Goal: Communication & Community: Answer question/provide support

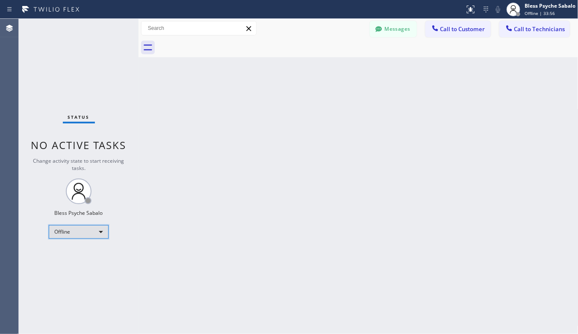
click at [80, 234] on div "Offline" at bounding box center [79, 232] width 60 height 14
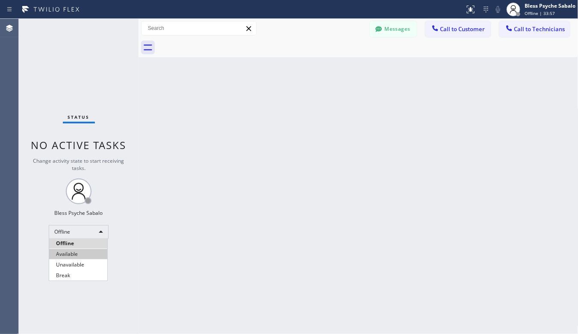
click at [86, 259] on li "Available" at bounding box center [78, 254] width 58 height 10
click at [212, 225] on div "Back to Dashboard Change Sender ID Customers Technicians GA [PERSON_NAME] [DATE…" at bounding box center [359, 177] width 440 height 316
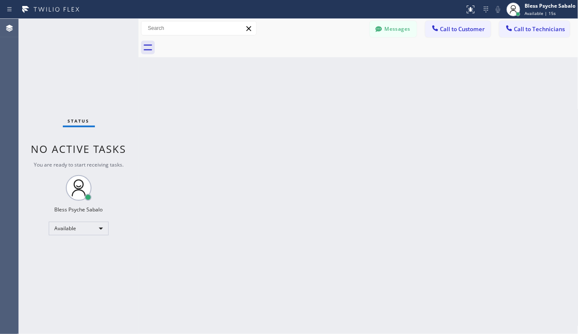
click at [398, 31] on button "Messages" at bounding box center [393, 29] width 47 height 16
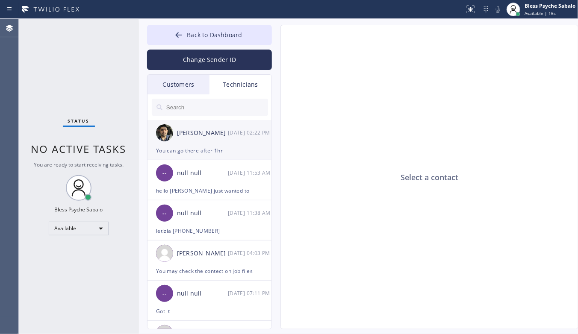
drag, startPoint x: 376, startPoint y: 154, endPoint x: 269, endPoint y: 152, distance: 106.1
click at [376, 154] on div "Select a contact" at bounding box center [430, 177] width 298 height 305
click at [215, 146] on div "You can go there after 1hr" at bounding box center [209, 151] width 107 height 10
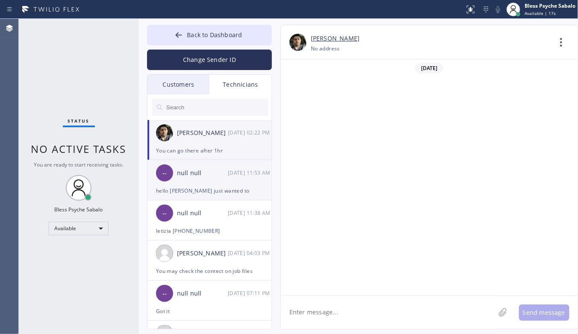
scroll to position [4238, 0]
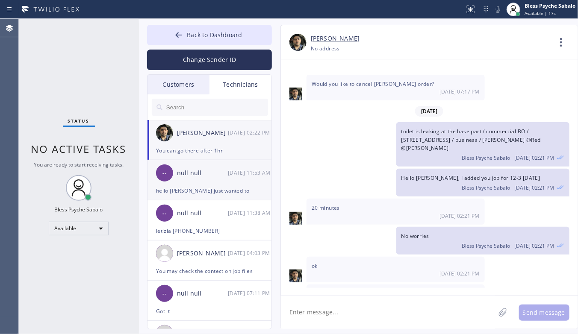
click at [213, 194] on div "hello [PERSON_NAME] just wanted to" at bounding box center [209, 191] width 107 height 10
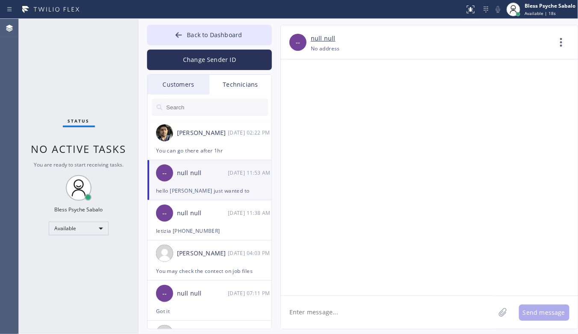
click at [244, 80] on div "Technicians" at bounding box center [241, 85] width 62 height 20
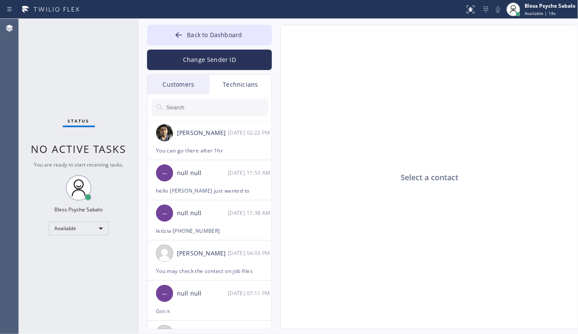
click at [233, 112] on input "text" at bounding box center [217, 107] width 103 height 17
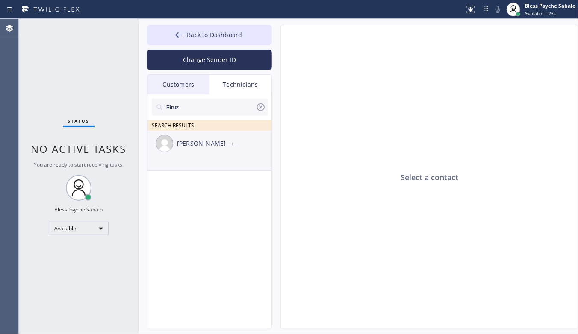
type input "Firuz"
click at [229, 160] on li "[PERSON_NAME] --:--" at bounding box center [210, 151] width 125 height 40
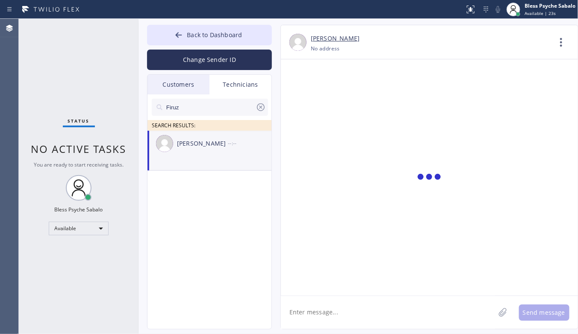
scroll to position [5480, 0]
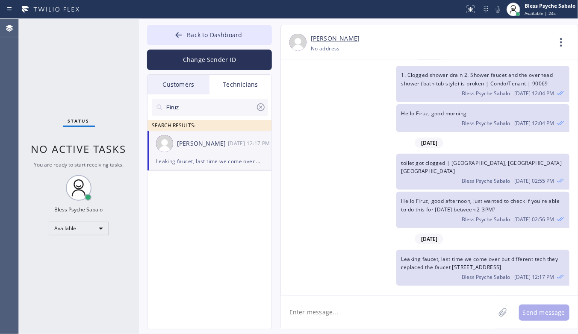
drag, startPoint x: 387, startPoint y: 325, endPoint x: 388, endPoint y: 320, distance: 5.3
click at [388, 322] on textarea at bounding box center [388, 312] width 214 height 33
click at [390, 316] on textarea at bounding box center [388, 312] width 214 height 33
drag, startPoint x: 343, startPoint y: 185, endPoint x: 375, endPoint y: 171, distance: 34.7
click at [345, 186] on div "toilet got clogged | [GEOGRAPHIC_DATA], [GEOGRAPHIC_DATA] [GEOGRAPHIC_DATA] Ble…" at bounding box center [425, 172] width 289 height 36
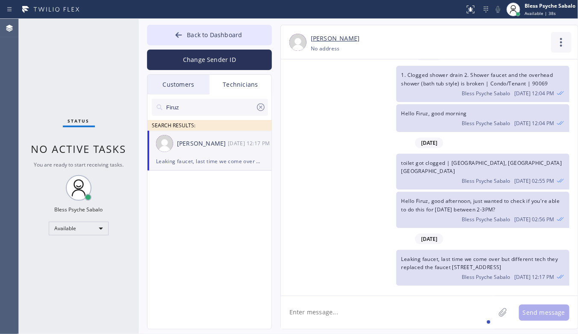
click at [561, 50] on icon at bounding box center [561, 42] width 21 height 21
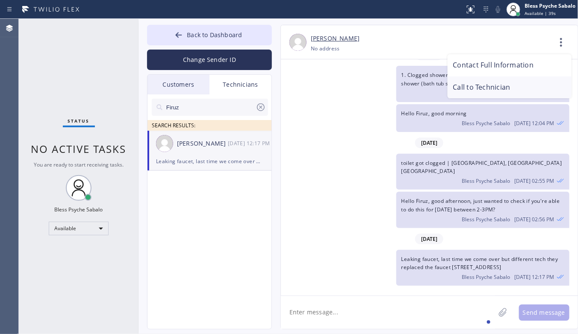
click at [523, 88] on li "Call to Technician" at bounding box center [510, 88] width 124 height 22
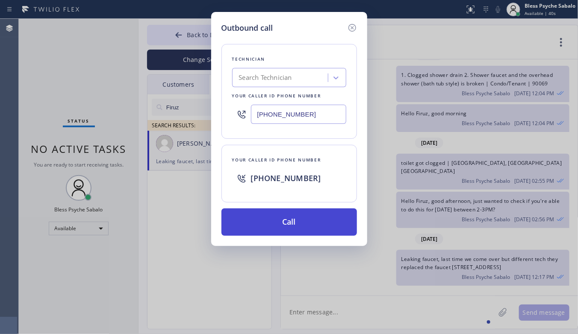
click at [304, 221] on button "Call" at bounding box center [290, 222] width 136 height 27
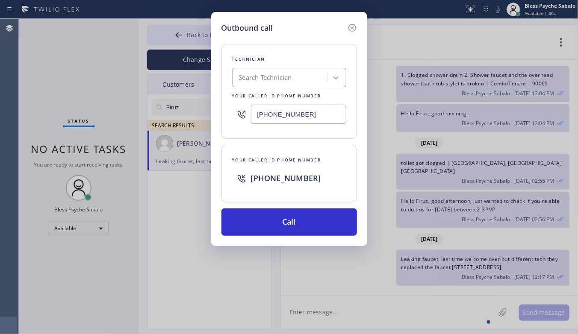
click at [381, 244] on div "Outbound call Technician Search Technician Your caller id phone number [PHONE_N…" at bounding box center [289, 167] width 578 height 334
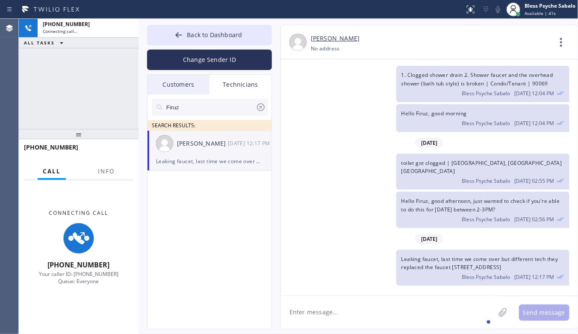
click at [383, 245] on div "[DATE]" at bounding box center [429, 240] width 297 height 18
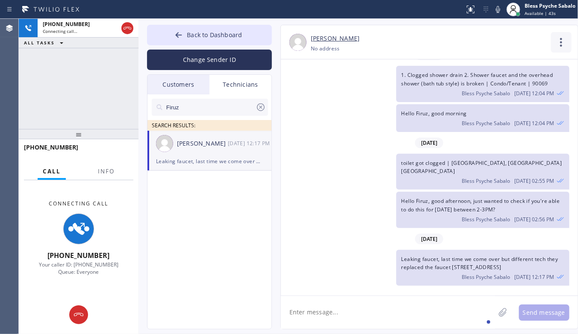
click at [559, 46] on icon at bounding box center [561, 42] width 21 height 21
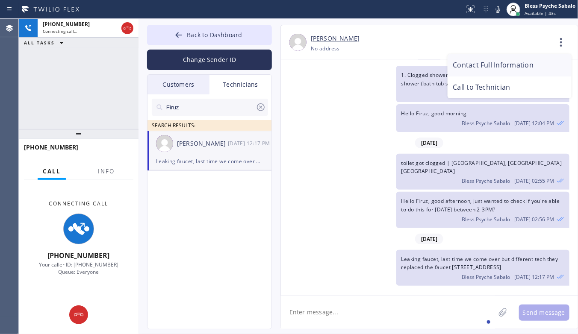
click at [496, 64] on li "Contact Full Information" at bounding box center [510, 65] width 124 height 22
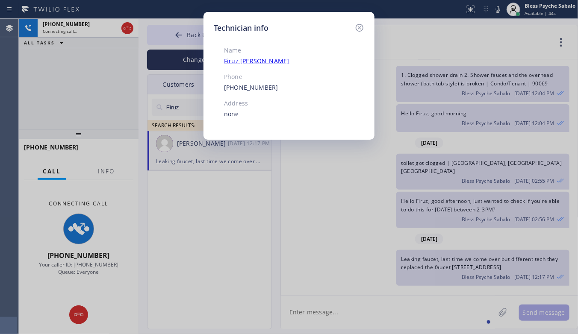
click at [380, 92] on div "Technician info Name [PERSON_NAME] Phone [PHONE_NUMBER] Address none" at bounding box center [289, 167] width 578 height 334
click at [359, 27] on icon at bounding box center [360, 28] width 8 height 8
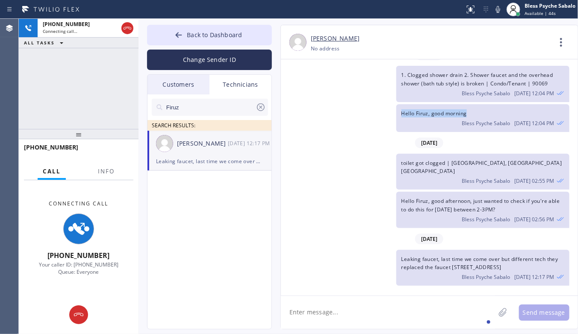
click at [353, 130] on div "Hello Firuz, good morning Bless Psyche Sabalo [DATE] 12:04 PM" at bounding box center [425, 118] width 289 height 28
click at [358, 316] on textarea at bounding box center [388, 312] width 214 height 33
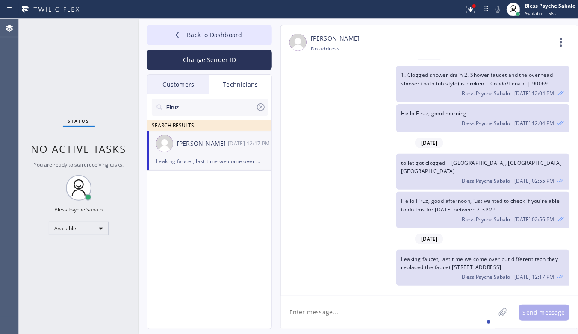
drag, startPoint x: 287, startPoint y: 274, endPoint x: 305, endPoint y: 278, distance: 17.6
click at [289, 275] on div "Leaking faucet, last time we come over but different tech they replaced the fau…" at bounding box center [425, 268] width 289 height 36
click at [556, 43] on icon at bounding box center [561, 42] width 21 height 21
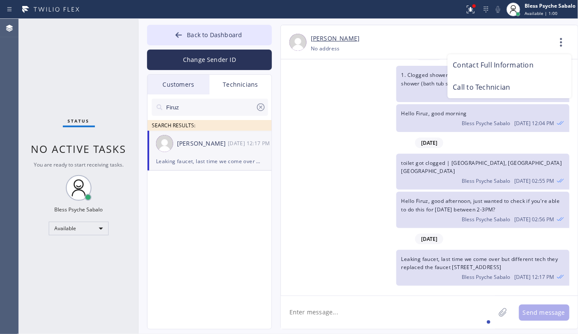
click at [508, 85] on li "Call to Technician" at bounding box center [510, 88] width 124 height 22
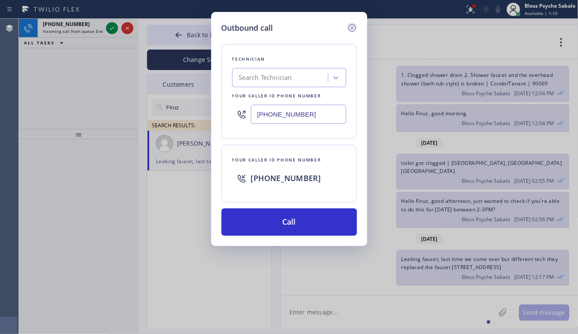
click at [347, 27] on icon at bounding box center [352, 28] width 10 height 10
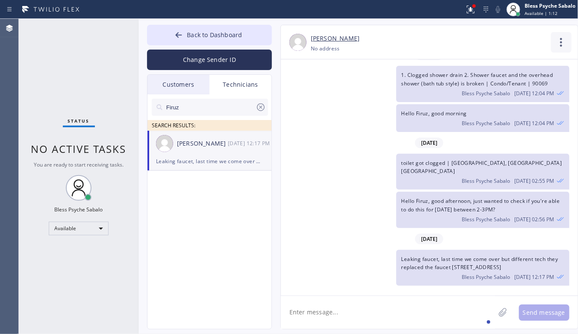
click at [561, 44] on icon at bounding box center [561, 42] width 21 height 21
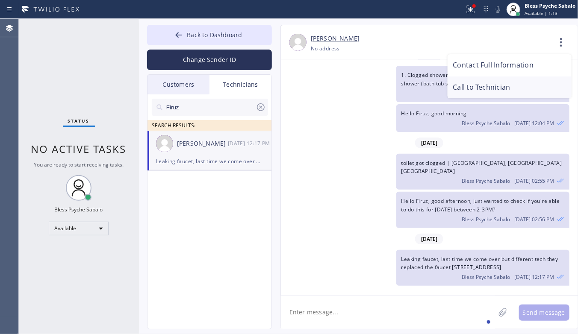
click at [507, 90] on li "Call to Technician" at bounding box center [510, 88] width 124 height 22
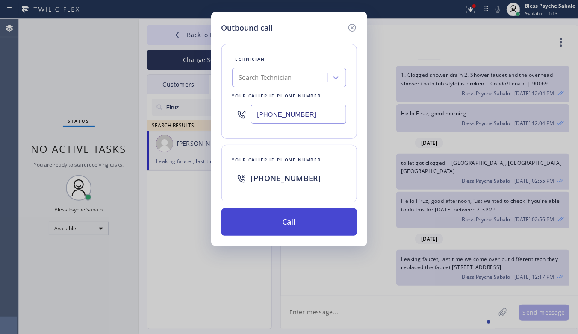
click at [324, 229] on button "Call" at bounding box center [290, 222] width 136 height 27
click at [326, 227] on button "Call" at bounding box center [290, 222] width 136 height 27
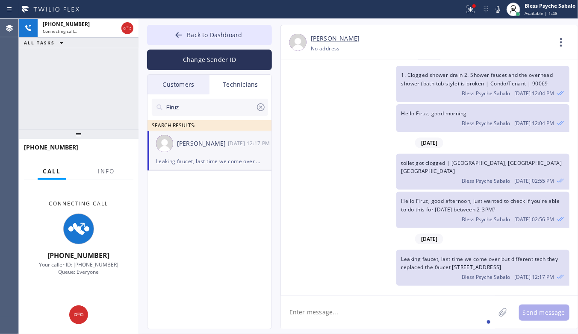
drag, startPoint x: 334, startPoint y: 222, endPoint x: 340, endPoint y: 268, distance: 46.2
click at [334, 223] on div "Hello Firuz, good afternoon, just wanted to check if you're able to do this for…" at bounding box center [425, 210] width 289 height 36
click at [289, 316] on textarea at bounding box center [388, 312] width 214 height 33
click at [282, 259] on div "Leaking faucet, last time we come over but different tech they replaced the fau…" at bounding box center [425, 268] width 289 height 36
click at [243, 257] on div "Firuz SEARCH RESULTS: [PERSON_NAME] [DATE] 12:17 PM Leaking faucet, last time w…" at bounding box center [210, 222] width 125 height 254
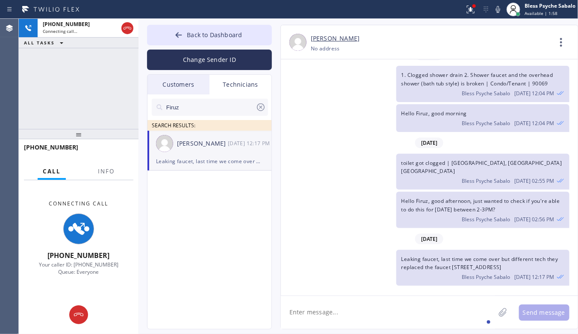
click at [363, 317] on textarea at bounding box center [388, 312] width 214 height 33
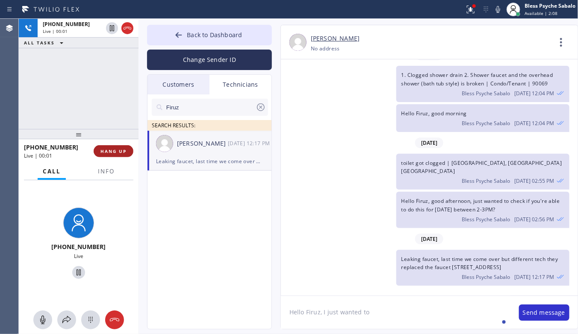
click at [120, 155] on button "HANG UP" at bounding box center [114, 151] width 40 height 12
drag, startPoint x: 120, startPoint y: 155, endPoint x: 103, endPoint y: 119, distance: 40.0
click at [120, 155] on button "HANG UP" at bounding box center [114, 151] width 40 height 12
click at [103, 118] on div "[PHONE_NUMBER] Live | 00:02 ALL TASKS ALL TASKS ACTIVE TASKS TASKS IN WRAP UP" at bounding box center [79, 74] width 120 height 110
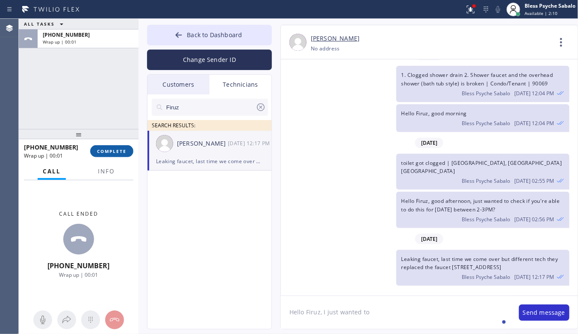
click at [114, 151] on span "COMPLETE" at bounding box center [112, 151] width 30 height 6
click at [101, 118] on div "ALL TASKS ALL TASKS ACTIVE TASKS TASKS IN WRAP UP [PHONE_NUMBER] Wrap up | 00:01" at bounding box center [79, 74] width 120 height 110
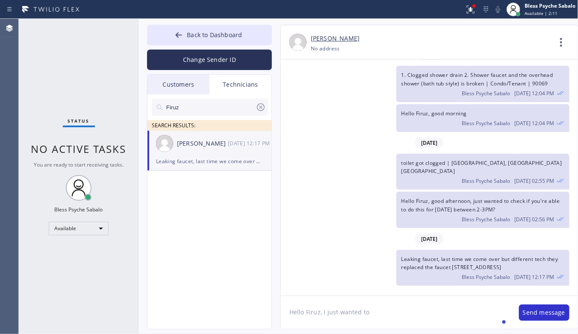
click at [384, 302] on textarea "Hello Firuz, I just wanted to" at bounding box center [396, 312] width 230 height 33
click at [310, 317] on textarea "Hello Firuz, I just wanted to check" at bounding box center [396, 312] width 230 height 33
drag, startPoint x: 312, startPoint y: 312, endPoint x: 328, endPoint y: 251, distance: 62.8
click at [328, 251] on div "Leaking faucet, last time we come over but different tech they replaced the fau…" at bounding box center [425, 268] width 289 height 36
click at [398, 318] on textarea "Hello Firuz, I just wanted to check" at bounding box center [396, 312] width 230 height 33
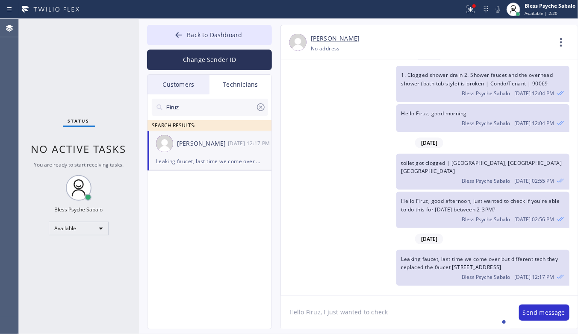
click at [319, 244] on div "[DATE]" at bounding box center [429, 240] width 297 height 18
drag, startPoint x: 383, startPoint y: 318, endPoint x: 400, endPoint y: 318, distance: 16.7
click at [384, 318] on textarea "Hello Firuz, I just wanted to check" at bounding box center [396, 312] width 230 height 33
click at [404, 316] on textarea "Hello Firuz, I just wanted to check" at bounding box center [396, 312] width 230 height 33
click at [405, 316] on textarea "Hello Firuz, I just wanted to check" at bounding box center [396, 312] width 230 height 33
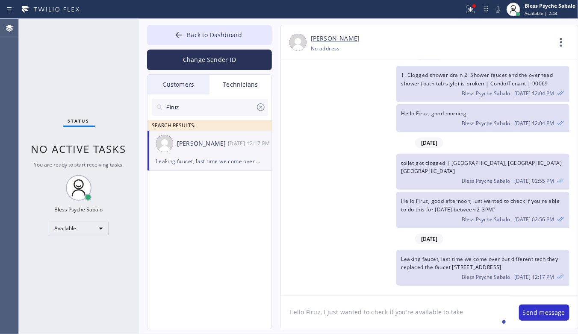
drag, startPoint x: 324, startPoint y: 260, endPoint x: 330, endPoint y: 262, distance: 6.0
click at [325, 260] on div "Leaking faucet, last time we come over but different tech they replaced the fau…" at bounding box center [425, 268] width 289 height 36
click at [473, 324] on textarea "Hello Firuz, I just wanted to check if you're available to take" at bounding box center [396, 312] width 230 height 33
drag, startPoint x: 388, startPoint y: 314, endPoint x: 482, endPoint y: 317, distance: 93.3
click at [482, 317] on textarea "Hello Firuz, I just wanted to check if you're available to take" at bounding box center [396, 312] width 230 height 33
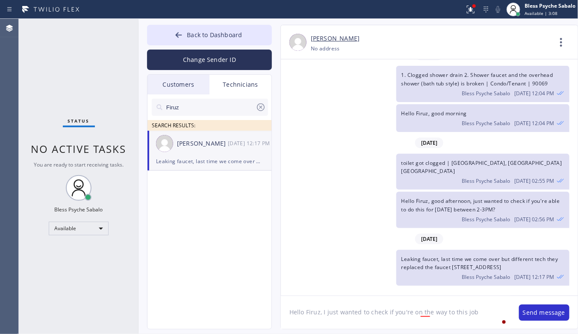
click at [503, 290] on div "[DATE] Bless Psyche Sabalo [DATE] 05:25 PM Hi [PERSON_NAME], good afternoon. my…" at bounding box center [429, 177] width 297 height 237
click at [479, 315] on textarea "Hello Firuz, I just wanted to check if you're on the way to this job" at bounding box center [396, 312] width 230 height 33
paste textarea "[PERSON_NAME]"
click at [380, 258] on div "Leaking faucet, last time we come over but different tech they replaced the fau…" at bounding box center [425, 268] width 289 height 36
drag, startPoint x: 334, startPoint y: 329, endPoint x: 339, endPoint y: 326, distance: 6.2
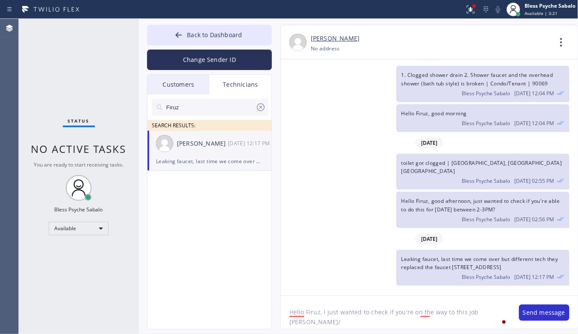
click at [336, 328] on div "[PERSON_NAME] [PHONE_NUMBER] Choose phone number No address Contact Full Inform…" at bounding box center [430, 177] width 298 height 305
click at [340, 325] on textarea "Hello Firuz, I just wanted to check if you're on the way to this job [PERSON_NA…" at bounding box center [396, 312] width 230 height 33
paste textarea "VA7MTE"
type textarea "Hello Firuz, I just wanted to check if you're on the way to this job [PERSON_NA…"
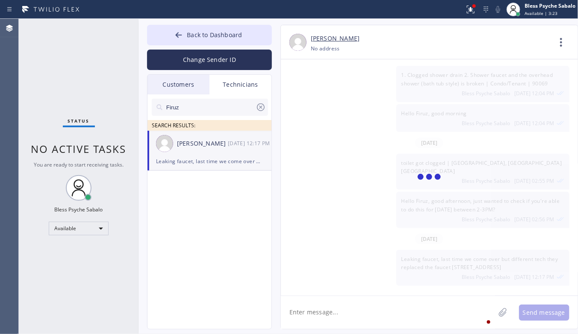
scroll to position [5537, 0]
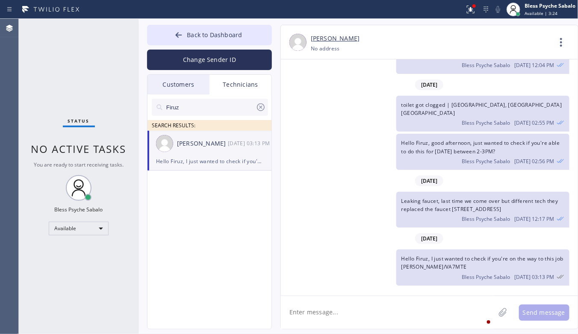
click at [402, 313] on textarea at bounding box center [388, 312] width 214 height 33
click at [341, 255] on div "Hello Firuz, I just wanted to check if you're on the way to this job [PERSON_NA…" at bounding box center [425, 268] width 289 height 36
click at [349, 247] on div "[DATE]" at bounding box center [429, 239] width 297 height 18
drag, startPoint x: 408, startPoint y: 262, endPoint x: 474, endPoint y: 269, distance: 66.7
click at [474, 269] on div "Hello Firuz, I just wanted to check if you're on the way to this job [PERSON_NA…" at bounding box center [482, 268] width 173 height 36
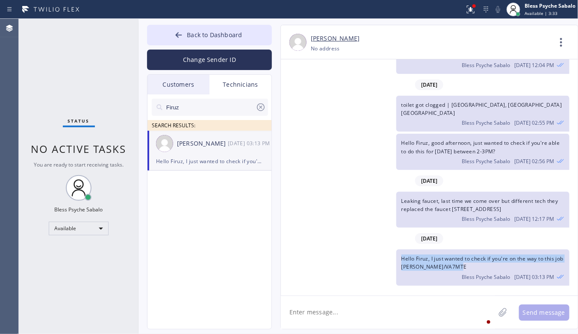
click at [479, 269] on div "Hello Firuz, I just wanted to check if you're on the way to this job [PERSON_NA…" at bounding box center [482, 268] width 173 height 36
click at [474, 266] on div "Hello Firuz, I just wanted to check if you're on the way to this job [PERSON_NA…" at bounding box center [482, 268] width 173 height 36
drag, startPoint x: 336, startPoint y: 263, endPoint x: 338, endPoint y: 278, distance: 15.5
click at [337, 263] on div "Hello Firuz, I just wanted to check if you're on the way to this job [PERSON_NA…" at bounding box center [425, 268] width 289 height 36
click at [336, 318] on textarea at bounding box center [388, 312] width 214 height 33
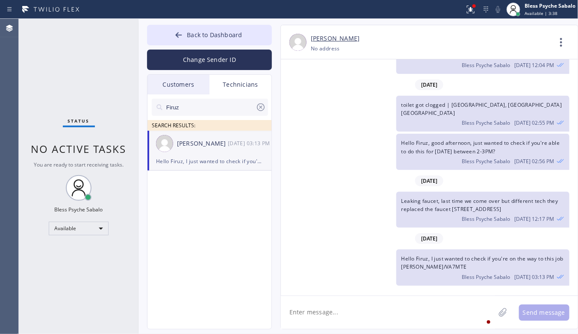
paste textarea "[STREET_ADDRESS][PERSON_NAME]"
type textarea "[STREET_ADDRESS][PERSON_NAME]"
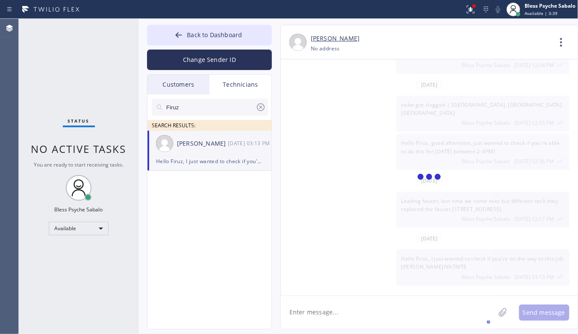
scroll to position [5567, 0]
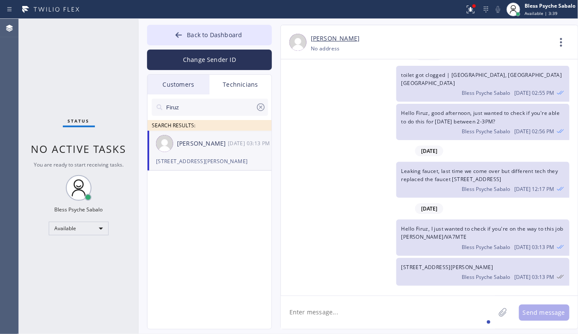
click at [371, 278] on div "[STREET_ADDRESS][PERSON_NAME] Bless Psyche Sabalo [DATE] 03:13 PM" at bounding box center [425, 272] width 289 height 28
drag, startPoint x: 402, startPoint y: 265, endPoint x: 527, endPoint y: 270, distance: 125.0
click at [527, 270] on div "[STREET_ADDRESS][PERSON_NAME] Bless Psyche Sabalo [DATE] 03:13 PM" at bounding box center [482, 272] width 173 height 28
click at [526, 268] on div "[STREET_ADDRESS][PERSON_NAME] Bless Psyche Sabalo [DATE] 03:13 PM" at bounding box center [482, 272] width 173 height 28
drag, startPoint x: 375, startPoint y: 213, endPoint x: 365, endPoint y: 181, distance: 33.1
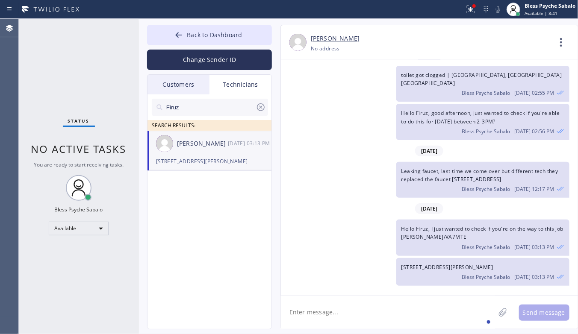
click at [376, 213] on div "[DATE]" at bounding box center [429, 209] width 297 height 18
click at [237, 38] on span "Back to Dashboard" at bounding box center [214, 35] width 55 height 8
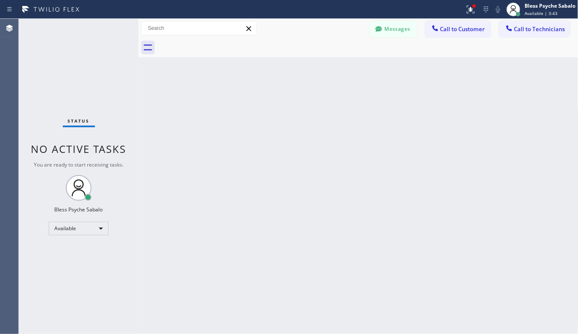
drag, startPoint x: 373, startPoint y: 78, endPoint x: 396, endPoint y: 39, distance: 45.7
click at [375, 76] on div "Back to Dashboard Change Sender ID Customers Technicians GA [PERSON_NAME] [DATE…" at bounding box center [359, 177] width 440 height 316
click at [398, 36] on button "Messages" at bounding box center [393, 29] width 47 height 16
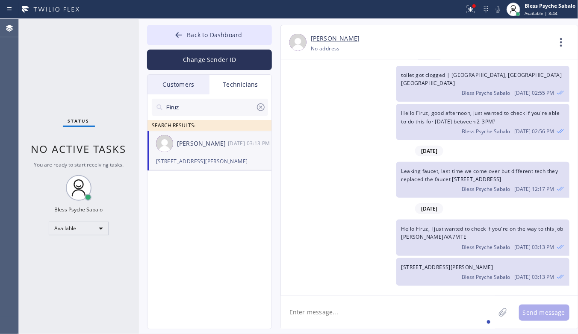
click at [370, 77] on div "toilet got clogged | [GEOGRAPHIC_DATA], [GEOGRAPHIC_DATA] [GEOGRAPHIC_DATA] Ble…" at bounding box center [425, 84] width 289 height 36
click at [210, 33] on span "Back to Dashboard" at bounding box center [214, 35] width 55 height 8
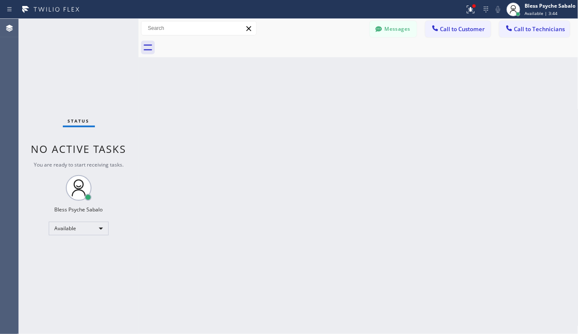
drag, startPoint x: 315, startPoint y: 92, endPoint x: 308, endPoint y: 82, distance: 11.7
click at [315, 92] on div "Back to Dashboard Change Sender ID Customers Technicians GA [PERSON_NAME] [DATE…" at bounding box center [359, 177] width 440 height 316
click at [280, 113] on div "Back to Dashboard Change Sender ID Customers Technicians GA [PERSON_NAME] [DATE…" at bounding box center [359, 177] width 440 height 316
click at [396, 33] on button "Messages" at bounding box center [393, 29] width 47 height 16
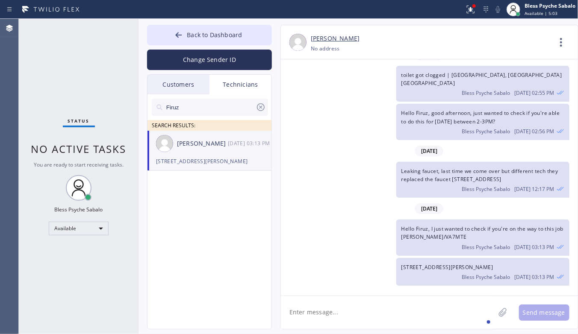
click at [421, 313] on textarea at bounding box center [388, 312] width 214 height 33
click at [246, 242] on div "Firuz SEARCH RESULTS: [PERSON_NAME] [DATE] 03:13 PM [STREET_ADDRESS][PERSON_NAM…" at bounding box center [210, 222] width 125 height 254
drag, startPoint x: 41, startPoint y: 11, endPoint x: 48, endPoint y: 30, distance: 20.2
click at [48, 30] on div "Status No active tasks You are ready to start receiving tasks. Bless Psyche Sab…" at bounding box center [79, 177] width 120 height 316
click at [287, 202] on div "[DATE]" at bounding box center [429, 209] width 297 height 18
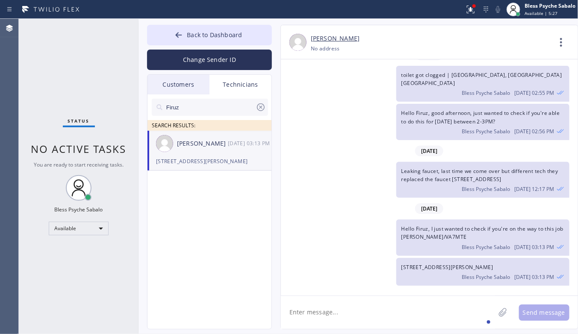
click at [227, 87] on div "Technicians" at bounding box center [241, 85] width 62 height 20
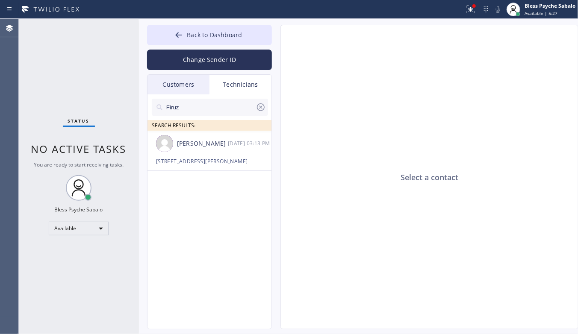
click at [162, 78] on div "Customers" at bounding box center [179, 85] width 62 height 20
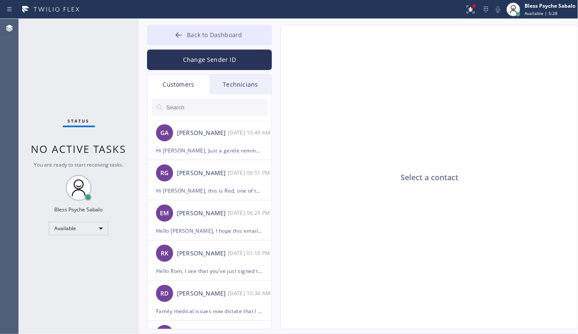
click at [200, 41] on button "Back to Dashboard" at bounding box center [209, 35] width 125 height 21
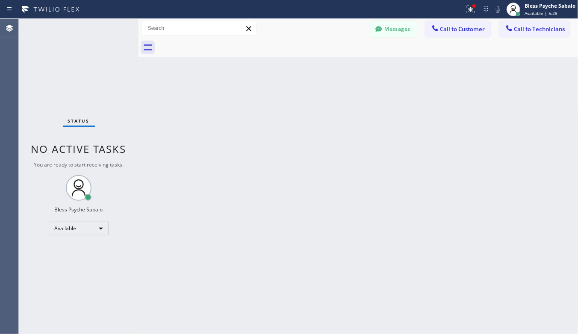
click at [293, 89] on div "Back to Dashboard Change Sender ID Customers Technicians GA [PERSON_NAME] [DATE…" at bounding box center [359, 177] width 440 height 316
drag, startPoint x: 278, startPoint y: 153, endPoint x: 310, endPoint y: 86, distance: 73.6
click at [280, 150] on div "Back to Dashboard Change Sender ID Customers Technicians GA [PERSON_NAME] [DATE…" at bounding box center [359, 177] width 440 height 316
click at [393, 31] on button "Messages" at bounding box center [393, 29] width 47 height 16
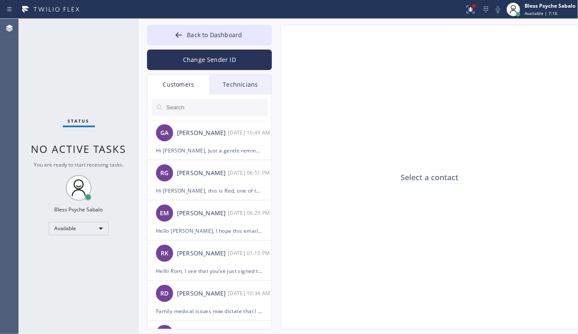
click at [353, 103] on div "Select a contact" at bounding box center [430, 177] width 298 height 305
drag, startPoint x: 198, startPoint y: 140, endPoint x: 224, endPoint y: 112, distance: 37.8
click at [199, 140] on div "GA [PERSON_NAME] [DATE] 10:49 AM" at bounding box center [210, 133] width 125 height 26
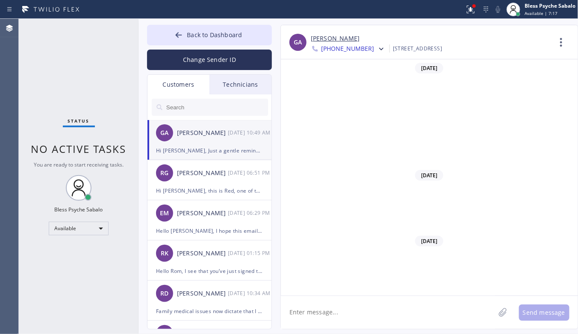
scroll to position [250, 0]
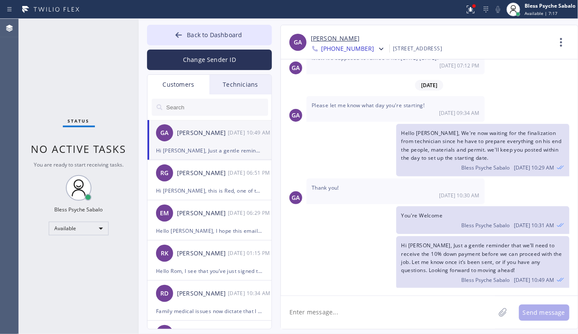
click at [241, 93] on div "Technicians" at bounding box center [241, 85] width 62 height 20
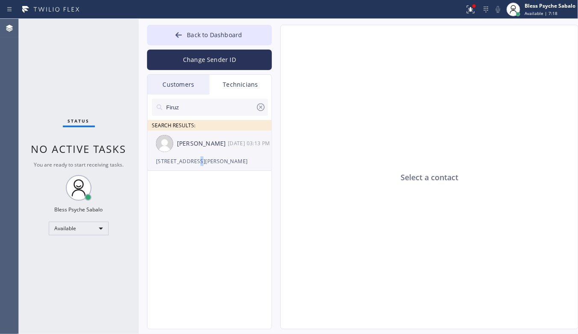
click at [192, 157] on div "[STREET_ADDRESS][PERSON_NAME]" at bounding box center [209, 162] width 107 height 10
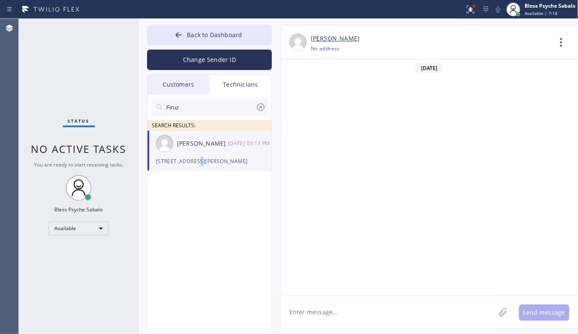
scroll to position [5567, 0]
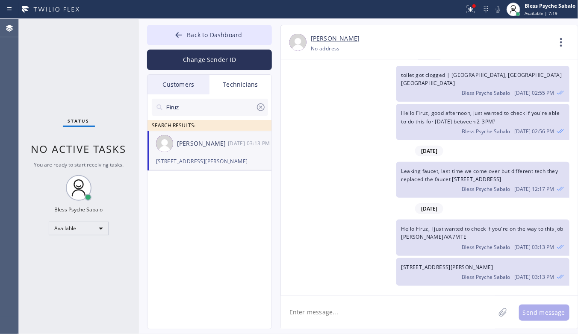
click at [314, 189] on div "Leaking faucet, last time we come over but different tech they replaced the fau…" at bounding box center [425, 180] width 289 height 36
click at [262, 111] on icon at bounding box center [261, 107] width 10 height 10
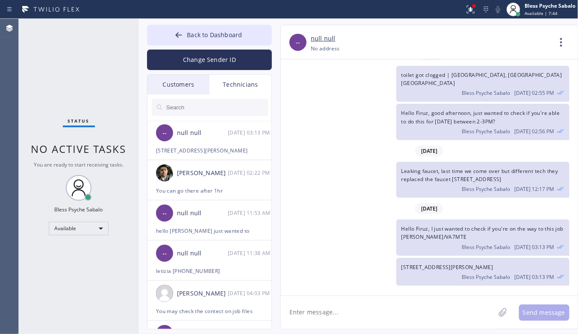
drag, startPoint x: 86, startPoint y: 54, endPoint x: 102, endPoint y: 0, distance: 56.0
click at [89, 50] on div "Status No active tasks You are ready to start receiving tasks. Bless Psyche Sab…" at bounding box center [79, 177] width 120 height 316
drag, startPoint x: 305, startPoint y: 148, endPoint x: 201, endPoint y: 156, distance: 103.8
click at [302, 148] on div "[DATE]" at bounding box center [429, 151] width 297 height 18
drag, startPoint x: 476, startPoint y: 5, endPoint x: 473, endPoint y: 28, distance: 23.2
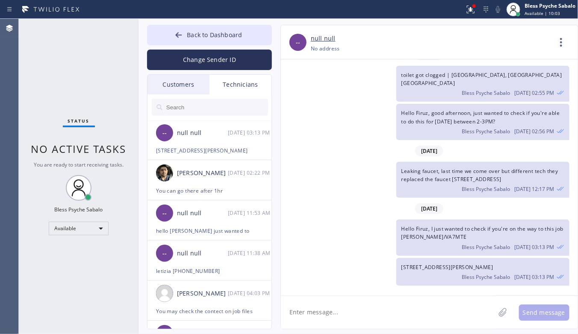
click at [476, 6] on div at bounding box center [474, 5] width 3 height 3
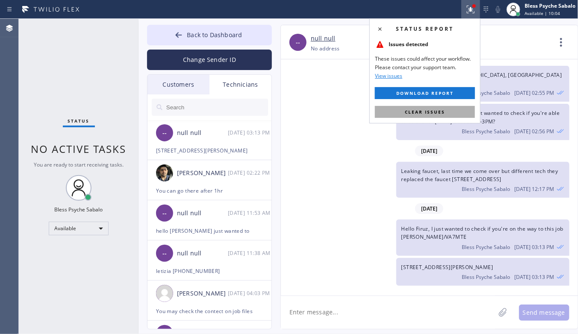
click at [418, 107] on button "Clear issues" at bounding box center [425, 112] width 100 height 12
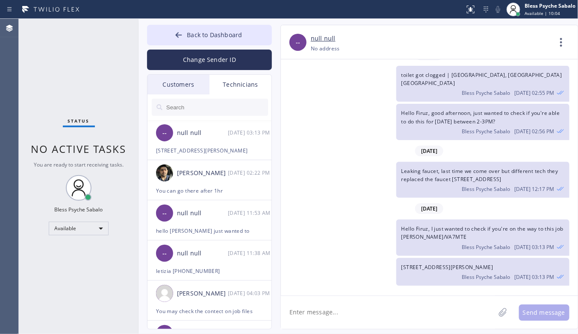
click at [346, 151] on div "[DATE]" at bounding box center [429, 151] width 297 height 18
drag, startPoint x: 339, startPoint y: 176, endPoint x: 332, endPoint y: 174, distance: 7.6
click at [338, 174] on div "Leaking faucet, last time we come over but different tech they replaced the fau…" at bounding box center [425, 180] width 289 height 36
click at [311, 169] on div "Leaking faucet, last time we come over but different tech they replaced the fau…" at bounding box center [425, 180] width 289 height 36
drag, startPoint x: 364, startPoint y: 216, endPoint x: 360, endPoint y: 229, distance: 13.4
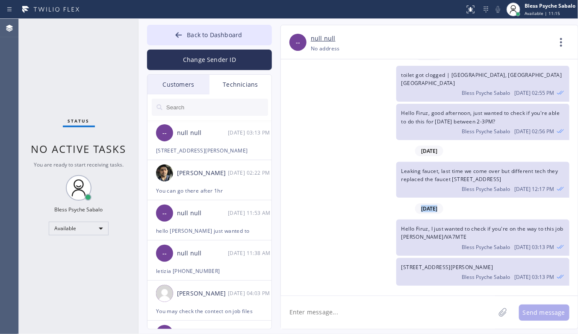
click at [361, 228] on div "[DATE] Bless Psyche Sabalo [DATE] 05:25 PM Hi [PERSON_NAME], good afternoon. my…" at bounding box center [429, 173] width 297 height 229
click at [243, 93] on div "Technicians" at bounding box center [241, 85] width 62 height 20
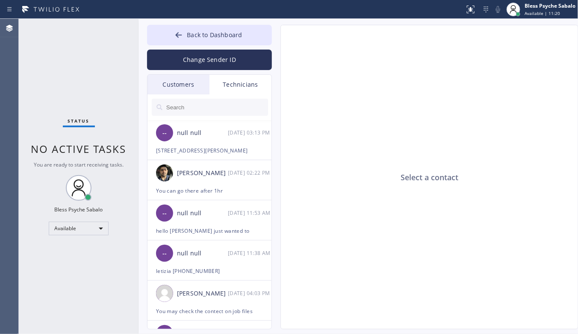
click at [171, 87] on div "Customers" at bounding box center [179, 85] width 62 height 20
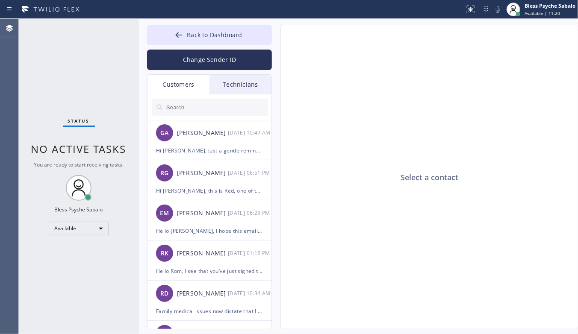
click at [238, 86] on div "Technicians" at bounding box center [241, 85] width 62 height 20
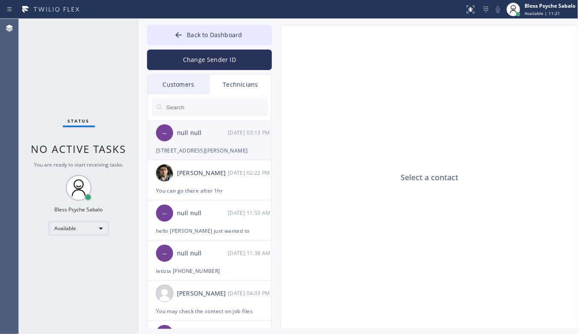
click at [233, 142] on div "-- null null [DATE] 03:13 PM" at bounding box center [210, 133] width 125 height 26
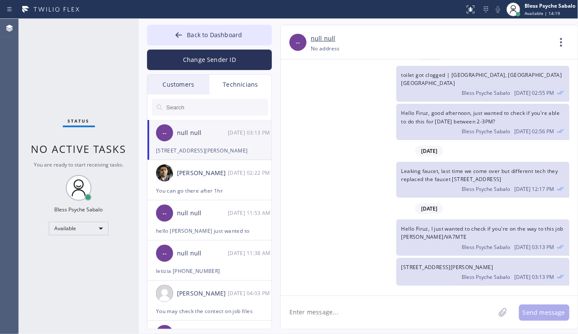
drag, startPoint x: 315, startPoint y: 225, endPoint x: 341, endPoint y: 248, distance: 35.1
click at [315, 226] on div "Hello Firuz, I just wanted to check if you're on the way to this job [PERSON_NA…" at bounding box center [425, 238] width 289 height 36
drag, startPoint x: 325, startPoint y: 192, endPoint x: 308, endPoint y: 155, distance: 41.3
click at [324, 189] on div "Leaking faucet, last time we come over but different tech they replaced the fau…" at bounding box center [425, 180] width 289 height 36
click at [232, 86] on div "Technicians" at bounding box center [241, 85] width 62 height 20
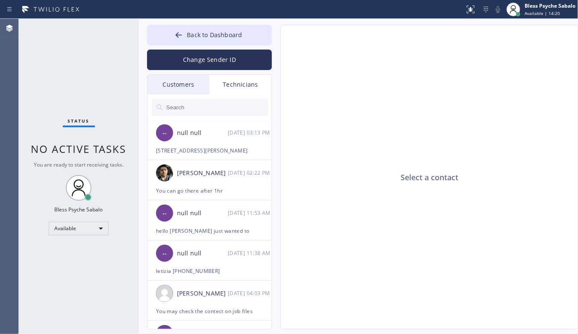
click at [234, 84] on div "Technicians" at bounding box center [241, 85] width 62 height 20
click at [234, 86] on div "Technicians" at bounding box center [241, 85] width 62 height 20
click at [229, 132] on div "[DATE] 03:13 PM" at bounding box center [250, 133] width 44 height 10
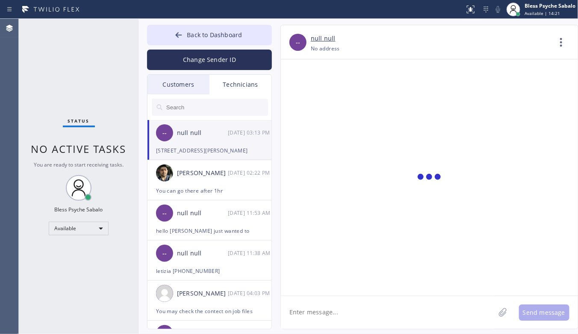
click at [229, 133] on div "[DATE] 03:13 PM" at bounding box center [250, 133] width 44 height 10
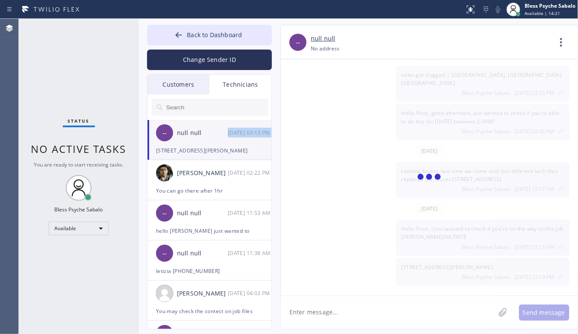
click at [229, 133] on div "[DATE] 03:13 PM" at bounding box center [250, 133] width 44 height 10
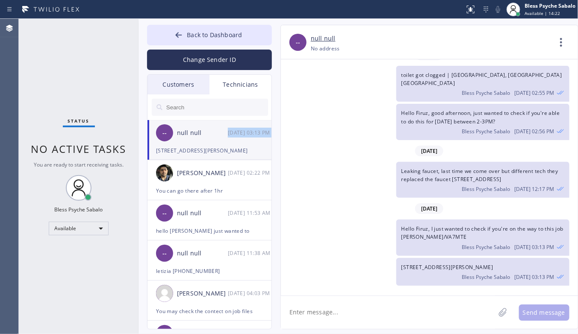
drag, startPoint x: 442, startPoint y: 212, endPoint x: 455, endPoint y: 211, distance: 13.7
click at [481, 214] on div "[DATE]" at bounding box center [429, 209] width 297 height 18
drag, startPoint x: 400, startPoint y: 206, endPoint x: 430, endPoint y: 207, distance: 29.5
click at [402, 206] on div "[DATE]" at bounding box center [429, 209] width 297 height 18
click at [430, 207] on span "[DATE]" at bounding box center [429, 209] width 28 height 11
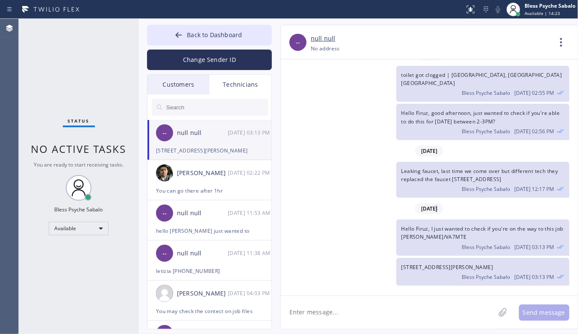
click at [430, 207] on span "[DATE]" at bounding box center [429, 209] width 28 height 11
click at [429, 220] on div "Hello Firuz, I just wanted to check if you're on the way to this job [PERSON_NA…" at bounding box center [482, 238] width 173 height 36
drag, startPoint x: 426, startPoint y: 240, endPoint x: 510, endPoint y: 268, distance: 89.3
click at [510, 268] on div "[DATE] Bless Psyche Sabalo [DATE] 05:25 PM Hi [PERSON_NAME], good afternoon. my…" at bounding box center [429, 173] width 297 height 229
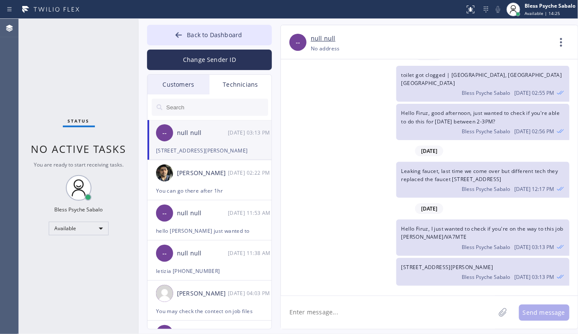
click at [514, 273] on div "Bless Psyche Sabalo [DATE] 03:13 PM" at bounding box center [483, 276] width 163 height 9
click at [317, 92] on div "toilet got clogged | [GEOGRAPHIC_DATA], [GEOGRAPHIC_DATA] [GEOGRAPHIC_DATA] Ble…" at bounding box center [425, 84] width 289 height 36
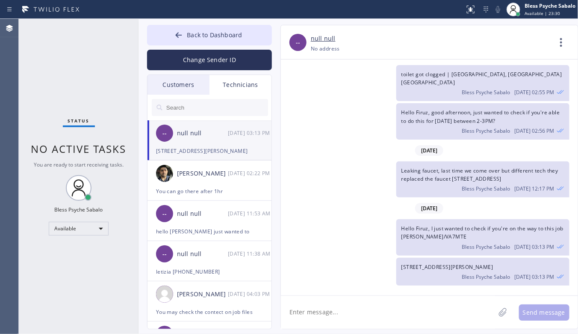
click at [246, 83] on div "Technicians" at bounding box center [241, 85] width 62 height 20
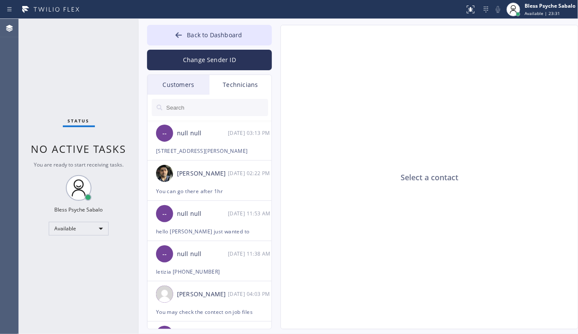
click at [165, 93] on div "Customers" at bounding box center [179, 85] width 62 height 20
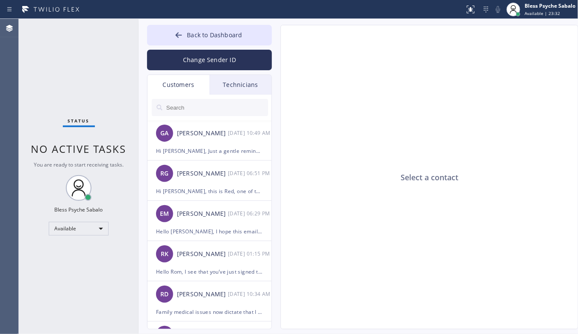
click at [240, 87] on div "Technicians" at bounding box center [241, 85] width 62 height 20
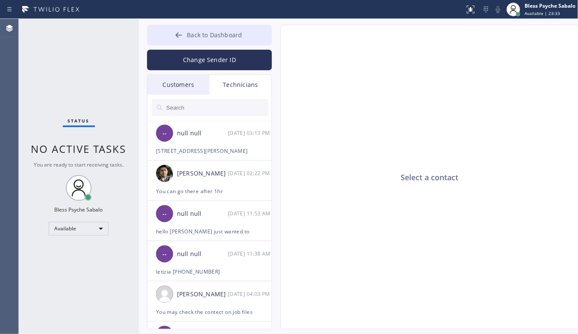
click at [215, 43] on button "Back to Dashboard" at bounding box center [209, 35] width 125 height 21
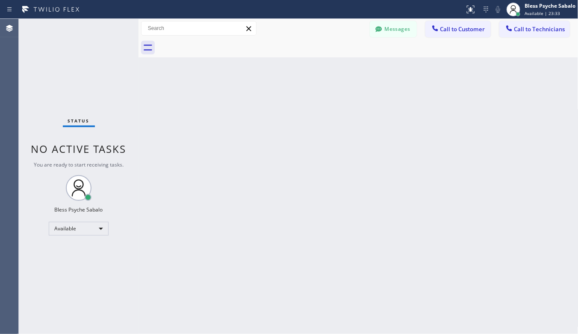
drag, startPoint x: 286, startPoint y: 94, endPoint x: 281, endPoint y: 92, distance: 5.2
click at [282, 93] on div "Back to Dashboard Change Sender ID Customers Technicians GA [PERSON_NAME] [DATE…" at bounding box center [359, 176] width 440 height 315
click at [430, 165] on div "Back to Dashboard Change Sender ID Customers Technicians GA [PERSON_NAME] [DATE…" at bounding box center [359, 176] width 440 height 315
click at [266, 251] on div "Back to Dashboard Change Sender ID Customers Technicians GA [PERSON_NAME] [DATE…" at bounding box center [359, 176] width 440 height 315
click at [504, 216] on div "Back to Dashboard Change Sender ID Customers Technicians GA [PERSON_NAME] [DATE…" at bounding box center [359, 176] width 440 height 315
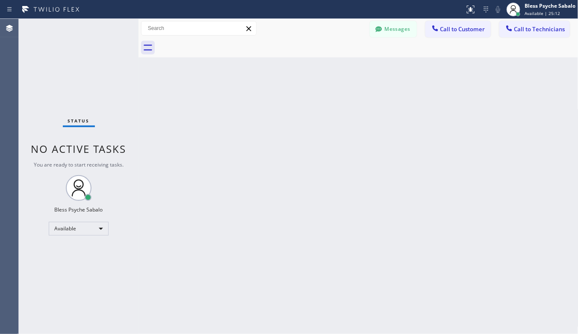
click at [229, 78] on div "Back to Dashboard Change Sender ID Customers Technicians GA [PERSON_NAME] [DATE…" at bounding box center [359, 176] width 440 height 315
click at [403, 28] on button "Messages" at bounding box center [393, 29] width 47 height 16
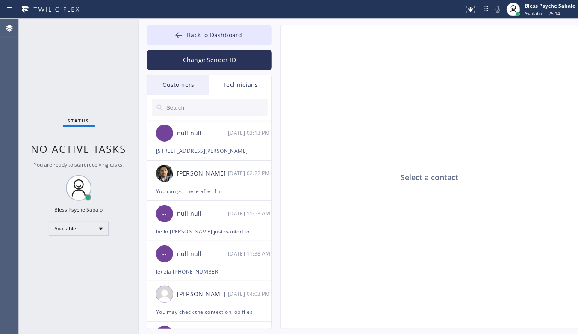
click at [254, 90] on div "Technicians" at bounding box center [241, 85] width 62 height 20
click at [191, 81] on div "Customers" at bounding box center [179, 85] width 62 height 20
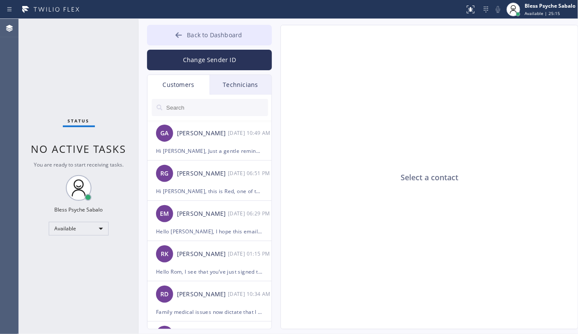
click at [228, 43] on button "Back to Dashboard" at bounding box center [209, 35] width 125 height 21
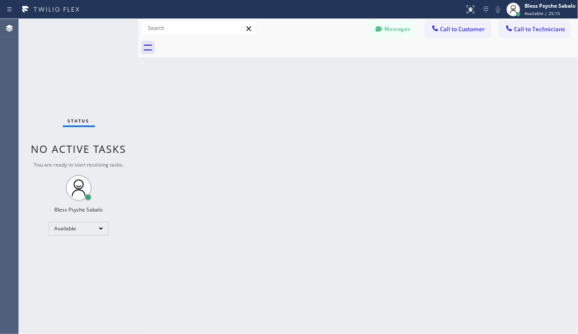
click at [278, 84] on div "Back to Dashboard Change Sender ID Customers Technicians GA [PERSON_NAME] [DATE…" at bounding box center [359, 176] width 440 height 315
click at [343, 234] on div "Back to Dashboard Change Sender ID Customers Technicians GA [PERSON_NAME] [DATE…" at bounding box center [359, 176] width 440 height 315
click at [443, 278] on div "Back to Dashboard Change Sender ID Customers Technicians GA [PERSON_NAME] [DATE…" at bounding box center [359, 176] width 440 height 315
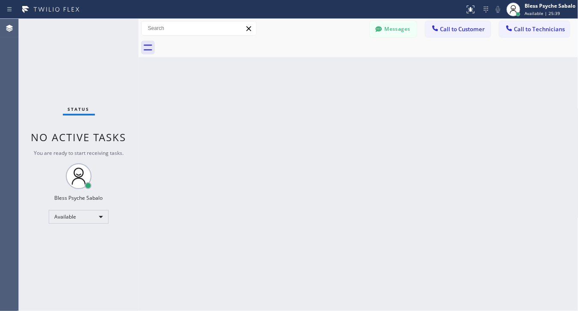
click at [446, 255] on div "Back to Dashboard Change Sender ID Customers Technicians GA [PERSON_NAME] [DATE…" at bounding box center [359, 165] width 440 height 292
click at [399, 28] on button "Messages" at bounding box center [393, 29] width 47 height 16
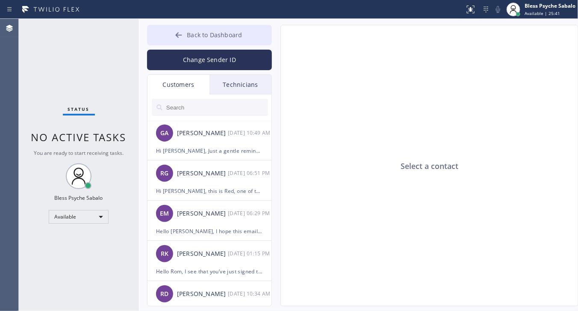
click at [235, 31] on span "Back to Dashboard" at bounding box center [214, 35] width 55 height 8
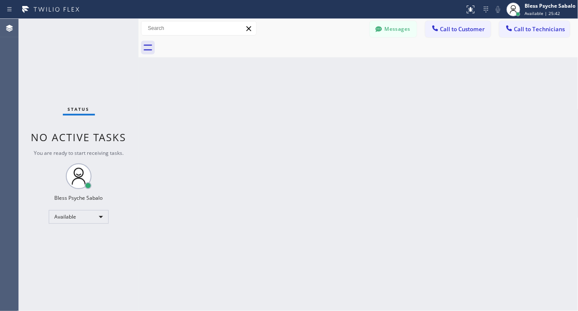
drag, startPoint x: 356, startPoint y: 83, endPoint x: 347, endPoint y: 76, distance: 11.4
click at [357, 83] on div "Back to Dashboard Change Sender ID Customers Technicians GA [PERSON_NAME] [DATE…" at bounding box center [359, 165] width 440 height 292
drag, startPoint x: 137, startPoint y: 38, endPoint x: 97, endPoint y: 37, distance: 40.2
click at [97, 37] on div "Status No active tasks You are ready to start receiving tasks. Bless Psyche Sab…" at bounding box center [298, 165] width 559 height 292
click at [446, 148] on div "Back to Dashboard Change Sender ID Customers Technicians GA [PERSON_NAME] [DATE…" at bounding box center [358, 165] width 442 height 292
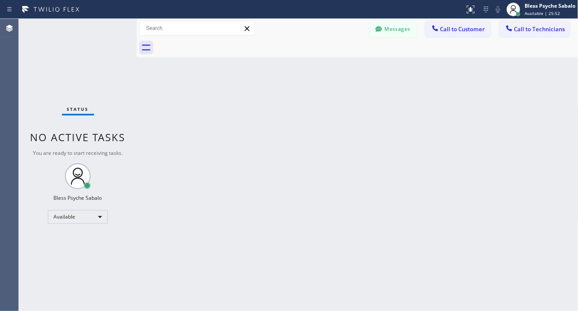
click at [384, 38] on div at bounding box center [367, 47] width 423 height 19
click at [390, 28] on button "Messages" at bounding box center [393, 29] width 47 height 16
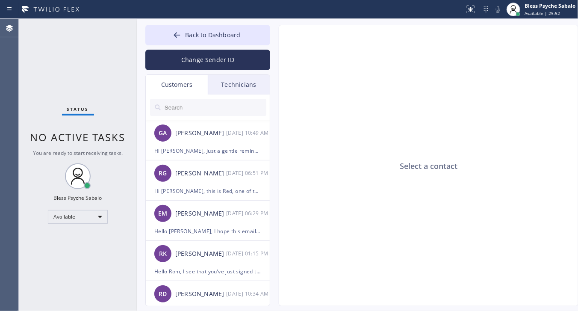
click at [351, 54] on div "Select a contact" at bounding box center [429, 165] width 300 height 281
click at [248, 91] on div "Technicians" at bounding box center [239, 85] width 62 height 20
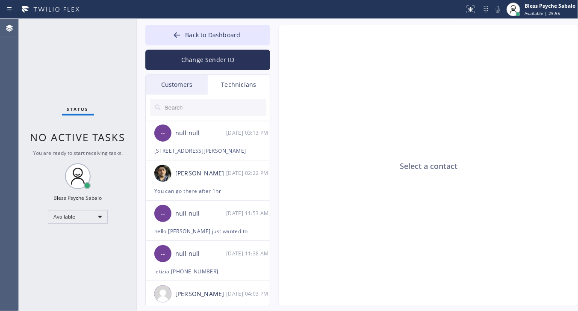
click at [304, 110] on div "Select a contact" at bounding box center [429, 165] width 300 height 281
click at [219, 44] on button "Back to Dashboard" at bounding box center [207, 35] width 125 height 21
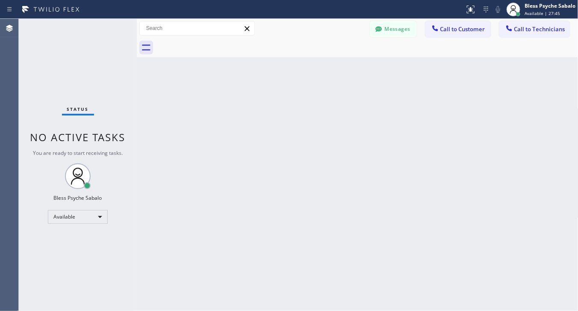
drag, startPoint x: 492, startPoint y: 141, endPoint x: 521, endPoint y: 148, distance: 29.9
click at [492, 144] on div "Back to Dashboard Change Sender ID Customers Technicians GA [PERSON_NAME] [DATE…" at bounding box center [358, 165] width 442 height 292
click at [470, 74] on div "Back to Dashboard Change Sender ID Customers Technicians GA [PERSON_NAME] [DATE…" at bounding box center [358, 165] width 442 height 292
click at [306, 234] on div "Back to Dashboard Change Sender ID Customers Technicians GA [PERSON_NAME] [DATE…" at bounding box center [358, 165] width 442 height 292
click at [400, 26] on button "Messages" at bounding box center [393, 29] width 47 height 16
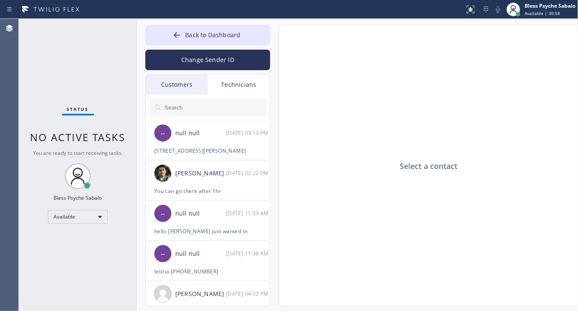
drag, startPoint x: 329, startPoint y: 138, endPoint x: 192, endPoint y: 95, distance: 144.2
click at [328, 137] on div "Select a contact" at bounding box center [429, 165] width 300 height 281
click at [208, 30] on button "Back to Dashboard" at bounding box center [207, 35] width 125 height 21
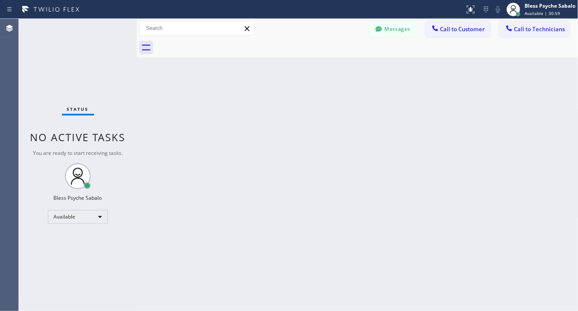
click at [279, 71] on div "Back to Dashboard Change Sender ID Customers Technicians GA [PERSON_NAME] [DATE…" at bounding box center [358, 165] width 442 height 292
drag, startPoint x: 464, startPoint y: 191, endPoint x: 459, endPoint y: 180, distance: 12.6
click at [464, 190] on div "Back to Dashboard Change Sender ID Customers Technicians GA [PERSON_NAME] [DATE…" at bounding box center [358, 165] width 442 height 292
click at [385, 31] on button "Messages" at bounding box center [393, 29] width 47 height 16
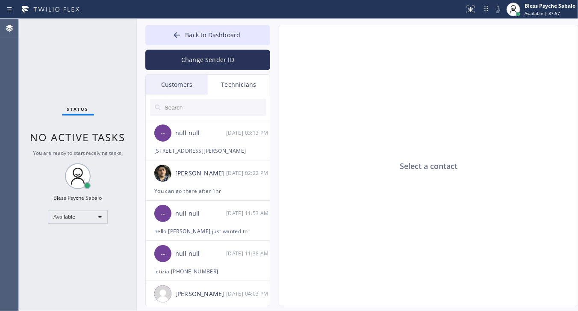
click at [275, 172] on div "Select a contact Outbound call Technician Search Technician Your caller id phon…" at bounding box center [420, 165] width 300 height 281
click at [239, 83] on div "Technicians" at bounding box center [239, 85] width 62 height 20
click at [221, 107] on input "text" at bounding box center [215, 107] width 103 height 17
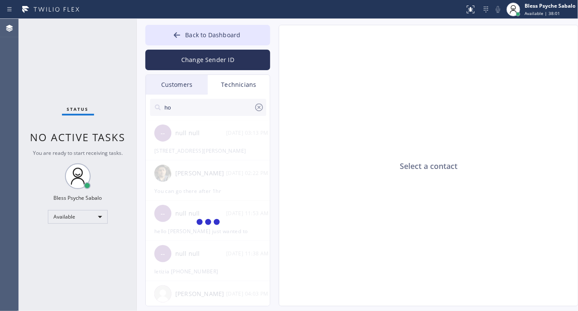
type input "h"
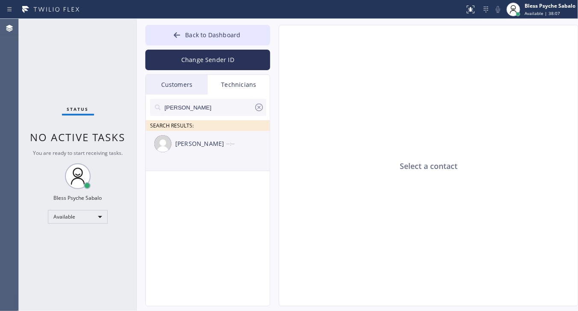
type input "[PERSON_NAME]"
click at [148, 153] on div "[PERSON_NAME] --:--" at bounding box center [208, 144] width 125 height 26
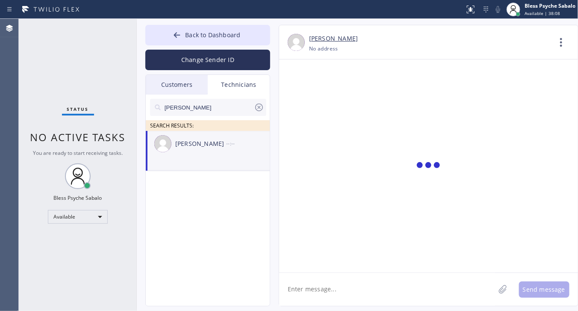
scroll to position [14467, 0]
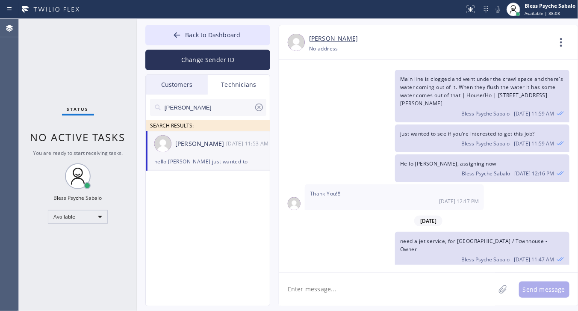
click at [313, 292] on textarea at bounding box center [387, 289] width 216 height 33
paste textarea "Gas Leak coming from the wall, just want tech to look at the line or fix it, al…"
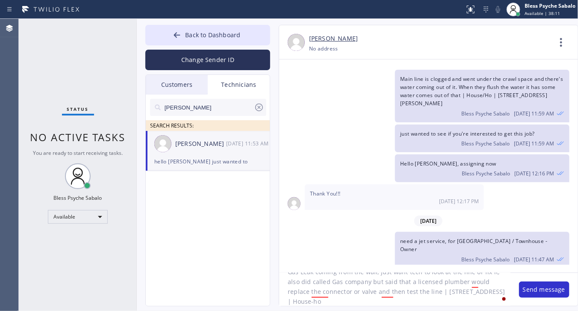
scroll to position [0, 0]
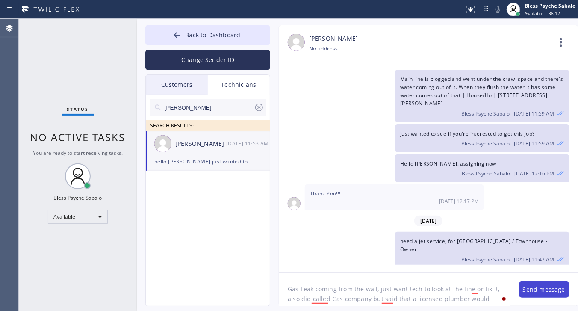
type textarea "Gas Leak coming from the wall, just want tech to look at the line or fix it, al…"
click at [539, 291] on button "Send message" at bounding box center [544, 289] width 50 height 16
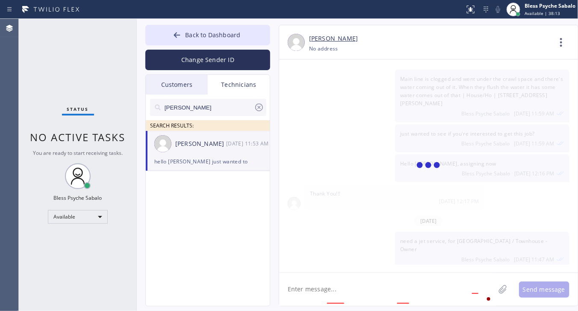
drag, startPoint x: 373, startPoint y: 237, endPoint x: 358, endPoint y: 272, distance: 37.3
click at [379, 246] on div at bounding box center [428, 165] width 299 height 213
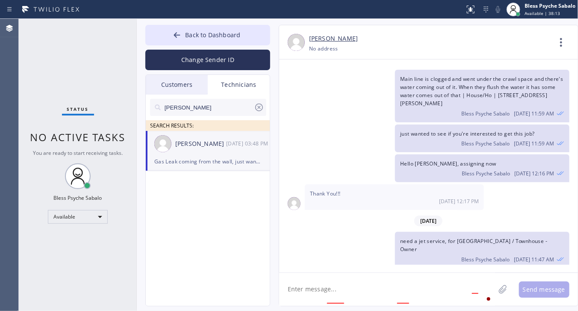
scroll to position [14522, 0]
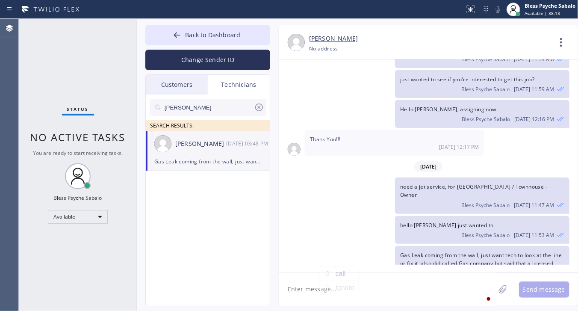
click at [336, 300] on textarea at bounding box center [387, 289] width 216 height 33
click at [345, 294] on textarea at bounding box center [387, 289] width 216 height 33
click at [325, 246] on div "Gas Leak coming from the wall, just want tech to look at the line or fix it, al…" at bounding box center [424, 272] width 290 height 53
drag, startPoint x: 328, startPoint y: 279, endPoint x: 334, endPoint y: 290, distance: 12.1
click at [334, 290] on textarea at bounding box center [387, 289] width 216 height 33
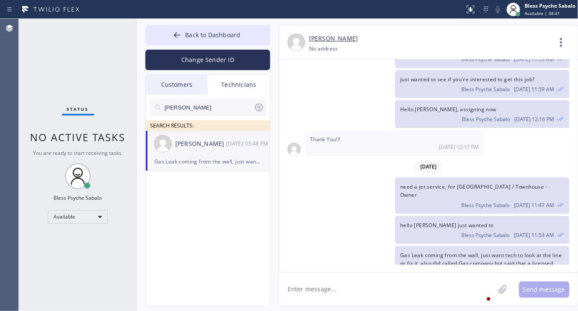
click at [319, 290] on textarea at bounding box center [387, 289] width 216 height 33
click at [411, 289] on textarea at bounding box center [387, 289] width 216 height 33
click at [375, 287] on textarea at bounding box center [387, 289] width 216 height 33
click at [556, 44] on icon at bounding box center [561, 42] width 21 height 21
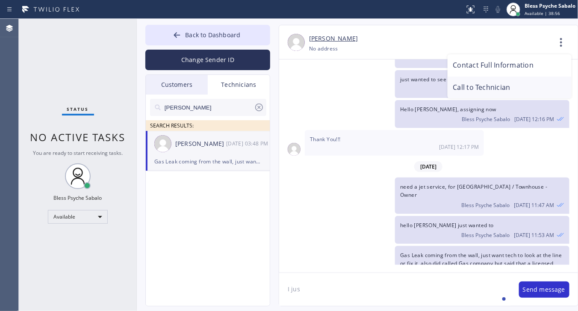
click at [508, 86] on li "Call to Technician" at bounding box center [510, 88] width 124 height 22
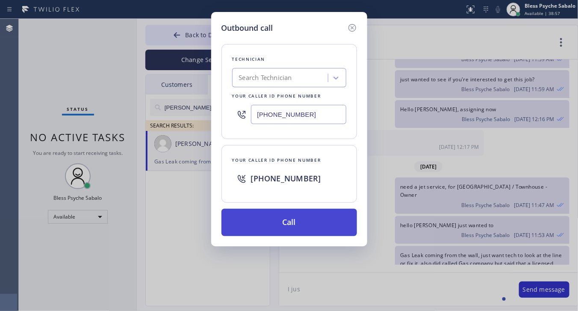
click at [351, 221] on button "Call" at bounding box center [290, 222] width 136 height 27
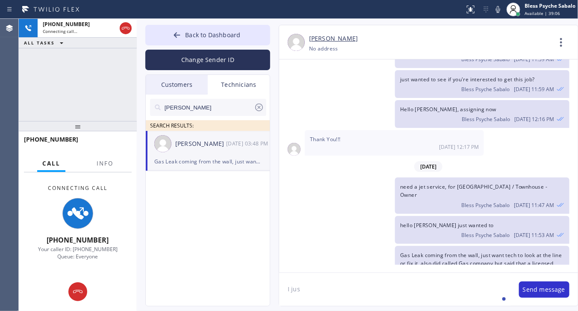
click at [332, 177] on div "need a jet service, for [GEOGRAPHIC_DATA] / Townhouse - Owner Bless Psyche Saba…" at bounding box center [424, 195] width 290 height 36
click at [358, 278] on textarea "I jus" at bounding box center [394, 289] width 231 height 33
type textarea "I"
type textarea "Hello [PERSON_NAME], just wanted to see if you wanted to get this job?"
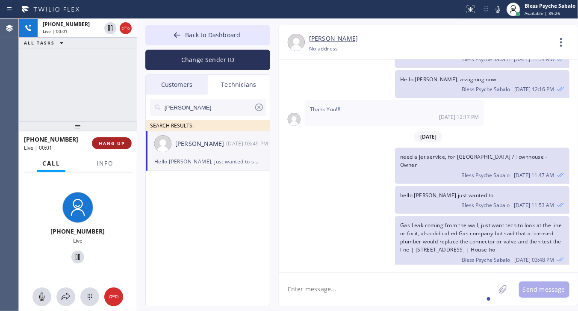
click at [116, 140] on span "HANG UP" at bounding box center [112, 143] width 26 height 6
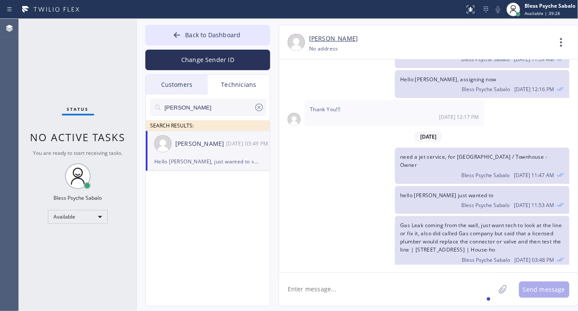
click at [116, 91] on div "Status No active tasks You are ready to start receiving tasks. Bless Psyche Sab…" at bounding box center [78, 165] width 118 height 292
click at [557, 42] on icon at bounding box center [561, 42] width 21 height 21
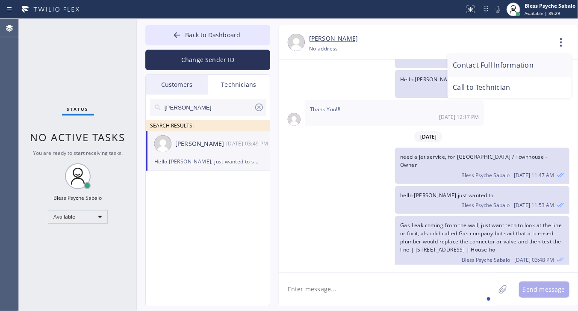
click at [512, 64] on li "Contact Full Information" at bounding box center [510, 65] width 124 height 22
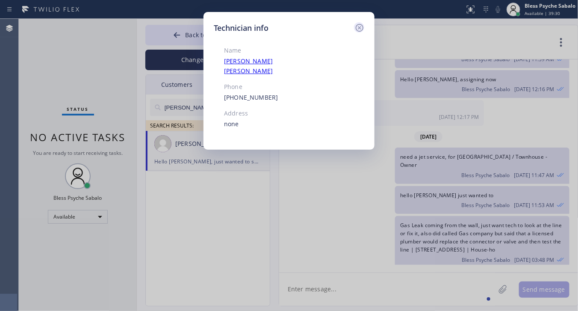
click at [363, 30] on icon at bounding box center [360, 28] width 10 height 10
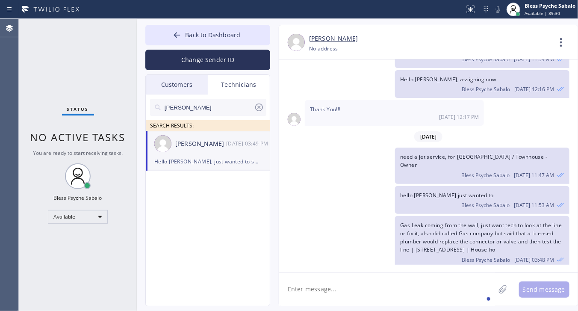
drag, startPoint x: 424, startPoint y: 108, endPoint x: 450, endPoint y: 95, distance: 28.7
click at [425, 128] on div "[DATE]" at bounding box center [428, 137] width 299 height 18
click at [565, 45] on icon at bounding box center [561, 42] width 21 height 21
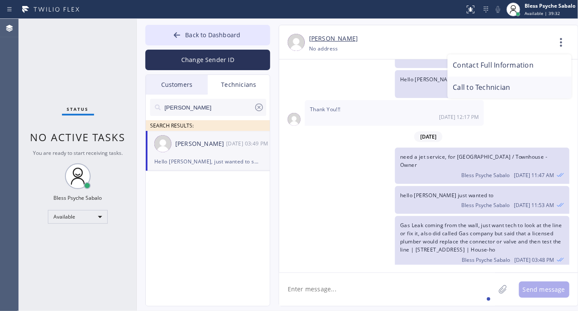
click at [521, 95] on li "Call to Technician" at bounding box center [510, 88] width 124 height 22
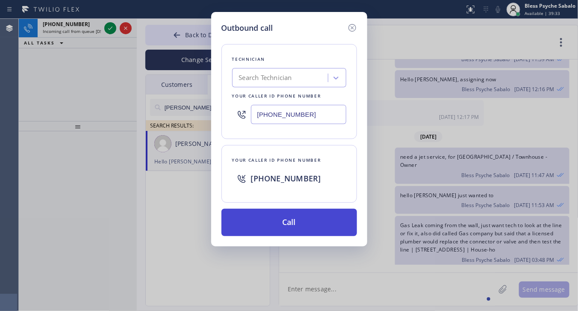
click at [288, 228] on button "Call" at bounding box center [290, 222] width 136 height 27
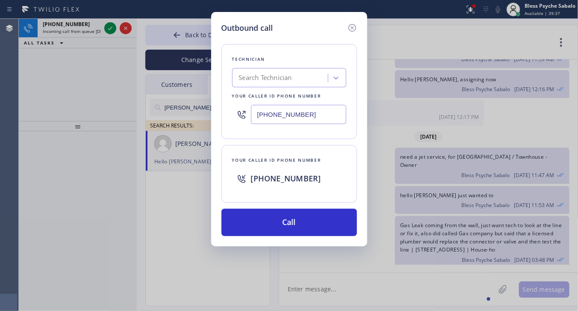
click at [354, 25] on icon at bounding box center [352, 28] width 10 height 10
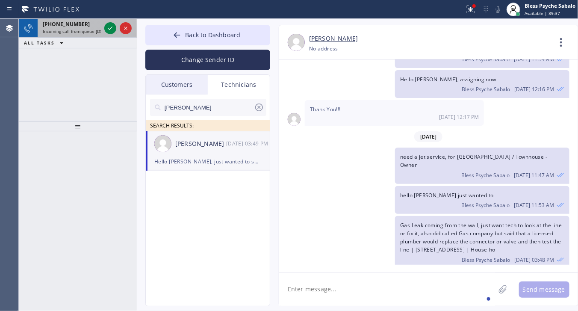
click at [88, 21] on div "[PHONE_NUMBER]" at bounding box center [72, 24] width 58 height 7
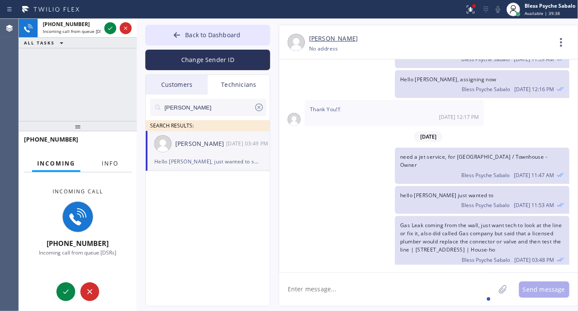
click at [121, 161] on button "Info" at bounding box center [110, 163] width 27 height 17
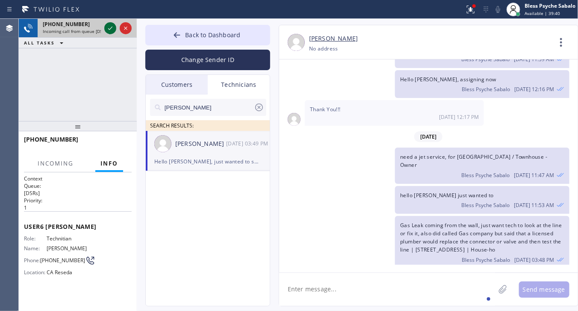
click at [108, 30] on icon at bounding box center [110, 28] width 10 height 10
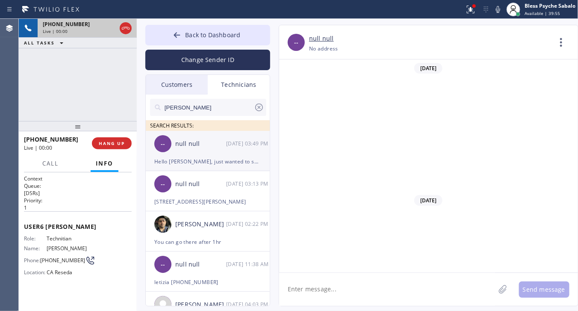
scroll to position [14551, 0]
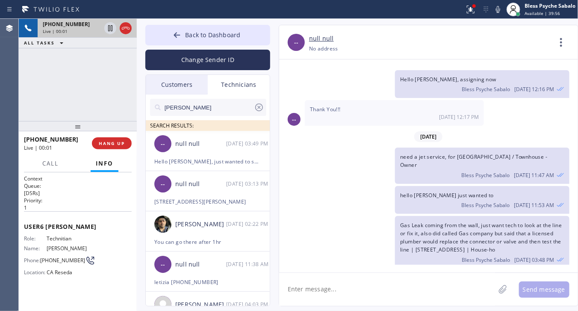
click at [88, 101] on div "[PHONE_NUMBER] Live | 00:01 ALL TASKS ALL TASKS ACTIVE TASKS TASKS IN WRAP UP" at bounding box center [78, 70] width 118 height 102
drag, startPoint x: 394, startPoint y: 244, endPoint x: 556, endPoint y: 245, distance: 162.1
click at [556, 271] on div "Hello [PERSON_NAME], just wanted to see if you wanted to get this job? Bless Ps…" at bounding box center [424, 289] width 290 height 36
click at [561, 271] on div "Hello [PERSON_NAME], just wanted to see if you wanted to get this job? Bless Ps…" at bounding box center [482, 289] width 174 height 36
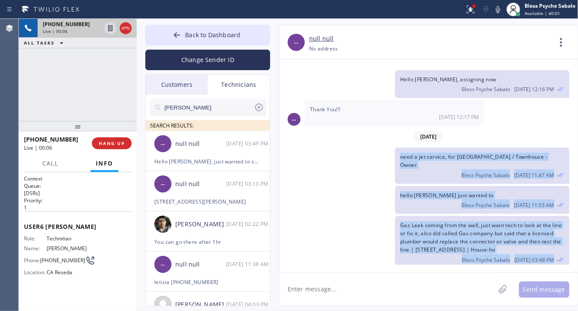
drag, startPoint x: 562, startPoint y: 255, endPoint x: 392, endPoint y: 118, distance: 219.3
click at [392, 118] on div "[DATE] Hi [PERSON_NAME], My name is Red, and I’m with your new dispatch team. W…" at bounding box center [428, 161] width 299 height 205
click at [413, 276] on span "Hello [PERSON_NAME], just wanted to see if you wanted to get this job?" at bounding box center [479, 283] width 158 height 15
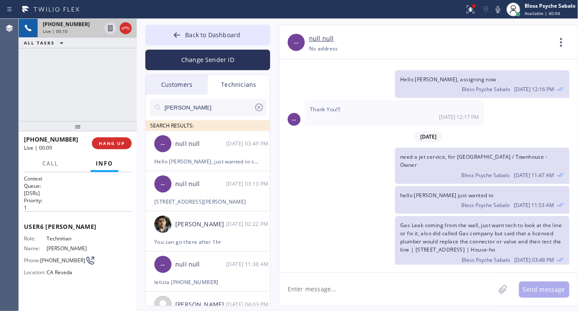
click at [413, 276] on span "Hello [PERSON_NAME], just wanted to see if you wanted to get this job?" at bounding box center [479, 283] width 158 height 15
drag, startPoint x: 400, startPoint y: 187, endPoint x: 558, endPoint y: 216, distance: 160.9
click at [558, 216] on div "Gas Leak coming from the wall, just want tech to look at the line or fix it, al…" at bounding box center [482, 242] width 174 height 53
click at [553, 216] on div "Gas Leak coming from the wall, just want tech to look at the line or fix it, al…" at bounding box center [482, 242] width 174 height 53
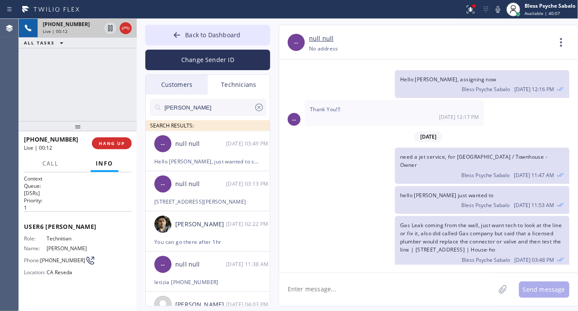
click at [552, 216] on div "Gas Leak coming from the wall, just want tech to look at the line or fix it, al…" at bounding box center [482, 242] width 174 height 53
click at [544, 256] on span "[DATE] 03:48 PM" at bounding box center [535, 259] width 40 height 7
drag, startPoint x: 551, startPoint y: 215, endPoint x: 396, endPoint y: 189, distance: 157.4
click at [396, 216] on div "Gas Leak coming from the wall, just want tech to look at the line or fix it, al…" at bounding box center [482, 242] width 174 height 53
click at [398, 216] on div "Gas Leak coming from the wall, just want tech to look at the line or fix it, al…" at bounding box center [482, 242] width 174 height 53
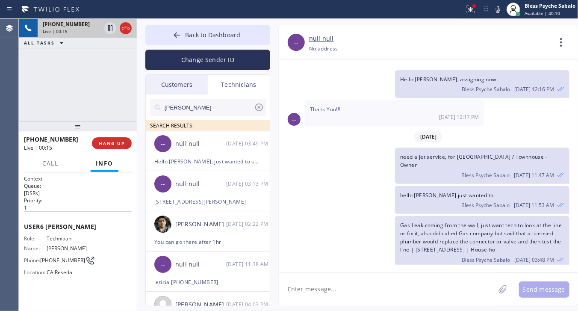
click at [401, 222] on span "Gas Leak coming from the wall, just want tech to look at the line or fix it, al…" at bounding box center [481, 238] width 162 height 32
drag, startPoint x: 399, startPoint y: 188, endPoint x: 553, endPoint y: 216, distance: 156.5
click at [553, 216] on div "Gas Leak coming from the wall, just want tech to look at the line or fix it, al…" at bounding box center [482, 242] width 174 height 53
click at [535, 256] on span "[DATE] 03:48 PM" at bounding box center [535, 259] width 40 height 7
drag, startPoint x: 549, startPoint y: 215, endPoint x: 396, endPoint y: 193, distance: 154.3
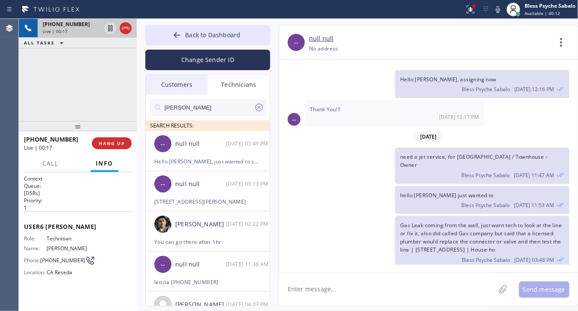
click at [396, 216] on div "Gas Leak coming from the wall, just want tech to look at the line or fix it, al…" at bounding box center [482, 242] width 174 height 53
drag, startPoint x: 398, startPoint y: 122, endPoint x: 420, endPoint y: 136, distance: 26.1
click at [420, 148] on div "need a jet service, for [GEOGRAPHIC_DATA] / Townhouse - Owner Bless Psyche Saba…" at bounding box center [482, 166] width 174 height 36
click at [112, 147] on button "HANG UP" at bounding box center [112, 143] width 40 height 12
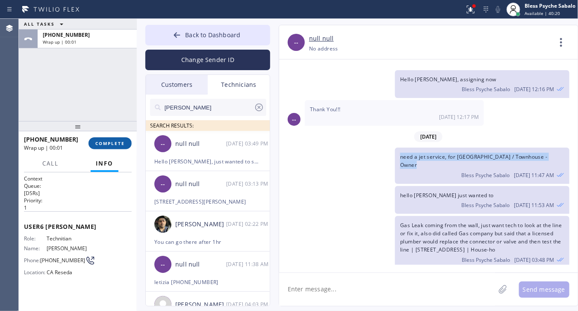
click at [115, 148] on button "COMPLETE" at bounding box center [110, 143] width 43 height 12
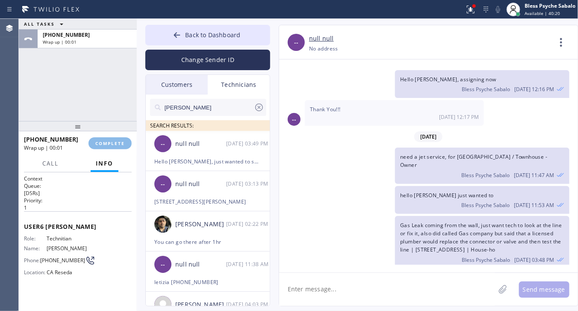
click at [109, 107] on div "ALL TASKS ALL TASKS ACTIVE TASKS TASKS IN WRAP UP [PHONE_NUMBER] Wrap up | 00:01" at bounding box center [78, 70] width 118 height 102
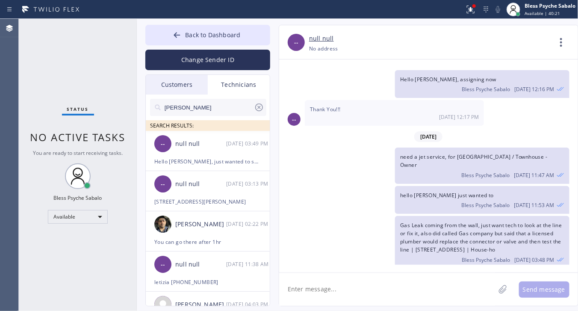
drag, startPoint x: 401, startPoint y: 189, endPoint x: 556, endPoint y: 212, distance: 156.6
click at [556, 216] on div "Gas Leak coming from the wall, just want tech to look at the line or fix it, al…" at bounding box center [482, 242] width 174 height 53
click at [302, 232] on div "Gas Leak coming from the wall, just want tech to look at the line or fix it, al…" at bounding box center [424, 242] width 290 height 53
click at [257, 107] on icon at bounding box center [259, 107] width 10 height 10
click at [233, 106] on input "text" at bounding box center [215, 107] width 103 height 17
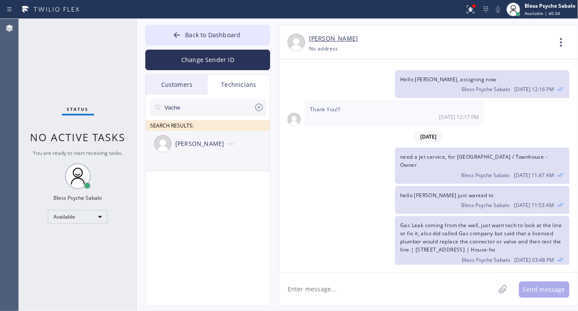
type input "Vache"
click at [214, 156] on div "[PERSON_NAME] --:--" at bounding box center [208, 144] width 125 height 26
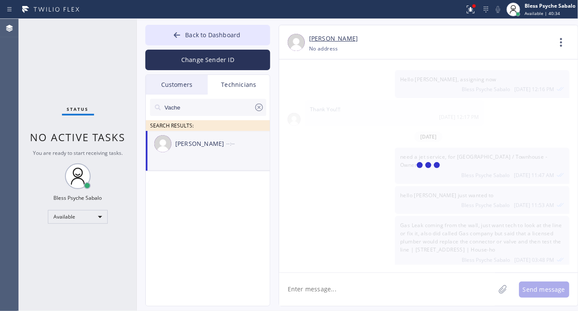
scroll to position [11172, 0]
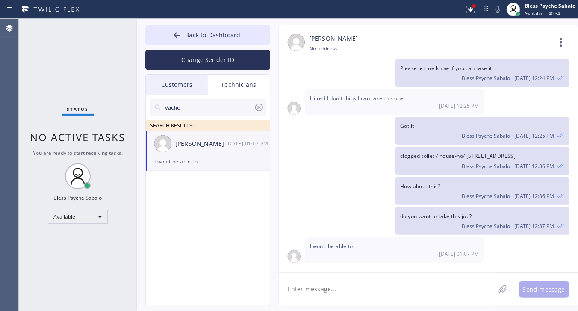
click at [346, 282] on textarea at bounding box center [387, 289] width 216 height 33
paste textarea "Gas Leak coming from the wall, just want tech to look at the line or fix it, al…"
type textarea "Gas Leak coming from the wall, just want tech to look at the line or fix it, al…"
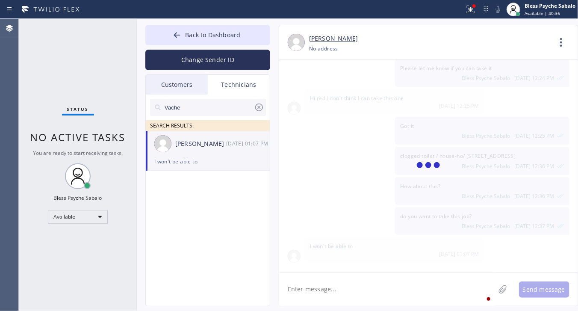
scroll to position [11246, 0]
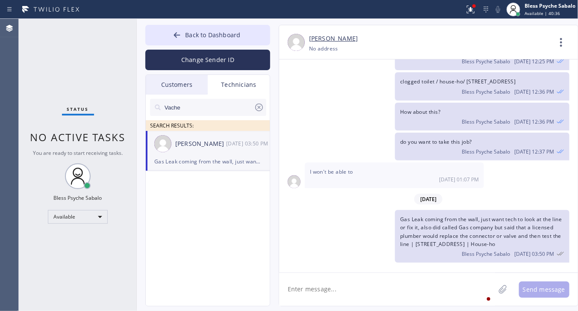
drag, startPoint x: 402, startPoint y: 294, endPoint x: 441, endPoint y: 302, distance: 38.8
click at [407, 296] on textarea at bounding box center [387, 289] width 216 height 33
type textarea "h"
type textarea "Hello Vache, I just wanted to see if you wanted to get this job?"
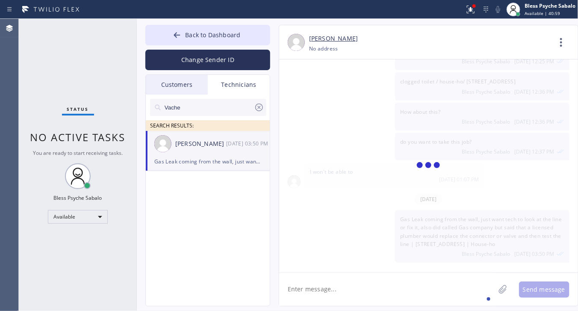
scroll to position [11276, 0]
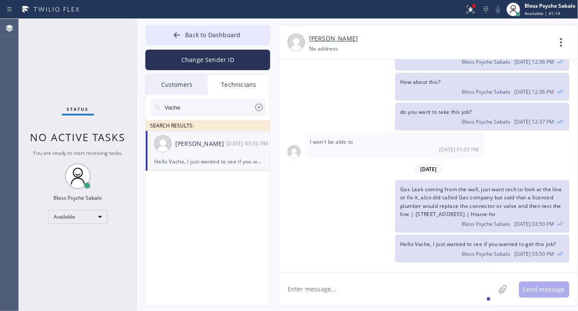
click at [306, 253] on div "Hello Vache, I just wanted to see if you wanted to get this job? Bless Psyche S…" at bounding box center [424, 249] width 290 height 28
click at [300, 273] on textarea at bounding box center [387, 289] width 216 height 33
click at [364, 144] on div "I won't be able to [DATE] 01:07 PM" at bounding box center [394, 146] width 179 height 26
click at [437, 189] on span "Gas Leak coming from the wall, just want tech to look at the line or fix it, al…" at bounding box center [481, 202] width 162 height 32
click at [557, 50] on icon at bounding box center [561, 42] width 21 height 21
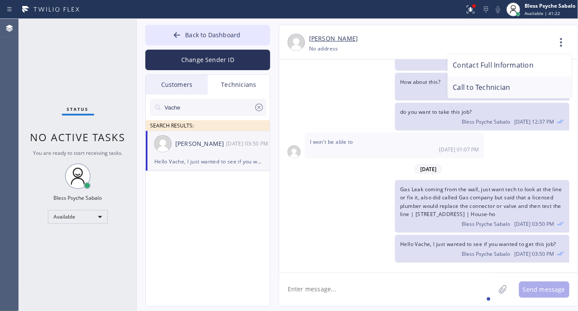
click at [507, 88] on li "Call to Technician" at bounding box center [510, 88] width 124 height 22
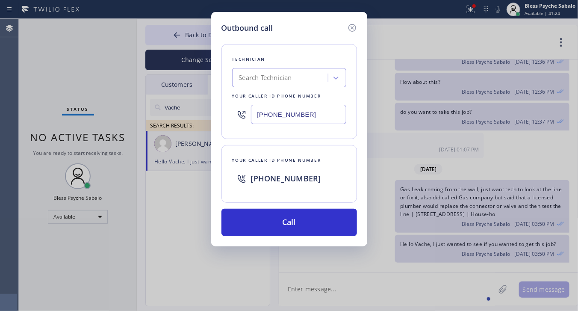
drag, startPoint x: 354, startPoint y: 30, endPoint x: 410, endPoint y: 77, distance: 73.2
click at [354, 29] on icon at bounding box center [352, 28] width 10 height 10
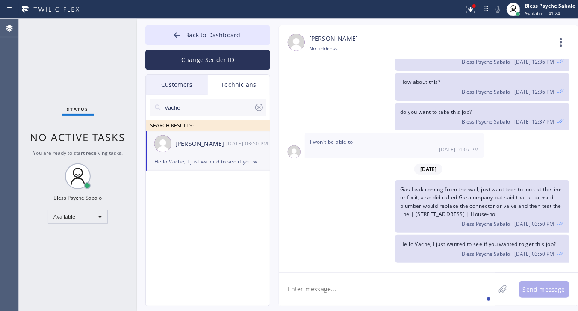
click at [420, 93] on div "Bless Psyche Sabalo [DATE] 12:36 PM" at bounding box center [482, 90] width 164 height 9
click at [262, 104] on icon at bounding box center [259, 107] width 10 height 10
click at [252, 88] on div "Technicians" at bounding box center [239, 85] width 62 height 20
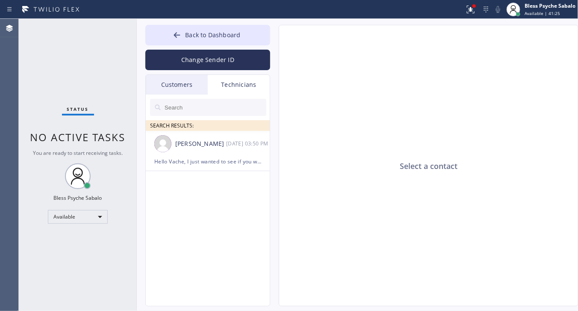
click at [176, 80] on div "Customers" at bounding box center [177, 85] width 62 height 20
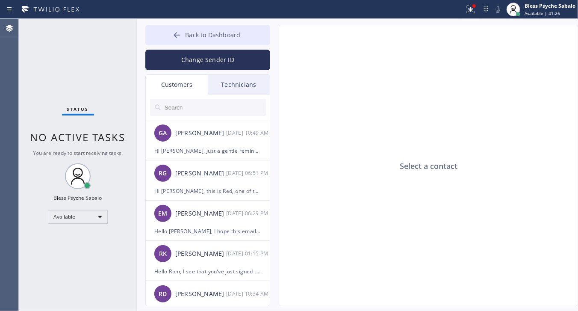
click at [225, 42] on button "Back to Dashboard" at bounding box center [207, 35] width 125 height 21
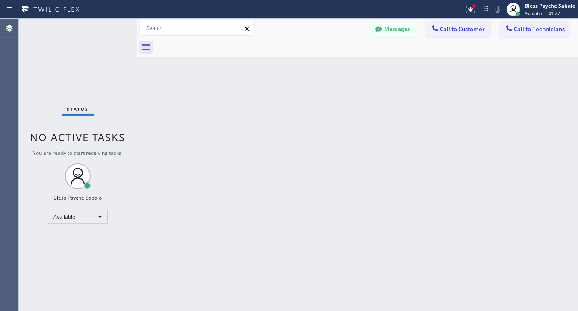
click at [314, 127] on div "Back to Dashboard Change Sender ID Customers Technicians GA [PERSON_NAME] [DATE…" at bounding box center [358, 165] width 442 height 292
click at [384, 28] on button "Messages" at bounding box center [393, 29] width 47 height 16
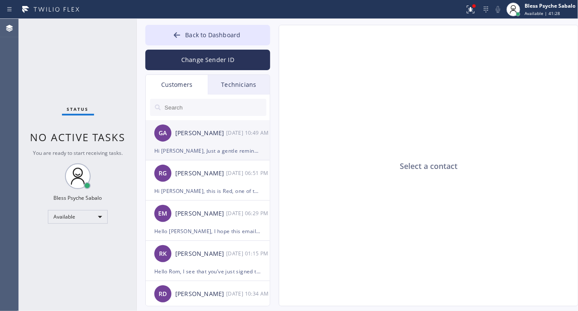
click at [213, 132] on div "[PERSON_NAME]" at bounding box center [200, 133] width 51 height 10
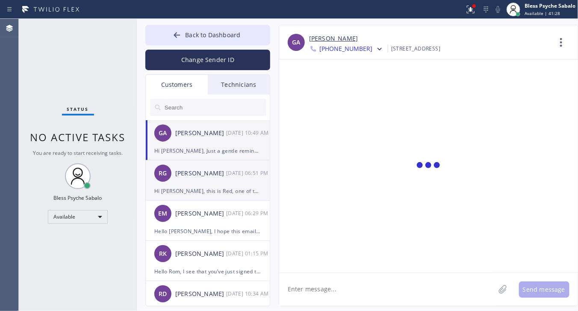
scroll to position [274, 0]
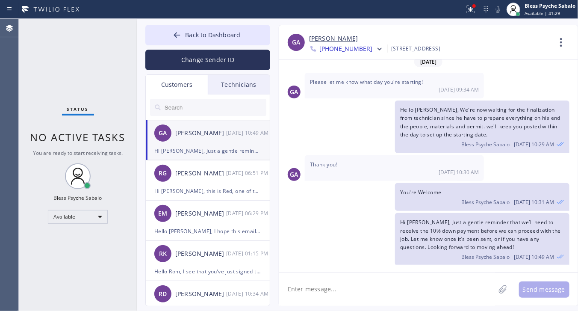
click at [247, 79] on div "Technicians" at bounding box center [239, 85] width 62 height 20
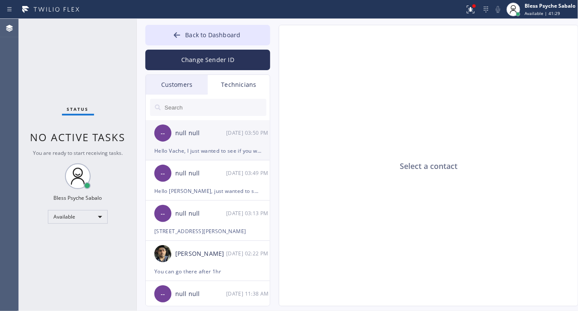
click at [228, 126] on div "-- null null [DATE] 03:50 PM" at bounding box center [208, 133] width 125 height 26
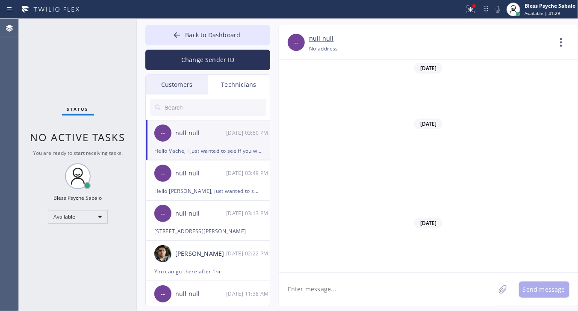
scroll to position [11276, 0]
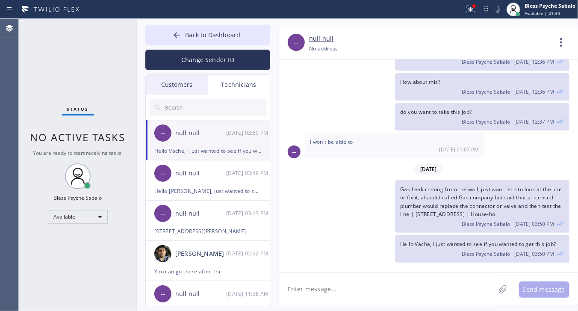
click at [383, 292] on textarea at bounding box center [387, 289] width 216 height 33
click at [387, 160] on div "[DATE]" at bounding box center [428, 169] width 299 height 18
drag, startPoint x: 379, startPoint y: 255, endPoint x: 375, endPoint y: 251, distance: 5.5
click at [379, 255] on div "Hello Vache, I just wanted to see if you wanted to get this job? Bless Psyche S…" at bounding box center [424, 249] width 290 height 28
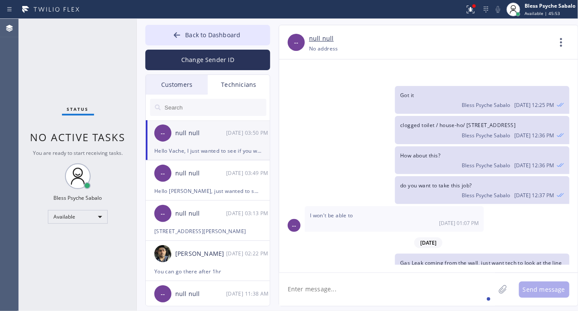
scroll to position [11062, 0]
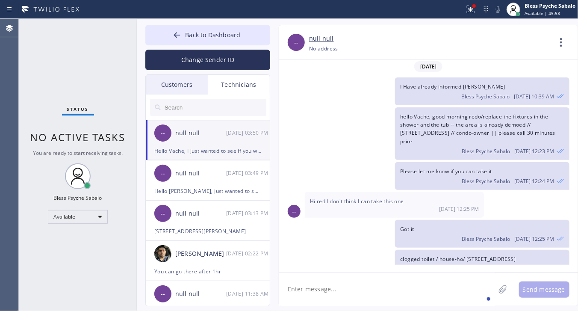
click at [235, 84] on div "Technicians" at bounding box center [239, 85] width 62 height 20
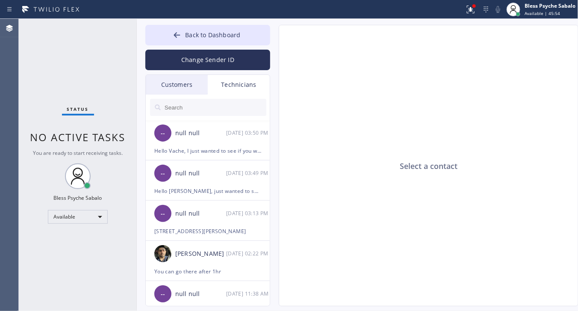
click at [159, 77] on div "Customers" at bounding box center [177, 85] width 62 height 20
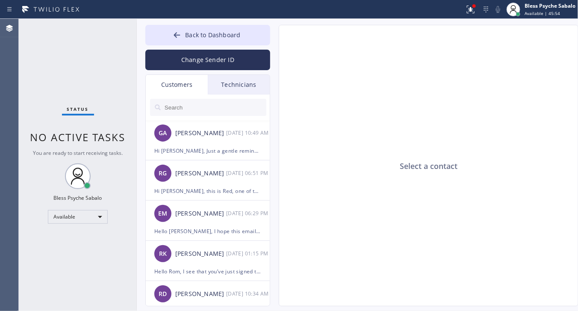
click at [255, 86] on div "Technicians" at bounding box center [239, 85] width 62 height 20
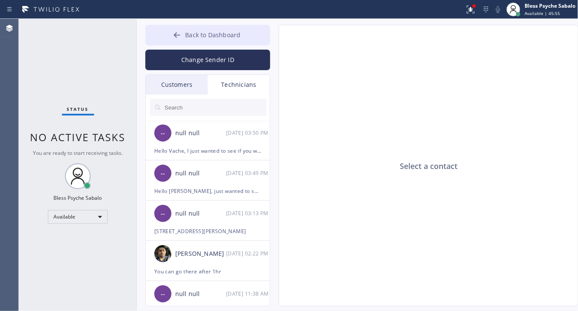
click at [213, 28] on button "Back to Dashboard" at bounding box center [207, 35] width 125 height 21
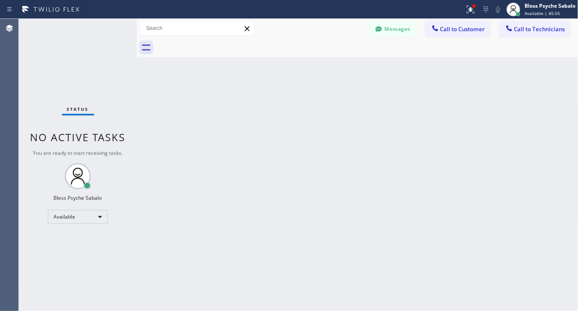
click at [385, 105] on div "Back to Dashboard Change Sender ID Customers Technicians GA [PERSON_NAME] [DATE…" at bounding box center [358, 165] width 442 height 292
drag, startPoint x: 77, startPoint y: 228, endPoint x: 78, endPoint y: 267, distance: 39.8
click at [80, 232] on div "Status No active tasks You are ready to start receiving tasks. Bless Psyche Sab…" at bounding box center [78, 165] width 118 height 292
click at [195, 240] on div "Back to Dashboard Change Sender ID Customers Technicians GA [PERSON_NAME] [DATE…" at bounding box center [358, 165] width 442 height 292
drag, startPoint x: 195, startPoint y: 240, endPoint x: 197, endPoint y: 234, distance: 5.8
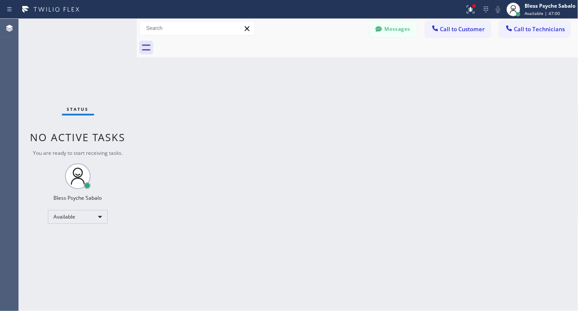
click at [197, 240] on div "Back to Dashboard Change Sender ID Customers Technicians GA [PERSON_NAME] [DATE…" at bounding box center [358, 165] width 442 height 292
click at [404, 176] on div "Back to Dashboard Change Sender ID Customers Technicians GA [PERSON_NAME] [DATE…" at bounding box center [358, 165] width 442 height 292
click at [383, 27] on div at bounding box center [379, 30] width 10 height 10
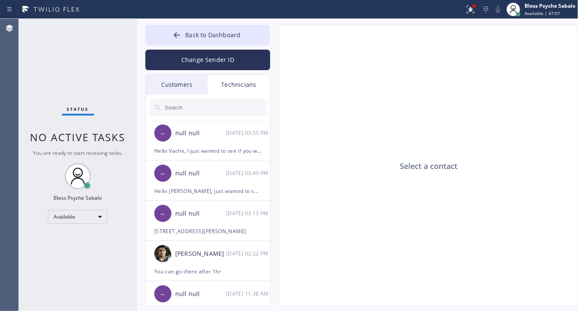
click at [296, 158] on div "Select a contact" at bounding box center [429, 165] width 300 height 281
click at [251, 82] on div "Technicians" at bounding box center [239, 85] width 62 height 20
click at [167, 90] on div "Customers" at bounding box center [177, 85] width 62 height 20
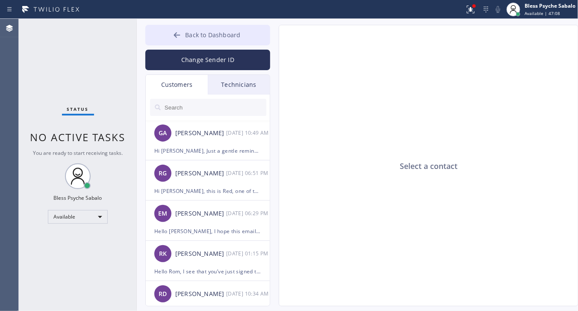
click at [227, 33] on span "Back to Dashboard" at bounding box center [212, 35] width 55 height 8
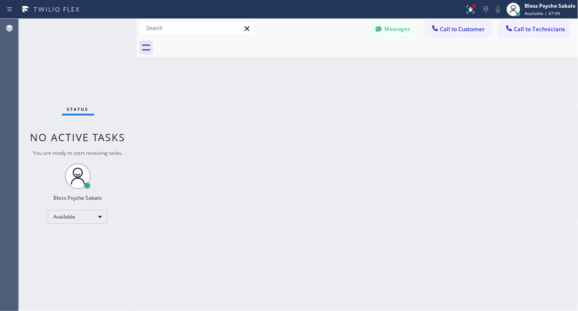
click at [375, 146] on div "Back to Dashboard Change Sender ID Customers Technicians GA [PERSON_NAME] [DATE…" at bounding box center [358, 165] width 442 height 292
click at [458, 150] on div "Back to Dashboard Change Sender ID Customers Technicians GA [PERSON_NAME] [DATE…" at bounding box center [358, 165] width 442 height 292
drag, startPoint x: 476, startPoint y: 75, endPoint x: 467, endPoint y: 21, distance: 54.9
click at [477, 71] on div "Back to Dashboard Change Sender ID Customers Technicians GA [PERSON_NAME] [DATE…" at bounding box center [358, 165] width 442 height 292
click at [469, 6] on icon at bounding box center [471, 9] width 10 height 10
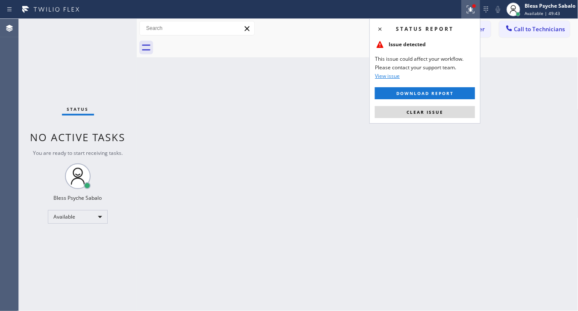
click at [428, 118] on div "Status report Issue detected This issue could affect your workflow. Please cont…" at bounding box center [425, 70] width 111 height 105
click at [429, 113] on span "Clear issue" at bounding box center [425, 112] width 37 height 6
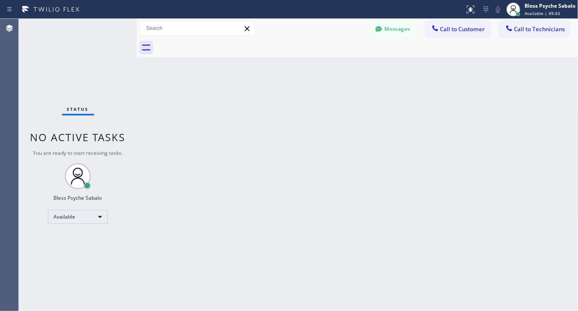
drag, startPoint x: 386, startPoint y: 126, endPoint x: 379, endPoint y: 116, distance: 12.2
click at [386, 125] on div "Back to Dashboard Change Sender ID Customers Technicians GA [PERSON_NAME] [DATE…" at bounding box center [358, 165] width 442 height 292
drag, startPoint x: 396, startPoint y: 82, endPoint x: 388, endPoint y: 53, distance: 29.9
click at [396, 82] on div "Back to Dashboard Change Sender ID Customers Technicians GA [PERSON_NAME] [DATE…" at bounding box center [358, 165] width 442 height 292
click at [420, 224] on div "Back to Dashboard Change Sender ID Customers Technicians GA [PERSON_NAME] [DATE…" at bounding box center [358, 165] width 442 height 292
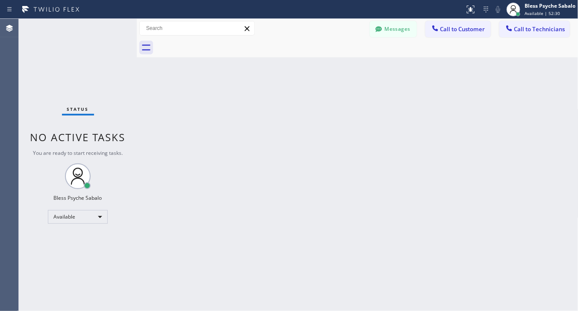
click at [417, 166] on div "Back to Dashboard Change Sender ID Customers Technicians GA [PERSON_NAME] [DATE…" at bounding box center [358, 165] width 442 height 292
drag, startPoint x: 319, startPoint y: 150, endPoint x: 321, endPoint y: 142, distance: 8.5
click at [319, 150] on div "Back to Dashboard Change Sender ID Customers Technicians GA [PERSON_NAME] [DATE…" at bounding box center [358, 165] width 442 height 292
click at [398, 28] on button "Messages" at bounding box center [393, 29] width 47 height 16
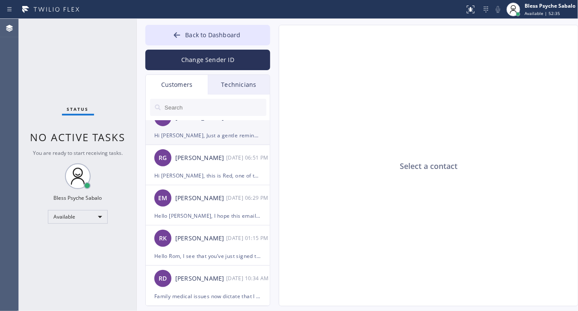
scroll to position [0, 0]
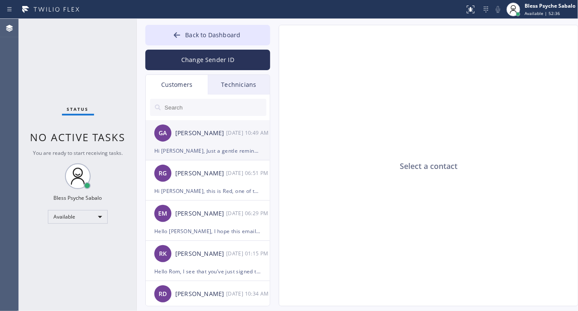
click at [212, 147] on div "Hi [PERSON_NAME], Just a gentle reminder that we’ll need to receive the 10% dow…" at bounding box center [207, 151] width 107 height 10
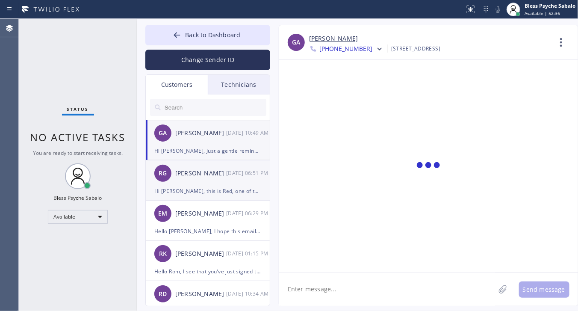
scroll to position [274, 0]
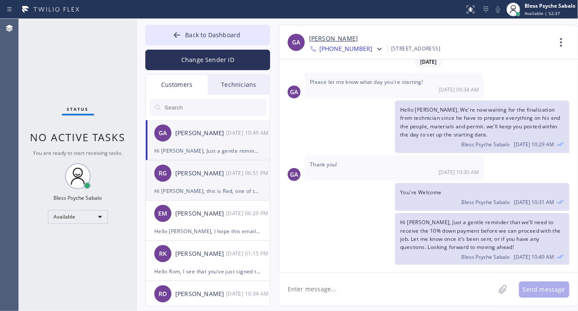
click at [197, 188] on div "Hi [PERSON_NAME], this is Red, one of the managers at 5 Star Plumbing. I’m foll…" at bounding box center [207, 191] width 107 height 10
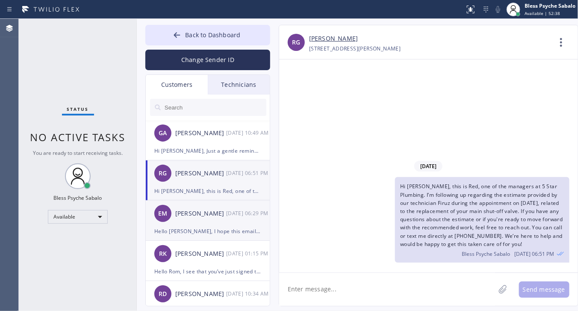
scroll to position [0, 0]
click at [203, 227] on div "Hello [PERSON_NAME], I hope this email finds you well. Please see the attached …" at bounding box center [207, 231] width 107 height 10
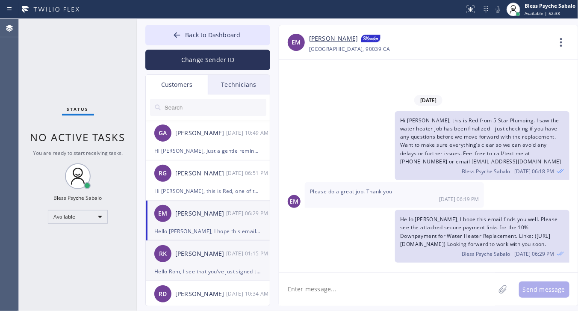
click at [186, 266] on div "Hello Rom, I see that you’ve just signed the contract—thank you! We’re excited …" at bounding box center [207, 271] width 107 height 10
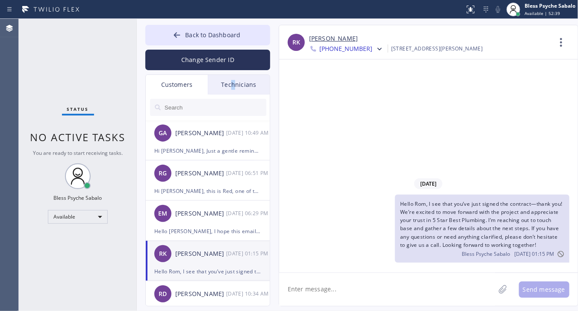
drag, startPoint x: 233, startPoint y: 80, endPoint x: 232, endPoint y: 88, distance: 8.6
click at [234, 80] on div "Technicians" at bounding box center [239, 85] width 62 height 20
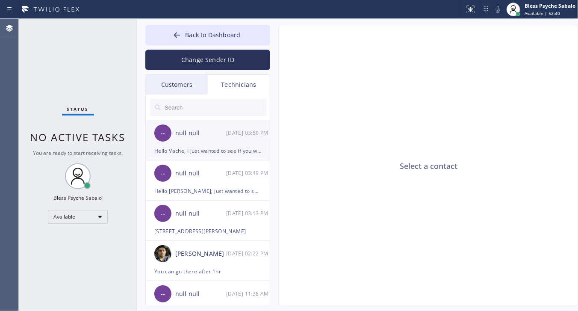
click at [216, 151] on div "Hello Vache, I just wanted to see if you wanted to get this job?" at bounding box center [207, 151] width 107 height 10
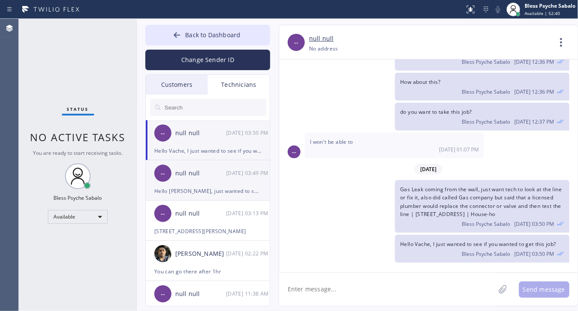
click at [218, 174] on div "null null" at bounding box center [200, 174] width 51 height 10
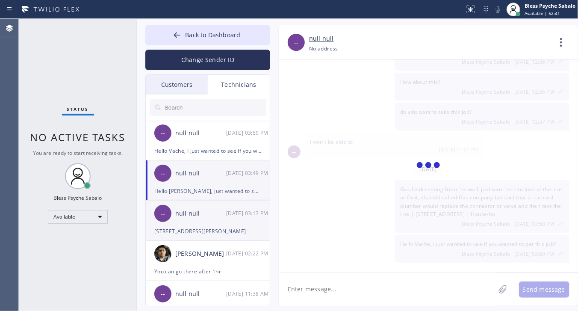
click at [212, 227] on div "[STREET_ADDRESS][PERSON_NAME]" at bounding box center [207, 231] width 107 height 10
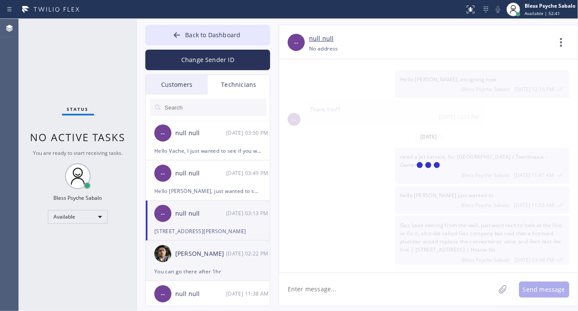
click at [210, 251] on div "[PERSON_NAME]" at bounding box center [200, 254] width 51 height 10
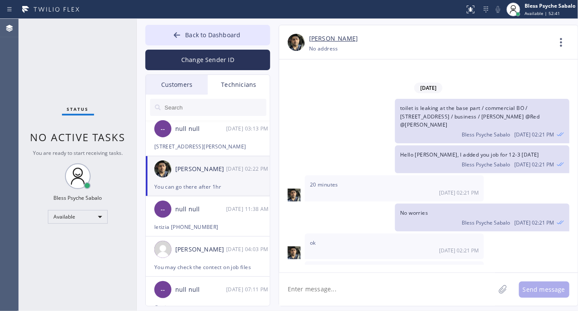
scroll to position [160, 0]
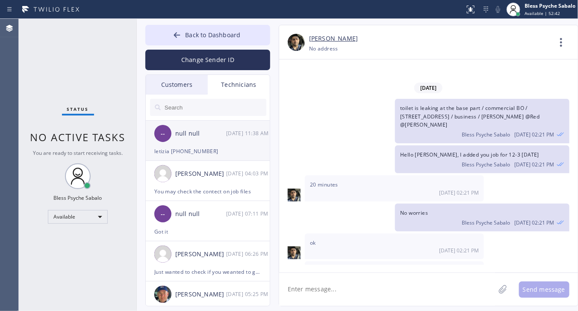
click at [206, 145] on div "-- null null [DATE] 11:38 AM" at bounding box center [208, 134] width 125 height 26
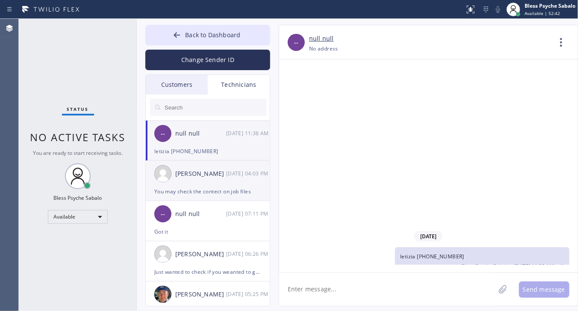
click at [205, 180] on div "[PERSON_NAME] [DATE] 04:03 PM" at bounding box center [208, 174] width 125 height 26
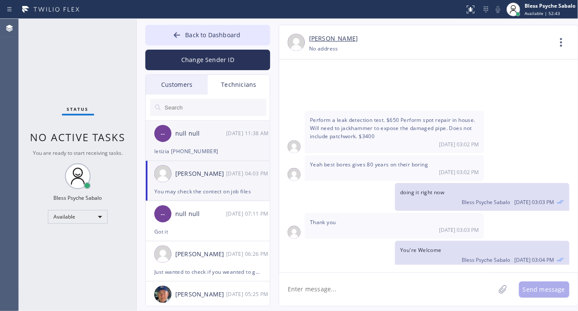
click at [207, 152] on div "letizia [PHONE_NUMBER]" at bounding box center [207, 151] width 107 height 10
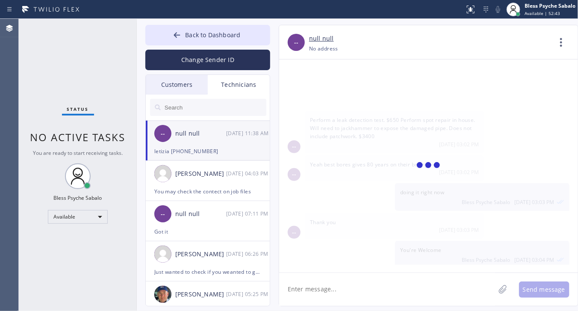
scroll to position [424, 0]
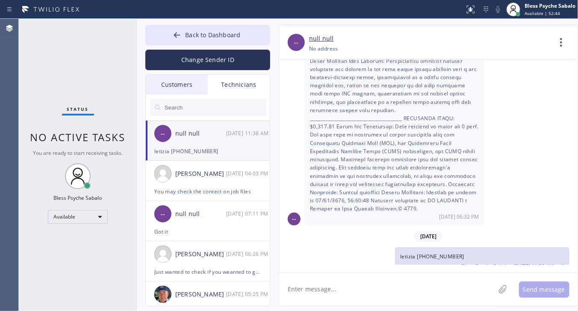
click at [403, 291] on textarea at bounding box center [387, 289] width 216 height 33
click at [349, 253] on div "letizia [PHONE_NUMBER] Bless Psyche Sabalo [DATE] 11:38 AM" at bounding box center [424, 261] width 290 height 28
click at [330, 299] on textarea "hello [PERSON_NAME], is" at bounding box center [394, 289] width 231 height 33
click at [349, 254] on div "letizia [PHONE_NUMBER] Bless Psyche Sabalo [DATE] 11:38 AM" at bounding box center [424, 261] width 290 height 28
click at [398, 287] on textarea "hello [PERSON_NAME], is" at bounding box center [394, 289] width 231 height 33
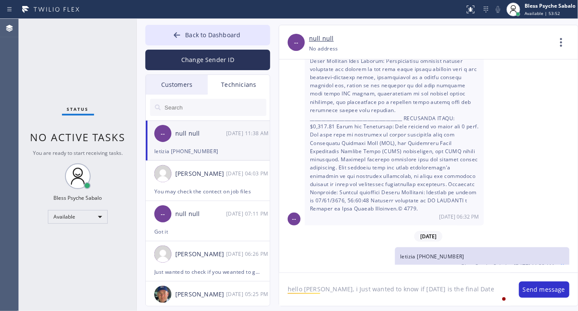
click at [479, 285] on textarea "hello [PERSON_NAME], i Just wanted to know if [DATE] is the final Date" at bounding box center [394, 289] width 231 height 33
type textarea "hello [PERSON_NAME], i Just wanted to know if [DATE] is the final Date we can s…"
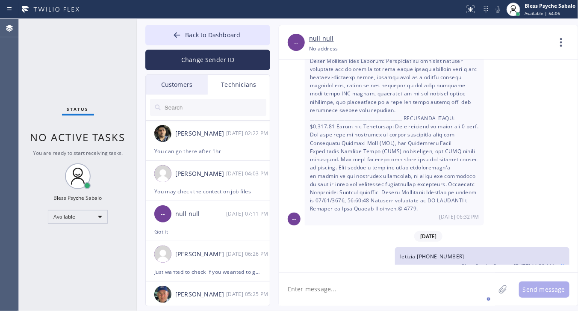
scroll to position [462, 0]
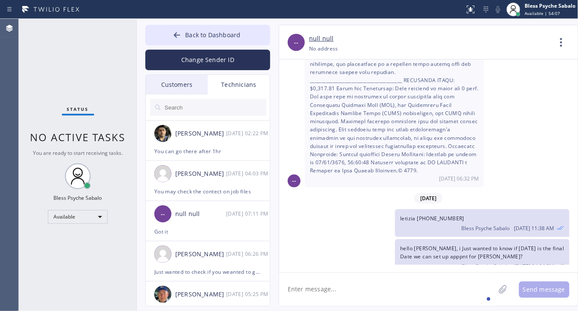
click at [420, 300] on textarea at bounding box center [387, 289] width 216 height 33
drag, startPoint x: 323, startPoint y: 201, endPoint x: 258, endPoint y: 104, distance: 117.1
click at [319, 195] on div "[DATE] [PERSON_NAME], my name is Red Bless Psyche Sabalo [DATE] 05:28 PM Hello …" at bounding box center [428, 161] width 299 height 205
click at [248, 80] on div "Technicians" at bounding box center [239, 85] width 62 height 20
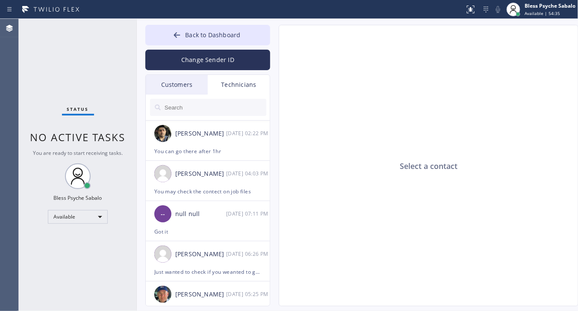
click at [247, 89] on div "Technicians" at bounding box center [239, 85] width 62 height 20
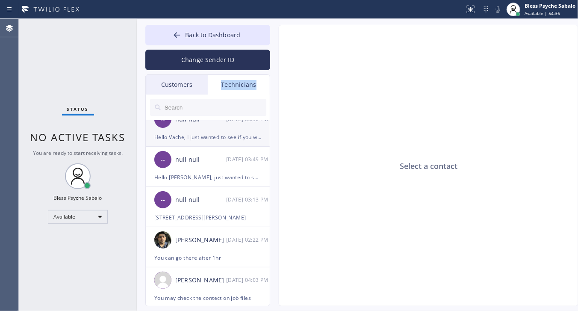
scroll to position [0, 0]
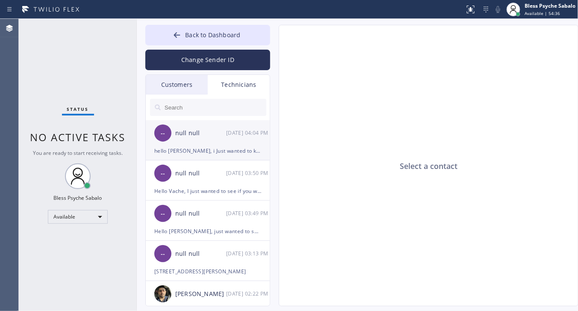
click at [226, 149] on div "hello [PERSON_NAME], i Just wanted to know if [DATE] is the final Date we can s…" at bounding box center [207, 151] width 107 height 10
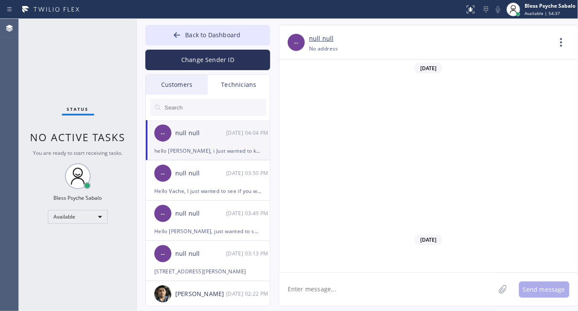
scroll to position [462, 0]
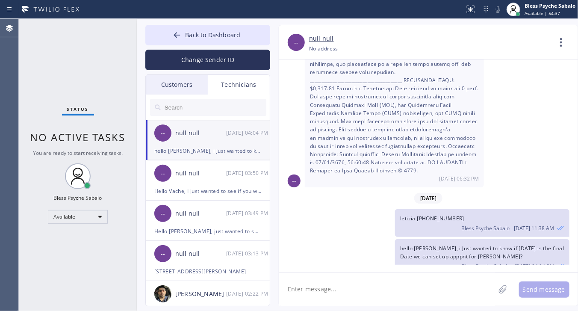
click at [294, 193] on div "[DATE]" at bounding box center [428, 198] width 299 height 18
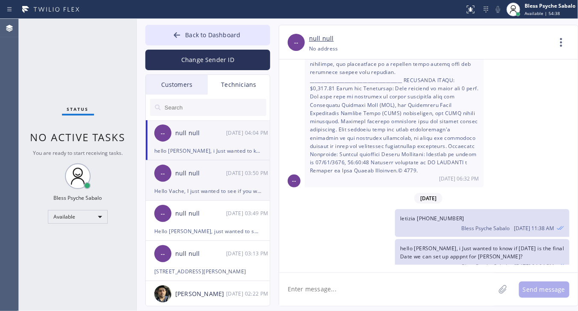
click at [165, 180] on div "--" at bounding box center [162, 173] width 17 height 17
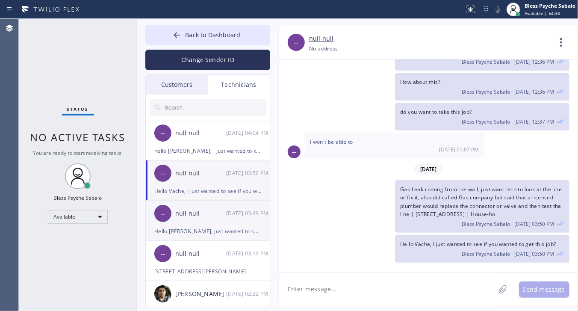
click at [191, 235] on div "Hello [PERSON_NAME], just wanted to see if you wanted to get this job?" at bounding box center [207, 231] width 107 height 10
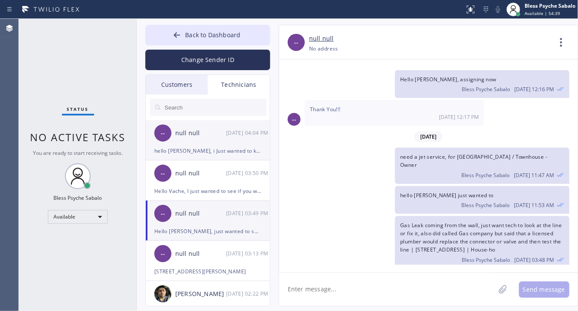
click at [202, 148] on div "hello [PERSON_NAME], i Just wanted to know if [DATE] is the final Date we can s…" at bounding box center [207, 151] width 107 height 10
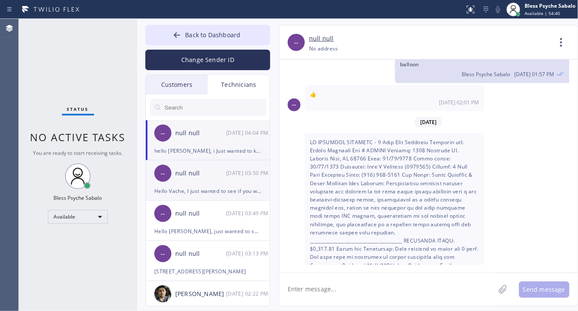
click at [199, 195] on div "Hello Vache, I just wanted to see if you wanted to get this job?" at bounding box center [207, 191] width 107 height 10
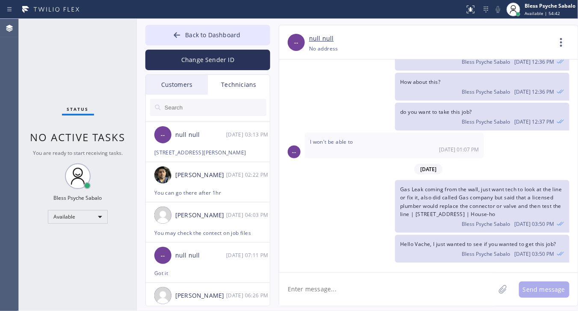
scroll to position [0, 0]
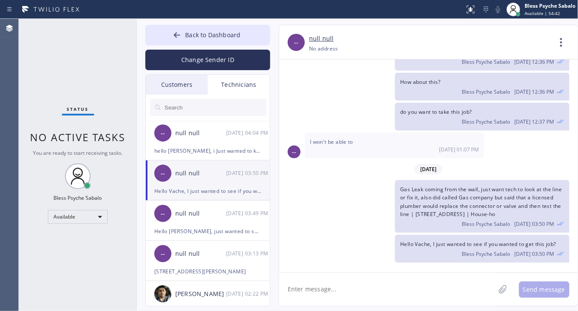
click at [214, 112] on input "text" at bounding box center [215, 107] width 103 height 17
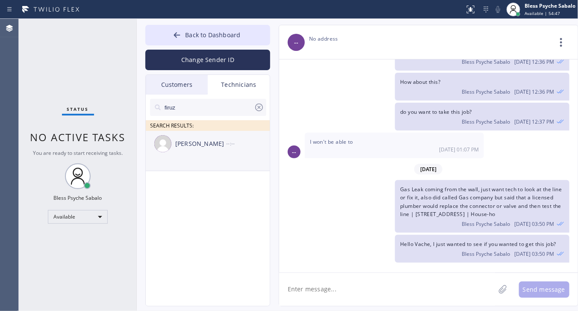
type input "firuz"
click at [218, 135] on div "[PERSON_NAME] --:--" at bounding box center [208, 144] width 125 height 26
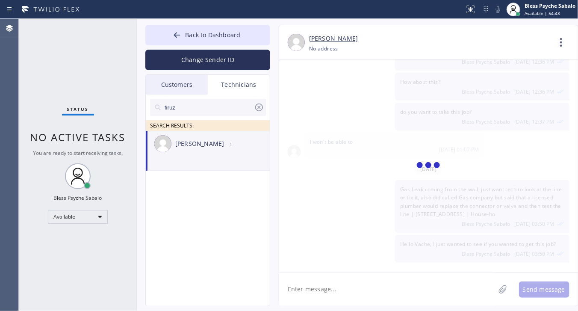
scroll to position [5582, 0]
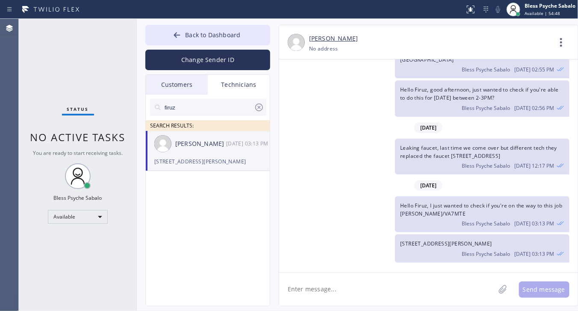
click at [376, 280] on textarea at bounding box center [387, 289] width 216 height 33
click at [433, 227] on div "Bless Psyche Sabalo [DATE] 03:13 PM" at bounding box center [482, 222] width 164 height 9
drag, startPoint x: 328, startPoint y: 210, endPoint x: 325, endPoint y: 199, distance: 10.6
click at [328, 208] on div "Hello Firuz, I just wanted to check if you're on the way to this job [PERSON_NA…" at bounding box center [424, 214] width 290 height 36
click at [354, 192] on div "[DATE]" at bounding box center [428, 186] width 299 height 18
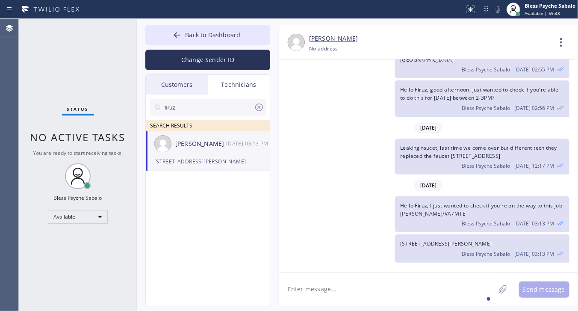
drag, startPoint x: 320, startPoint y: 180, endPoint x: 319, endPoint y: 118, distance: 62.4
click at [321, 179] on div "[DATE]" at bounding box center [428, 186] width 299 height 18
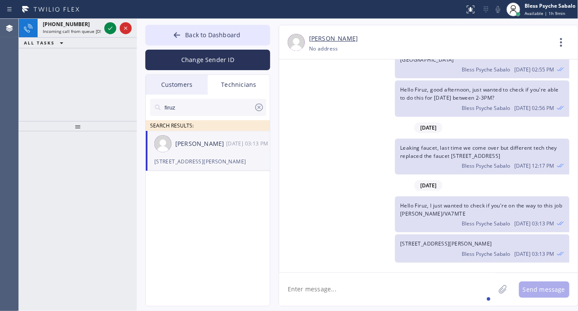
drag, startPoint x: 314, startPoint y: 183, endPoint x: 231, endPoint y: 115, distance: 106.9
click at [314, 183] on div "[DATE]" at bounding box center [428, 186] width 299 height 18
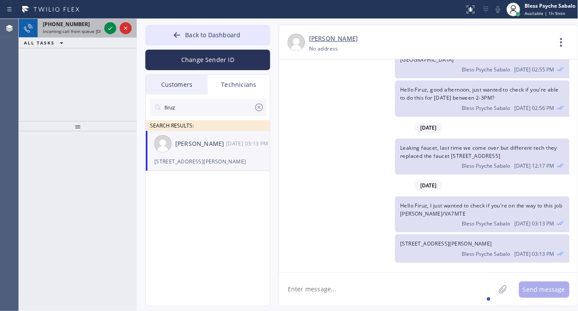
click at [99, 26] on div "[PHONE_NUMBER]" at bounding box center [72, 24] width 58 height 7
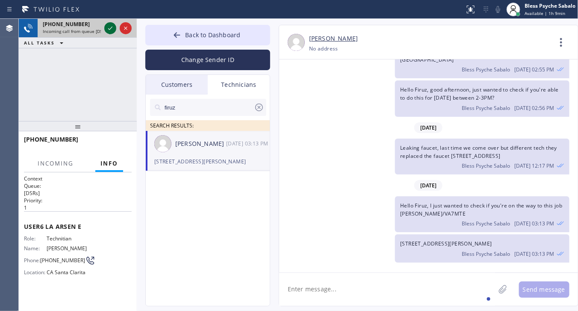
click at [110, 29] on icon at bounding box center [110, 28] width 4 height 3
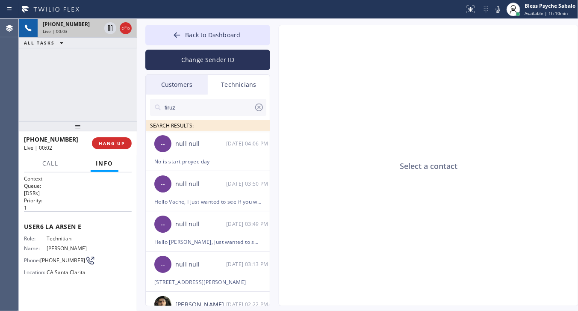
click at [343, 168] on div "Select a contact" at bounding box center [429, 165] width 300 height 281
click at [84, 35] on div "[PHONE_NUMBER] Live | 00:05" at bounding box center [70, 28] width 65 height 19
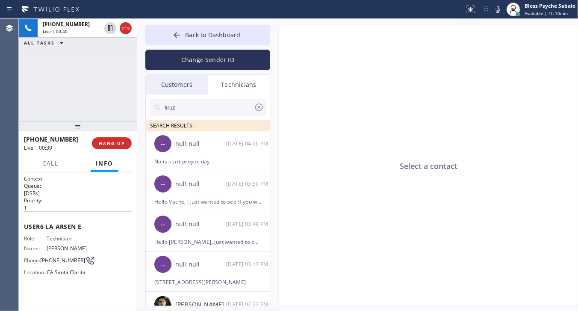
click at [331, 114] on div "Select a contact" at bounding box center [429, 165] width 300 height 281
click at [311, 145] on div "Select a contact" at bounding box center [429, 165] width 300 height 281
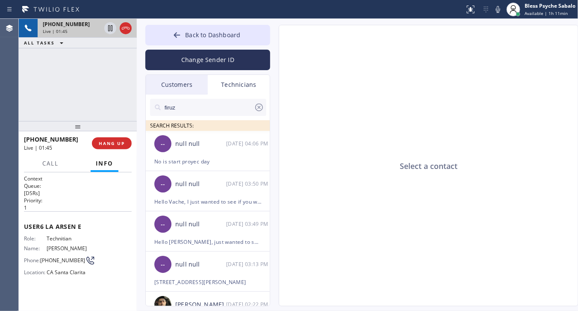
click at [54, 29] on span "Live | 01:45" at bounding box center [55, 31] width 25 height 6
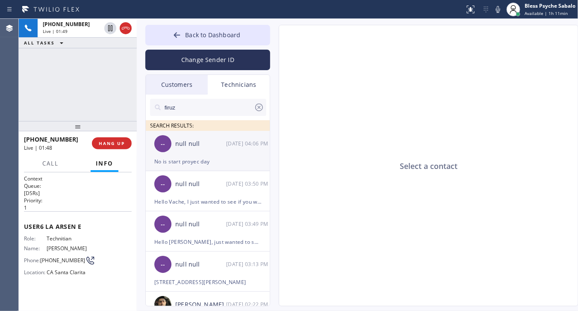
click at [242, 161] on div "No is start proyec day" at bounding box center [207, 162] width 107 height 10
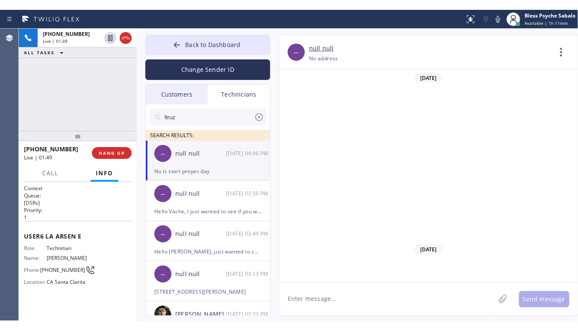
scroll to position [490, 0]
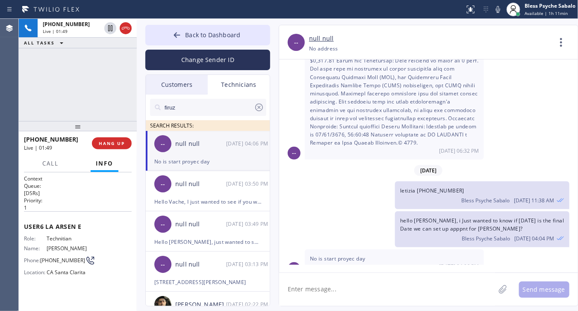
click at [324, 181] on div "letizia [PHONE_NUMBER] Bless Psyche Sabalo [DATE] 11:38 AM" at bounding box center [424, 195] width 290 height 28
click at [335, 255] on span "No is start proyec day" at bounding box center [338, 258] width 56 height 7
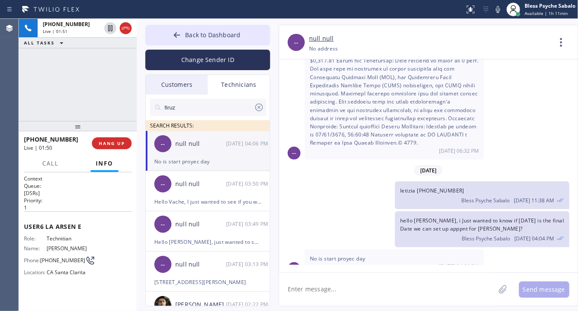
click at [346, 219] on div "hello [PERSON_NAME], i Just wanted to know if [DATE] is the final Date we can s…" at bounding box center [424, 229] width 290 height 36
click at [119, 139] on button "HANG UP" at bounding box center [112, 143] width 40 height 12
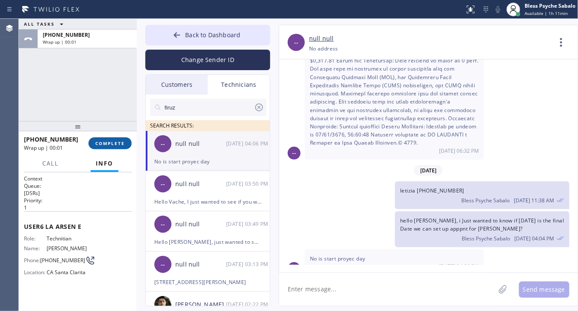
click at [119, 139] on button "COMPLETE" at bounding box center [110, 143] width 43 height 12
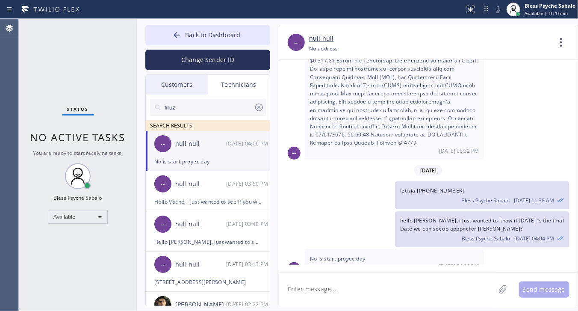
click at [361, 278] on textarea at bounding box center [387, 289] width 216 height 33
click at [97, 222] on div "Available" at bounding box center [78, 217] width 60 height 14
click at [86, 251] on li "Unavailable" at bounding box center [77, 250] width 58 height 10
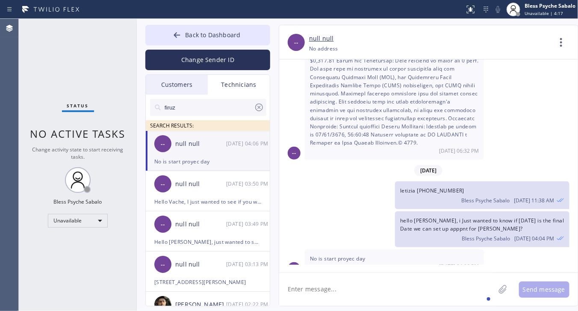
click at [381, 289] on textarea at bounding box center [387, 289] width 216 height 33
click at [368, 292] on textarea at bounding box center [387, 289] width 216 height 33
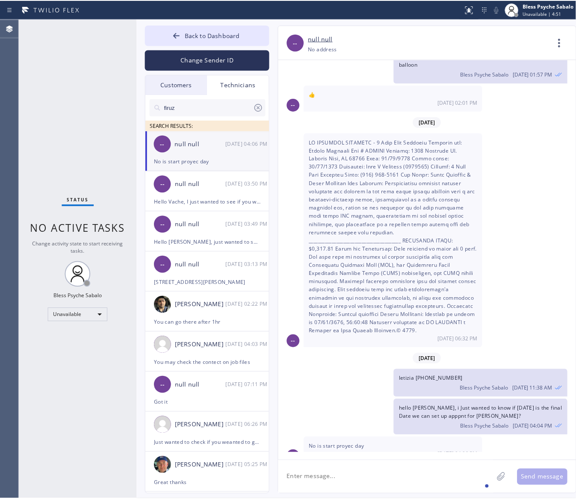
scroll to position [302, 0]
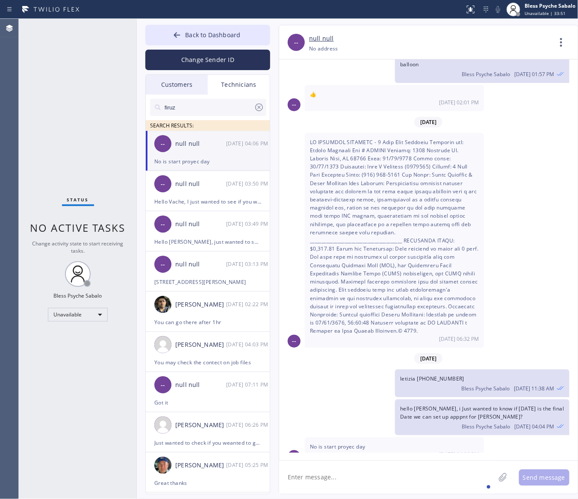
drag, startPoint x: 112, startPoint y: 133, endPoint x: 112, endPoint y: 118, distance: 14.5
click at [112, 133] on div "Status No active tasks Change activity state to start receiving tasks. Bless Ps…" at bounding box center [78, 259] width 118 height 480
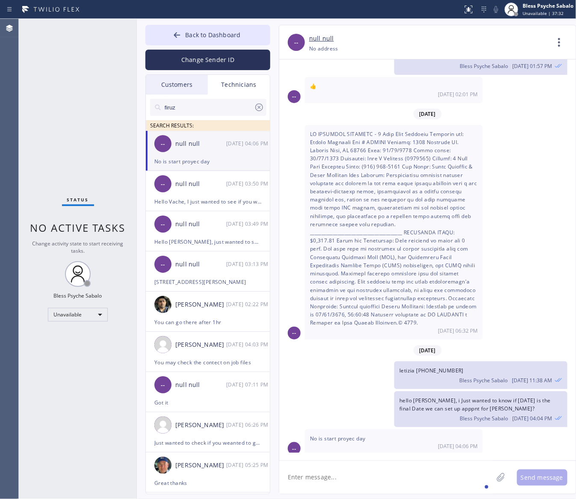
click at [363, 321] on div "[DATE] 06:32 PM" at bounding box center [394, 232] width 178 height 215
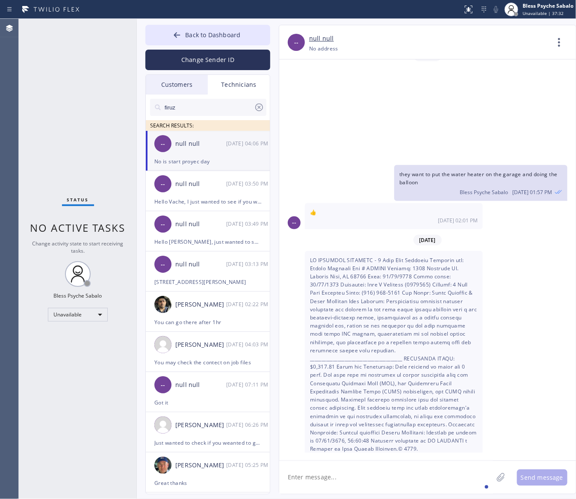
scroll to position [150, 0]
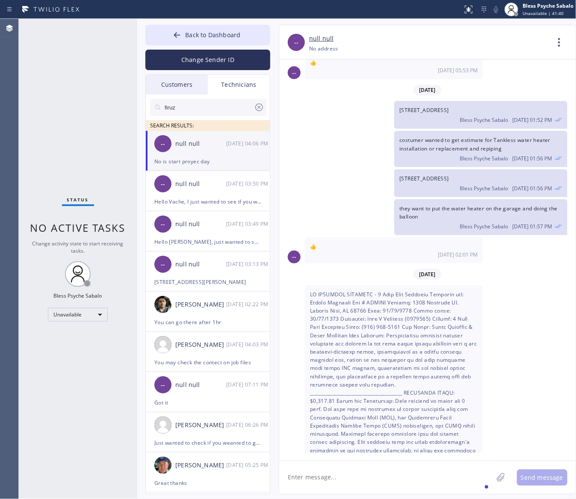
click at [349, 150] on div "costumer wanted to get estimate for Tankless water heater installation or repla…" at bounding box center [423, 149] width 288 height 36
click at [101, 334] on div "Status No active tasks Change activity state to start receiving tasks. Bless Ps…" at bounding box center [78, 259] width 118 height 480
click at [103, 318] on div "Unavailable" at bounding box center [78, 315] width 60 height 14
click at [92, 334] on li "Available" at bounding box center [77, 337] width 58 height 10
click at [222, 157] on div "No is start proyec day" at bounding box center [207, 162] width 107 height 10
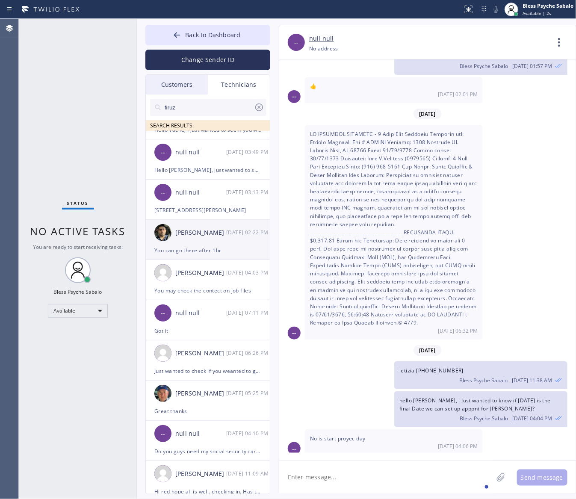
scroll to position [0, 0]
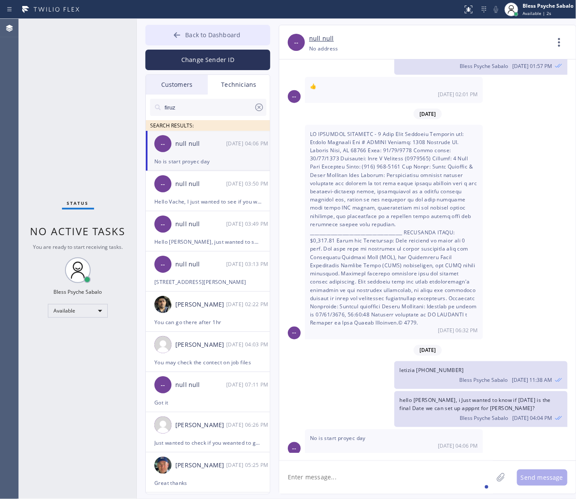
click at [200, 26] on button "Back to Dashboard" at bounding box center [207, 35] width 125 height 21
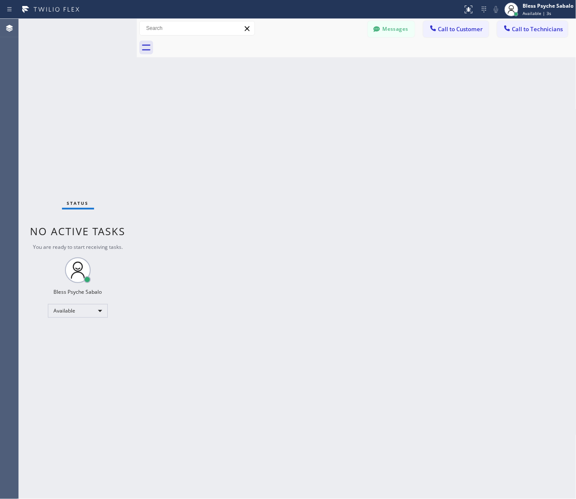
click at [91, 55] on div "Status No active tasks You are ready to start receiving tasks. Bless Psyche Sab…" at bounding box center [78, 259] width 118 height 480
click at [478, 97] on div "Back to Dashboard Change Sender ID Customers Technicians GA [PERSON_NAME] [DATE…" at bounding box center [357, 259] width 440 height 480
click at [371, 24] on button "Messages" at bounding box center [391, 29] width 47 height 16
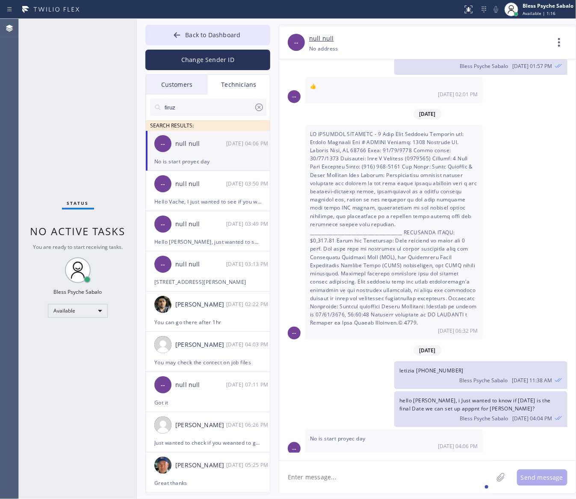
click at [383, 28] on div "-- null null [PHONE_NUMBER] Choose phone number [PHONE_NUMBER] No address Conta…" at bounding box center [427, 42] width 297 height 34
click at [225, 152] on div "-- null null [DATE] 04:06 PM" at bounding box center [208, 144] width 125 height 26
click at [246, 90] on div "Technicians" at bounding box center [239, 85] width 62 height 20
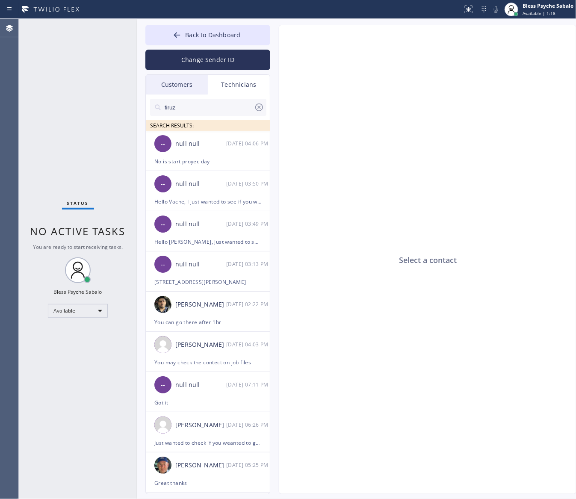
click at [262, 104] on icon at bounding box center [259, 107] width 10 height 10
click at [248, 82] on div "Technicians" at bounding box center [239, 85] width 62 height 20
click at [206, 165] on div "No is start proyec day" at bounding box center [207, 162] width 107 height 10
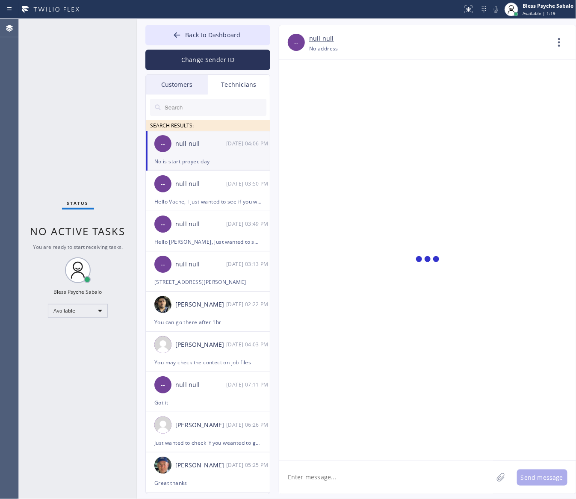
scroll to position [310, 0]
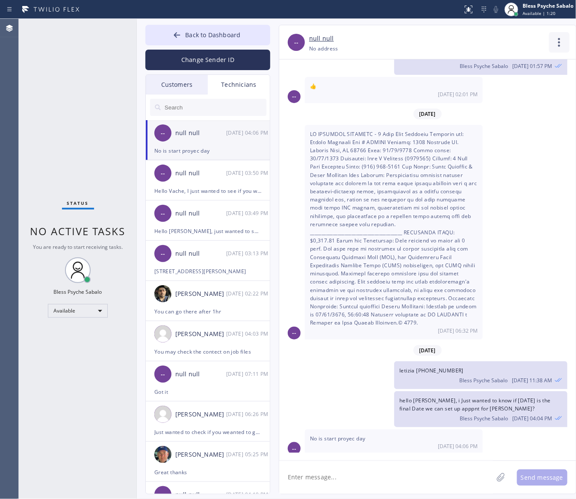
click at [560, 44] on icon at bounding box center [559, 42] width 21 height 21
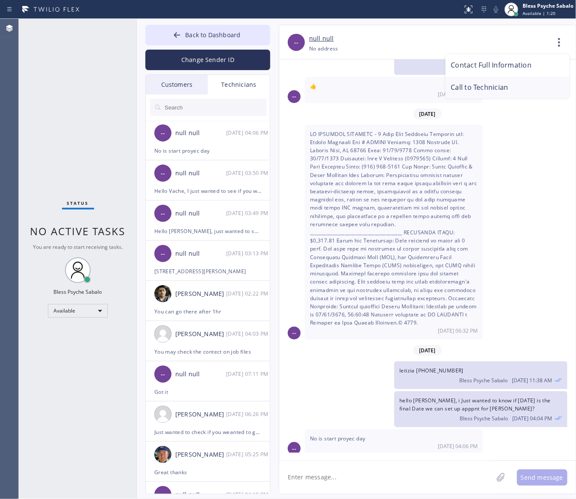
click at [510, 91] on li "Call to Technician" at bounding box center [508, 88] width 124 height 22
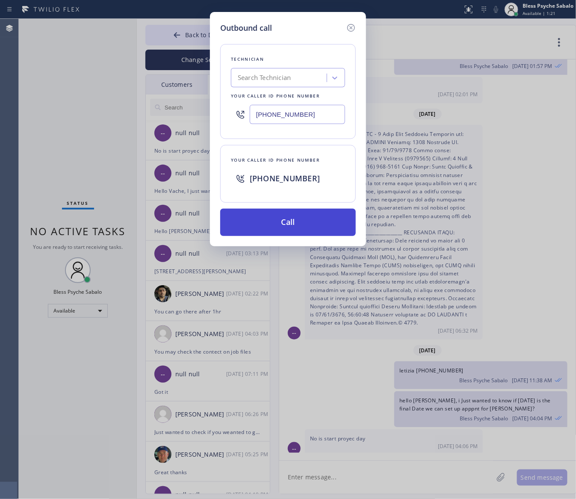
click at [318, 227] on button "Call" at bounding box center [288, 222] width 136 height 27
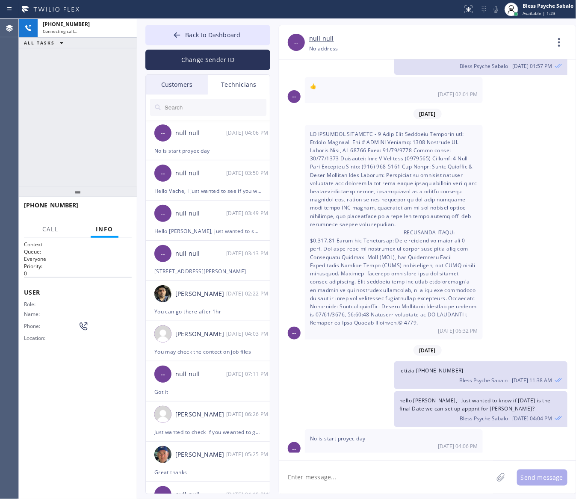
click at [475, 86] on div "👍 [DATE] 02:01 PM" at bounding box center [394, 90] width 178 height 26
click at [182, 84] on div "Customers" at bounding box center [177, 85] width 62 height 20
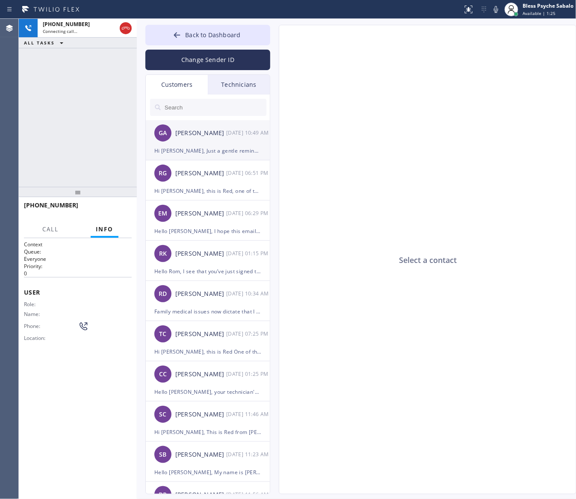
click at [213, 157] on li "GA [PERSON_NAME] [DATE] 10:49 AM Hi [PERSON_NAME], Just a gentle reminder that …" at bounding box center [208, 140] width 125 height 40
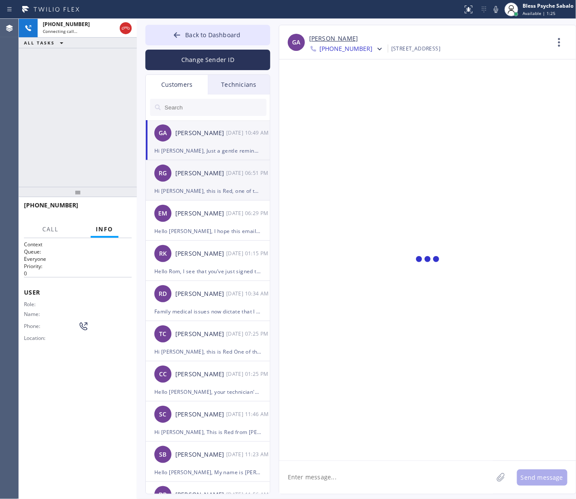
scroll to position [86, 0]
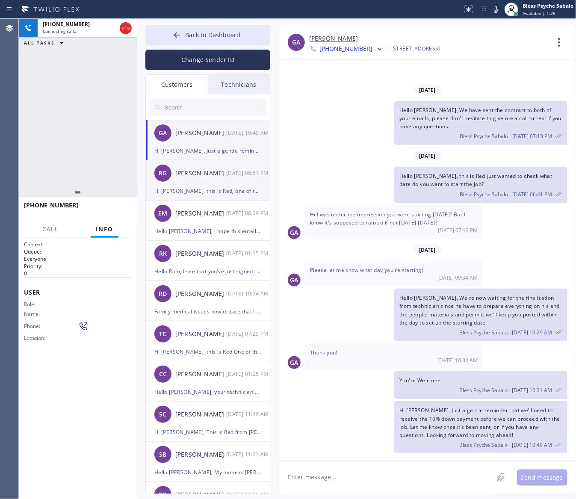
click at [207, 184] on div "RG [PERSON_NAME] [DATE] 06:51 PM" at bounding box center [208, 173] width 125 height 26
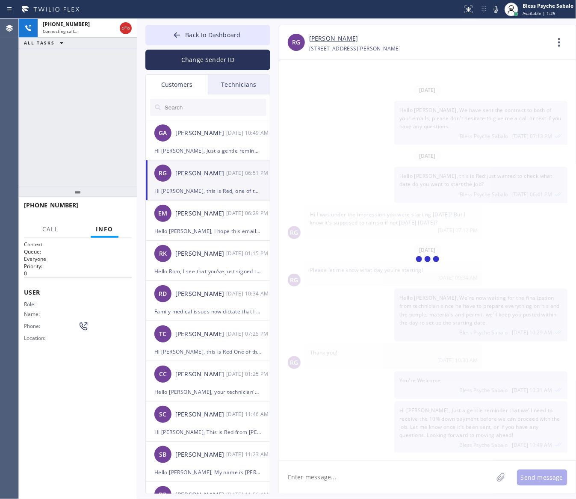
scroll to position [0, 0]
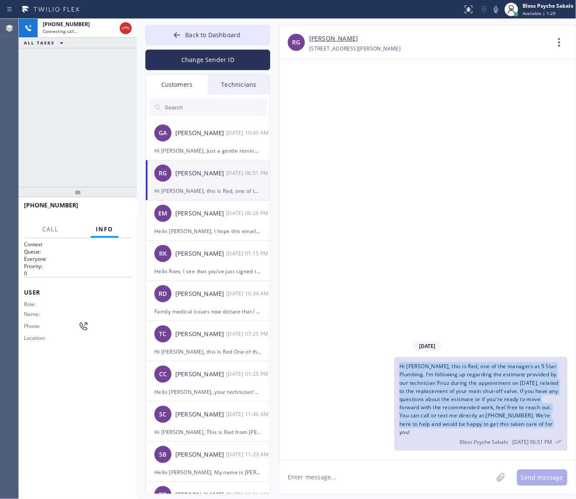
drag, startPoint x: 401, startPoint y: 377, endPoint x: 539, endPoint y: 418, distance: 143.6
click at [550, 334] on div "Hi [PERSON_NAME], this is Red, one of the managers at 5 Star Plumbing. I’m foll…" at bounding box center [480, 404] width 173 height 94
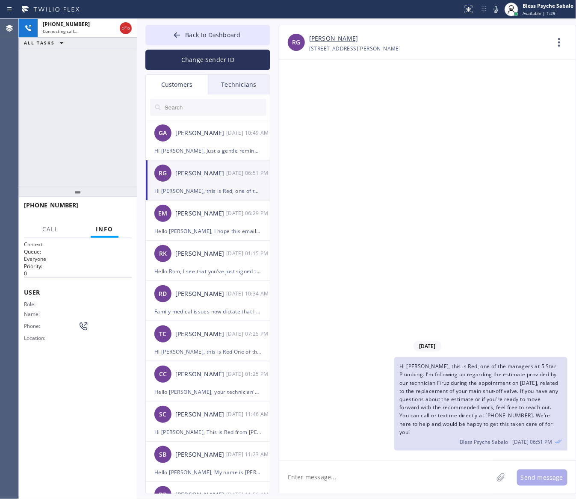
click at [352, 75] on div "[DATE] Hi [PERSON_NAME], this is Red, one of the managers at 5 Star Plumbing. I…" at bounding box center [427, 259] width 297 height 401
click at [324, 300] on div "[DATE] Hi [PERSON_NAME], this is Red, one of the managers at 5 Star Plumbing. I…" at bounding box center [427, 259] width 297 height 401
click at [115, 209] on span "HANG UP" at bounding box center [112, 209] width 26 height 6
click at [117, 209] on span "HANG UP" at bounding box center [112, 209] width 26 height 6
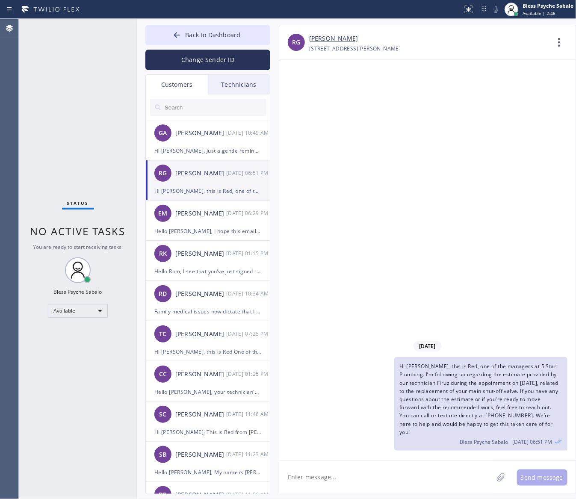
click at [117, 209] on div "Status No active tasks You are ready to start receiving tasks. Bless Psyche Sab…" at bounding box center [78, 259] width 118 height 480
click at [98, 173] on div "Status No active tasks You are ready to start receiving tasks. Bless Psyche Sab…" at bounding box center [78, 259] width 118 height 480
click at [350, 260] on div "[DATE] Hi [PERSON_NAME], this is Red, one of the managers at 5 Star Plumbing. I…" at bounding box center [427, 259] width 297 height 401
drag, startPoint x: 353, startPoint y: 140, endPoint x: 313, endPoint y: 83, distance: 70.0
click at [348, 126] on div "[DATE] Hi [PERSON_NAME], this is Red, one of the managers at 5 Star Plumbing. I…" at bounding box center [427, 259] width 297 height 401
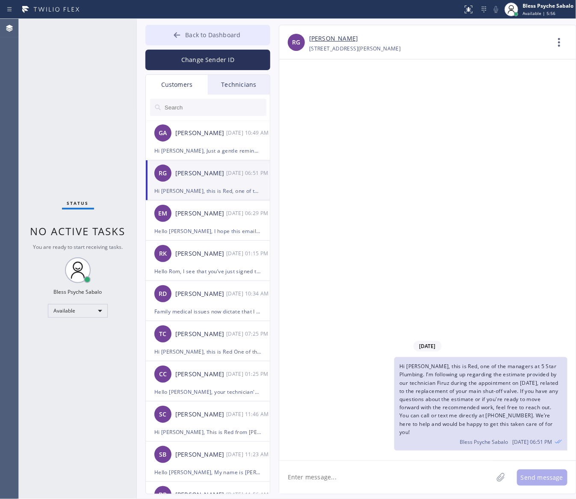
click at [230, 41] on button "Back to Dashboard" at bounding box center [207, 35] width 125 height 21
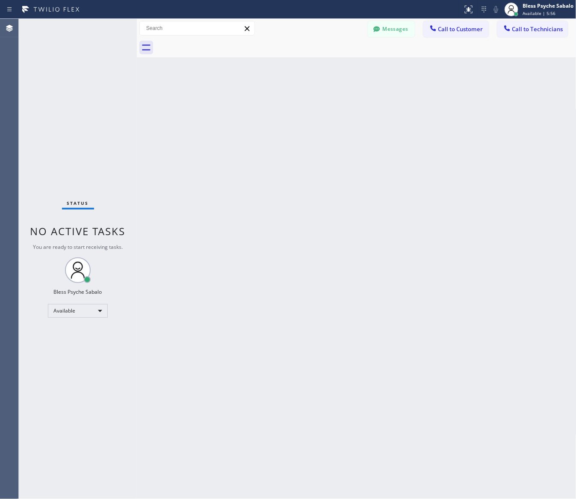
drag, startPoint x: 451, startPoint y: 141, endPoint x: 467, endPoint y: 124, distance: 23.0
click at [452, 141] on div "Back to Dashboard Change Sender ID Customers Technicians GA [PERSON_NAME] [DATE…" at bounding box center [357, 259] width 440 height 480
click at [535, 33] on button "Call to Technicians" at bounding box center [532, 29] width 71 height 16
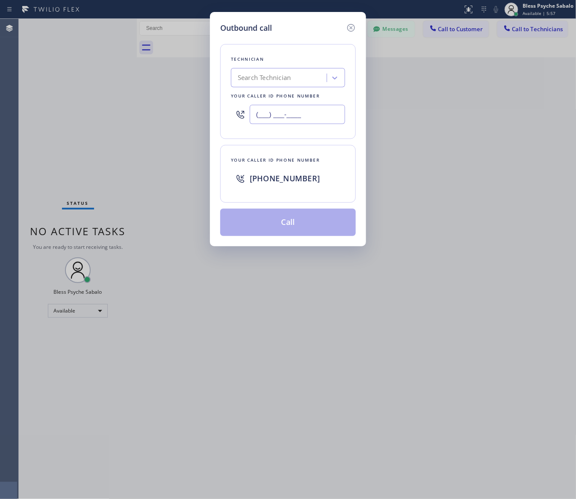
click at [286, 110] on input "(___) ___-____" at bounding box center [297, 114] width 95 height 19
paste input "310) 916-7523"
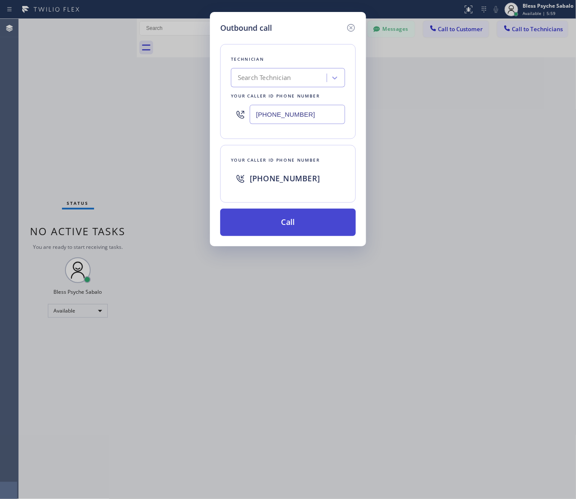
click at [311, 225] on button "Call" at bounding box center [288, 222] width 136 height 27
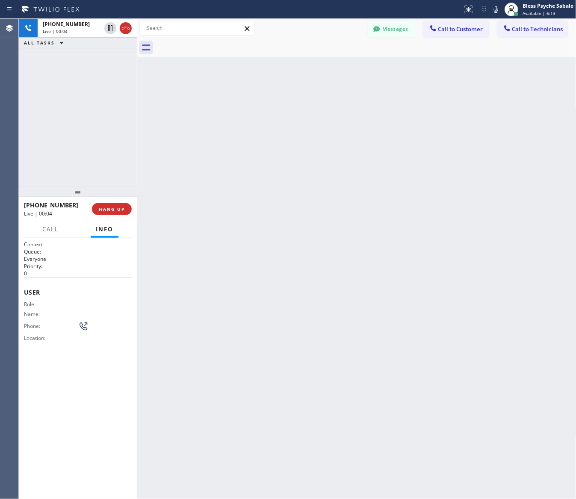
drag, startPoint x: 320, startPoint y: 213, endPoint x: 316, endPoint y: 221, distance: 9.2
click at [327, 219] on div "Back to Dashboard Change Sender ID Customers Technicians GA [PERSON_NAME] [DATE…" at bounding box center [357, 259] width 440 height 480
click at [116, 213] on button "HANG UP" at bounding box center [112, 209] width 40 height 12
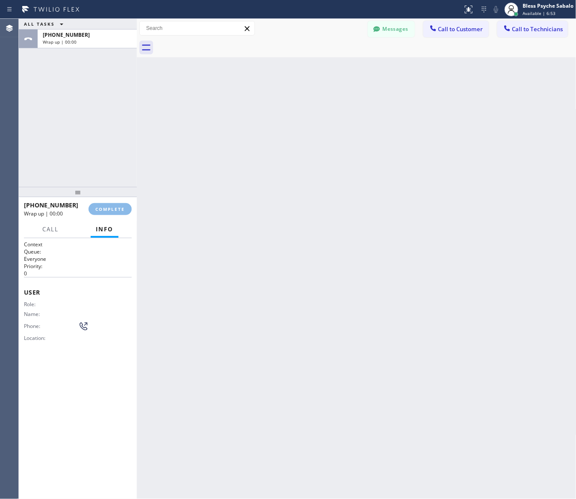
click at [170, 210] on div "Back to Dashboard Change Sender ID Customers Technicians GA [PERSON_NAME] [DATE…" at bounding box center [357, 259] width 440 height 480
click at [110, 213] on button "COMPLETE" at bounding box center [110, 209] width 43 height 12
click at [204, 204] on div "Back to Dashboard Change Sender ID Customers Technicians GA [PERSON_NAME] [DATE…" at bounding box center [357, 259] width 440 height 480
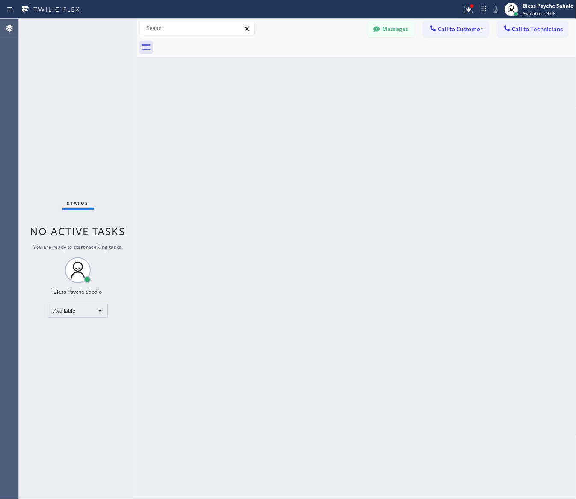
drag, startPoint x: 480, startPoint y: 44, endPoint x: 481, endPoint y: 39, distance: 4.8
click at [481, 44] on div at bounding box center [366, 47] width 421 height 19
click at [470, 11] on icon at bounding box center [469, 9] width 10 height 10
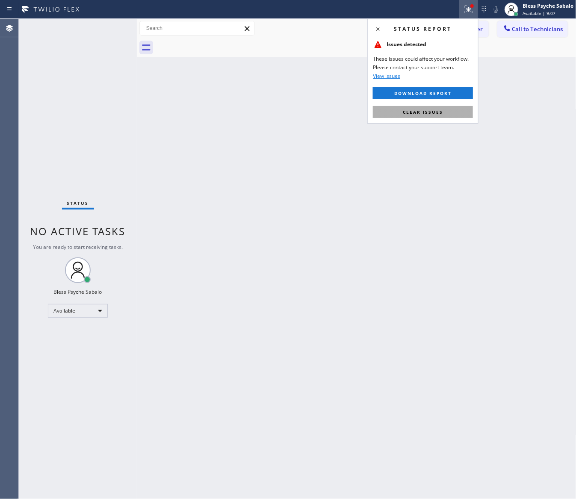
click at [447, 112] on button "Clear issues" at bounding box center [423, 112] width 100 height 12
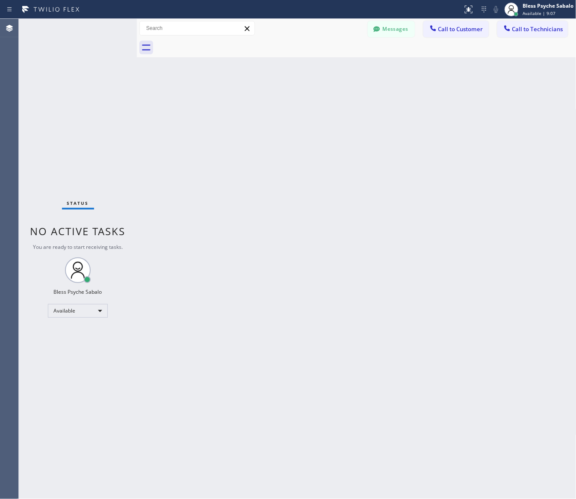
click at [455, 228] on div "Back to Dashboard Change Sender ID Customers Technicians GA [PERSON_NAME] [DATE…" at bounding box center [357, 259] width 440 height 480
click at [546, 33] on button "Call to Technicians" at bounding box center [532, 29] width 71 height 16
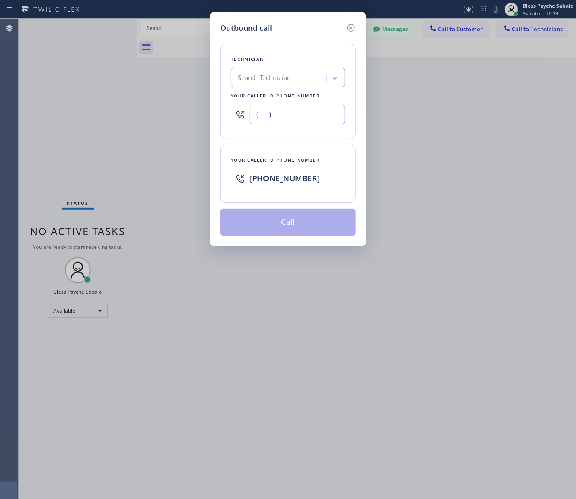
click at [287, 116] on input "(___) ___-____" at bounding box center [297, 114] width 95 height 19
paste input "909) 367-5924"
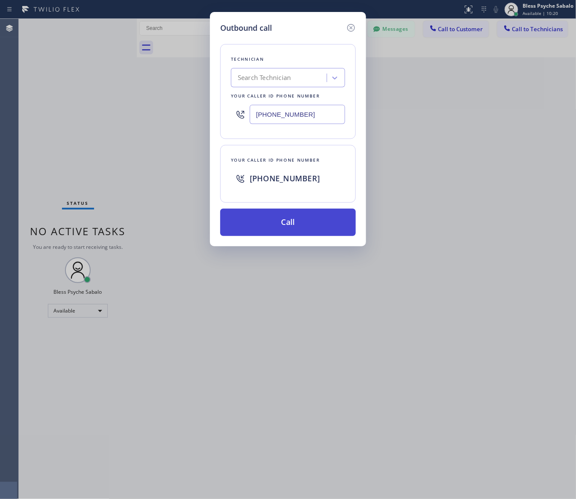
click at [330, 220] on button "Call" at bounding box center [288, 222] width 136 height 27
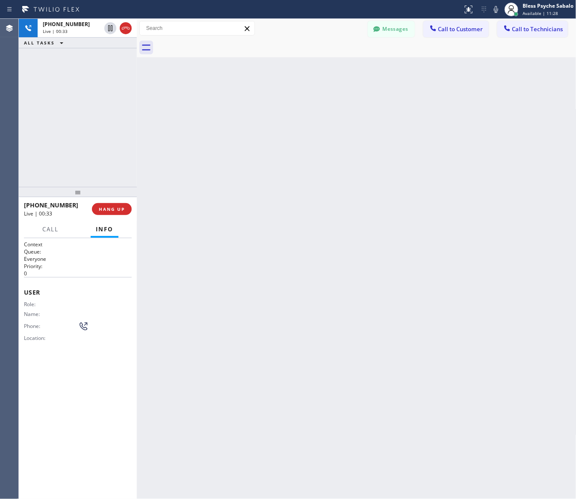
click at [510, 264] on div "Back to Dashboard Change Sender ID Customers Technicians GA [PERSON_NAME] [DATE…" at bounding box center [357, 259] width 440 height 480
click at [109, 207] on span "HANG UP" at bounding box center [112, 209] width 26 height 6
drag, startPoint x: 168, startPoint y: 187, endPoint x: 379, endPoint y: 206, distance: 212.2
click at [169, 187] on div "Back to Dashboard Change Sender ID Customers Technicians GA [PERSON_NAME] [DATE…" at bounding box center [357, 259] width 440 height 480
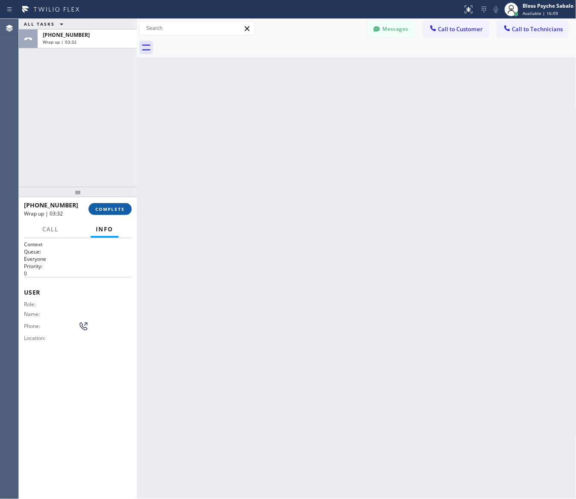
click at [116, 204] on button "COMPLETE" at bounding box center [110, 209] width 43 height 12
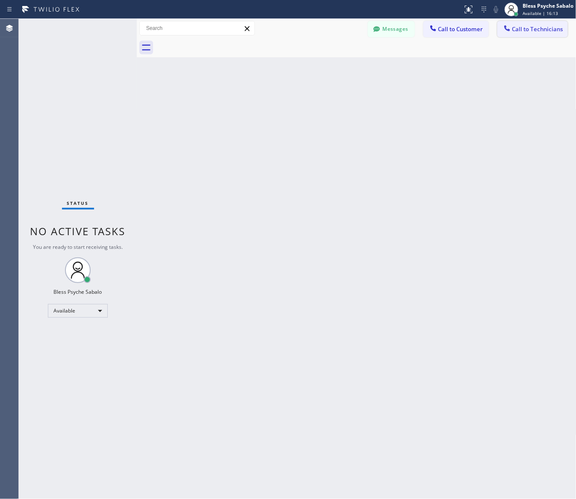
drag, startPoint x: 544, startPoint y: 41, endPoint x: 544, endPoint y: 30, distance: 10.7
click at [544, 38] on div at bounding box center [366, 47] width 421 height 19
click at [544, 30] on span "Call to Technicians" at bounding box center [537, 29] width 51 height 8
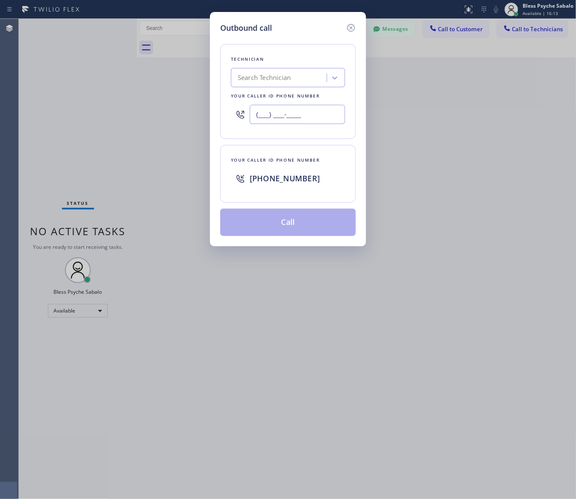
click at [316, 112] on input "(___) ___-____" at bounding box center [297, 114] width 95 height 19
paste input "714) 519-5909"
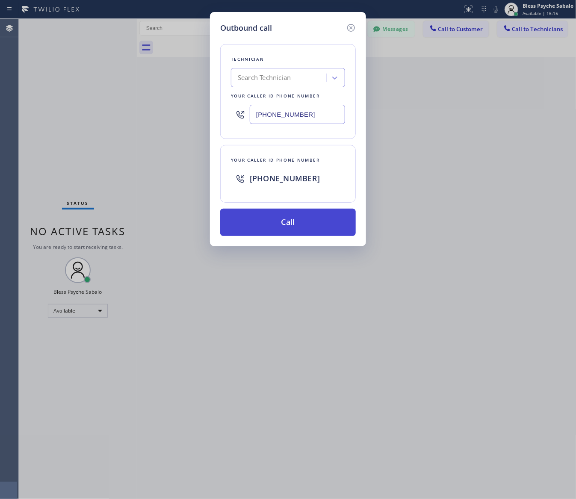
click at [317, 231] on button "Call" at bounding box center [288, 222] width 136 height 27
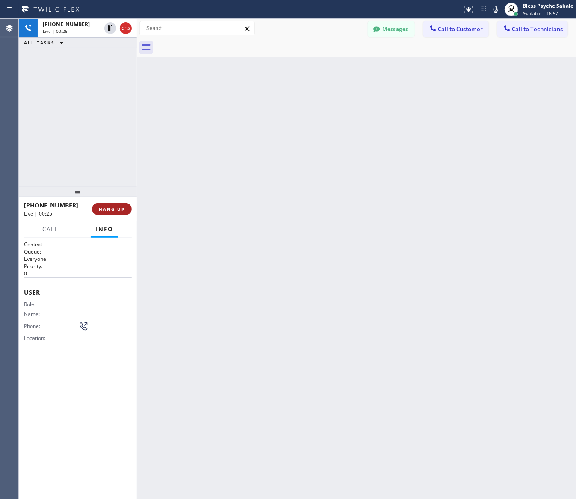
click at [122, 210] on span "HANG UP" at bounding box center [112, 209] width 26 height 6
click at [201, 178] on div "Back to Dashboard Change Sender ID Customers Technicians GA [PERSON_NAME] [DATE…" at bounding box center [357, 259] width 440 height 480
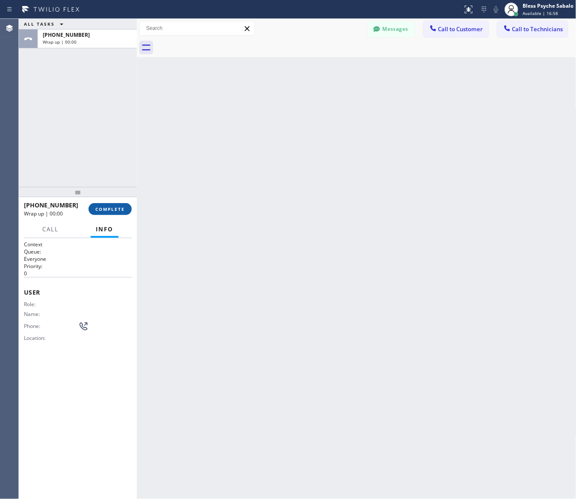
click at [114, 210] on span "COMPLETE" at bounding box center [110, 209] width 30 height 6
drag, startPoint x: 225, startPoint y: 195, endPoint x: 576, endPoint y: 116, distance: 360.0
click at [232, 195] on div "Back to Dashboard Change Sender ID Customers Technicians GA [PERSON_NAME] [DATE…" at bounding box center [357, 259] width 440 height 480
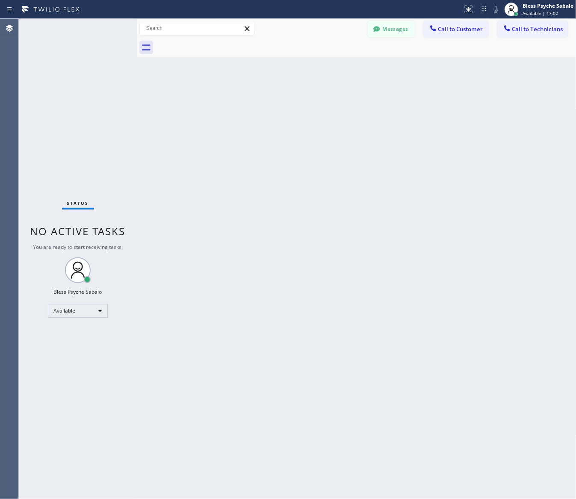
drag, startPoint x: 532, startPoint y: 33, endPoint x: 528, endPoint y: 37, distance: 5.5
click at [532, 33] on button "Call to Technicians" at bounding box center [532, 29] width 71 height 16
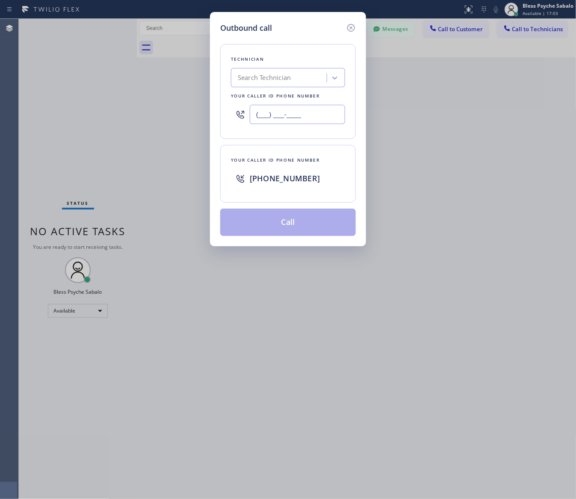
click at [297, 118] on input "(___) ___-____" at bounding box center [297, 114] width 95 height 19
paste input "714) 519-5909"
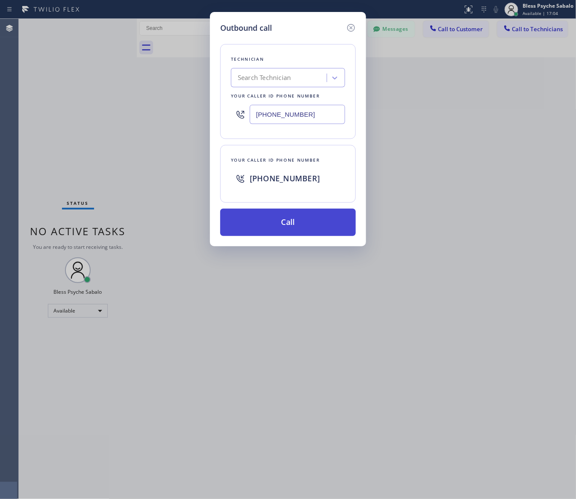
click at [297, 231] on button "Call" at bounding box center [288, 222] width 136 height 27
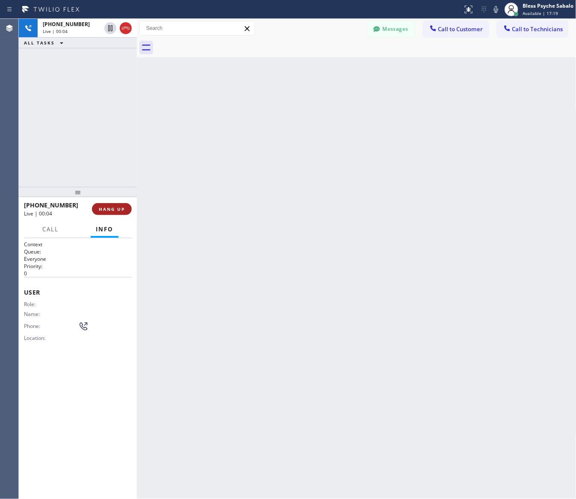
click at [120, 205] on button "HANG UP" at bounding box center [112, 209] width 40 height 12
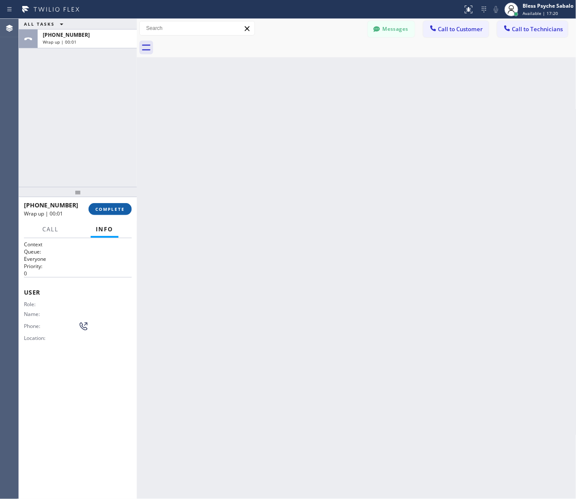
click at [118, 205] on button "COMPLETE" at bounding box center [110, 209] width 43 height 12
click at [257, 240] on div "Back to Dashboard Change Sender ID Customers Technicians GA [PERSON_NAME] [DATE…" at bounding box center [357, 259] width 440 height 480
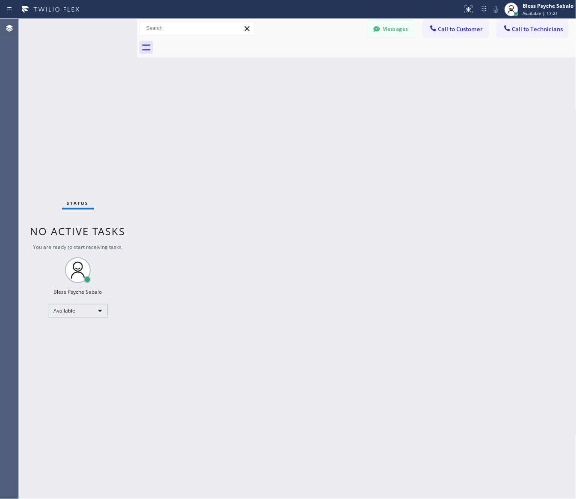
click at [405, 25] on button "Messages" at bounding box center [391, 29] width 47 height 16
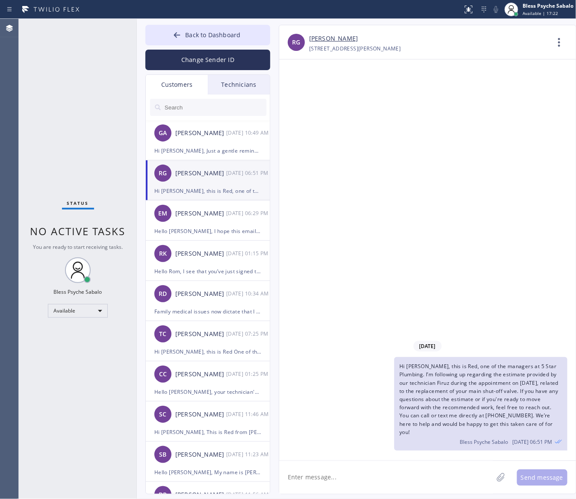
click at [225, 179] on div "RG [PERSON_NAME] [DATE] 06:51 PM" at bounding box center [208, 173] width 125 height 26
click at [234, 137] on div "[DATE] 10:49 AM" at bounding box center [248, 133] width 44 height 10
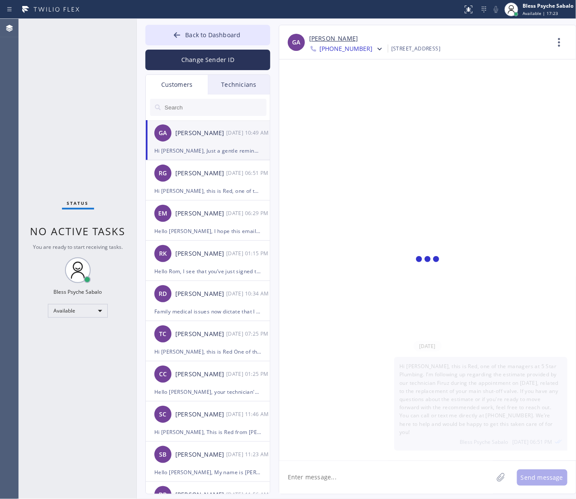
scroll to position [86, 0]
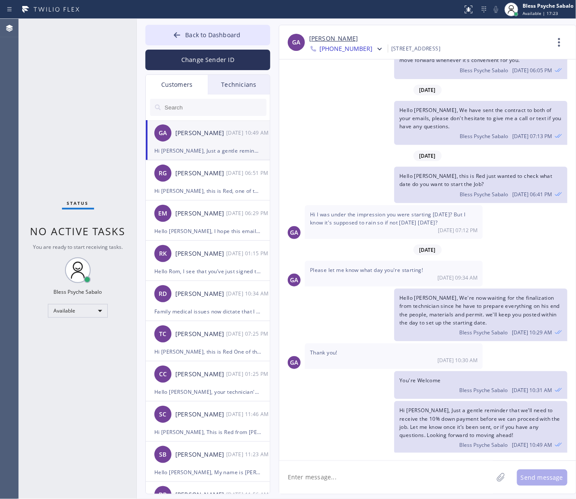
click at [189, 83] on div "Customers" at bounding box center [177, 85] width 62 height 20
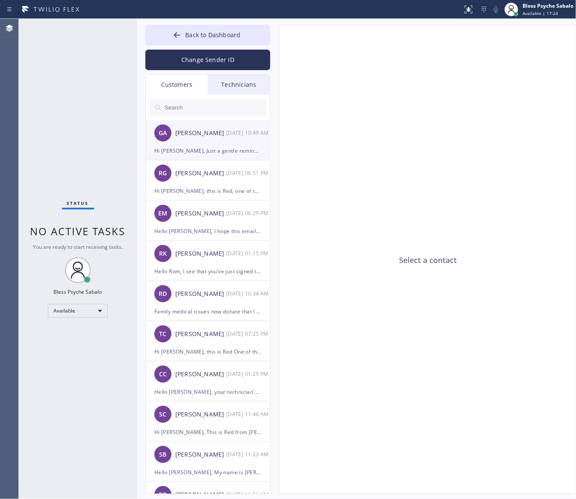
click at [211, 143] on div "GA [PERSON_NAME] [DATE] 10:49 AM" at bounding box center [208, 133] width 125 height 26
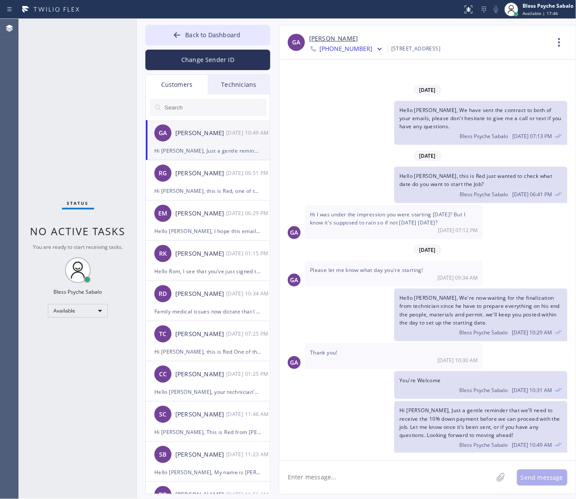
drag, startPoint x: 181, startPoint y: 79, endPoint x: 182, endPoint y: 90, distance: 10.8
click at [181, 79] on div "Customers" at bounding box center [177, 85] width 62 height 20
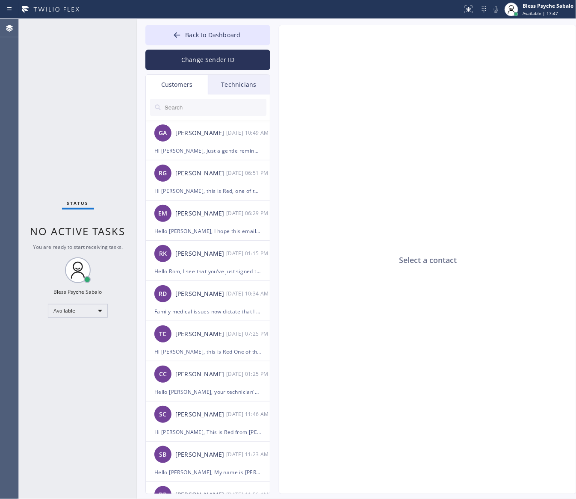
click at [187, 108] on input "text" at bounding box center [215, 107] width 103 height 17
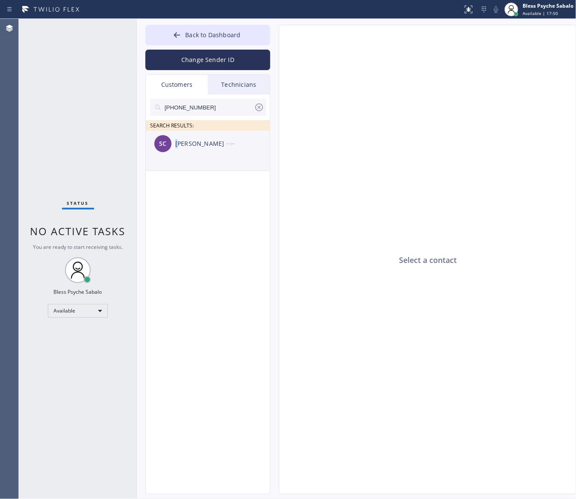
click at [177, 135] on div "SC [PERSON_NAME] --:--" at bounding box center [208, 144] width 125 height 26
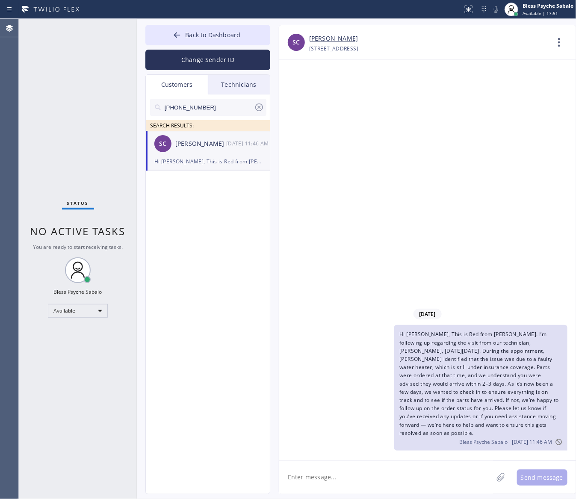
click at [402, 334] on div "Hi [PERSON_NAME], This is Red from [PERSON_NAME]. I’m following up regarding th…" at bounding box center [480, 388] width 173 height 126
click at [451, 334] on div "[DATE] Hi [PERSON_NAME], This is Red from [PERSON_NAME]. I’m following up regar…" at bounding box center [427, 379] width 297 height 148
click at [559, 334] on icon at bounding box center [559, 442] width 7 height 7
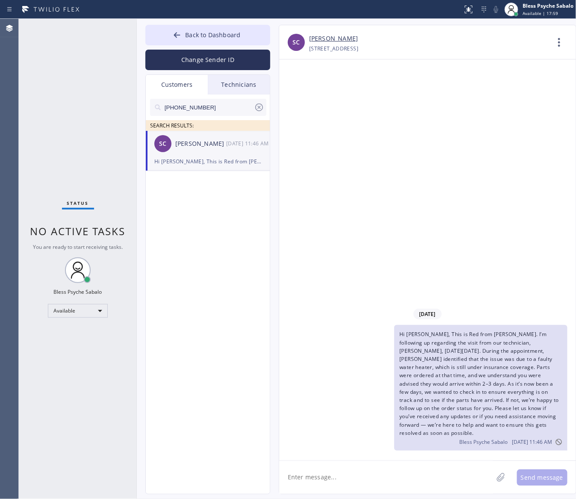
click at [559, 334] on icon at bounding box center [559, 442] width 7 height 7
click at [255, 107] on icon at bounding box center [259, 107] width 10 height 10
click at [246, 92] on div "Technicians" at bounding box center [239, 85] width 62 height 20
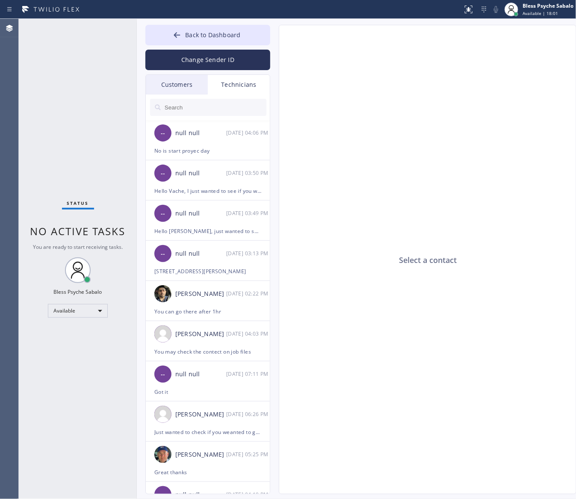
click at [194, 82] on div "Customers" at bounding box center [177, 85] width 62 height 20
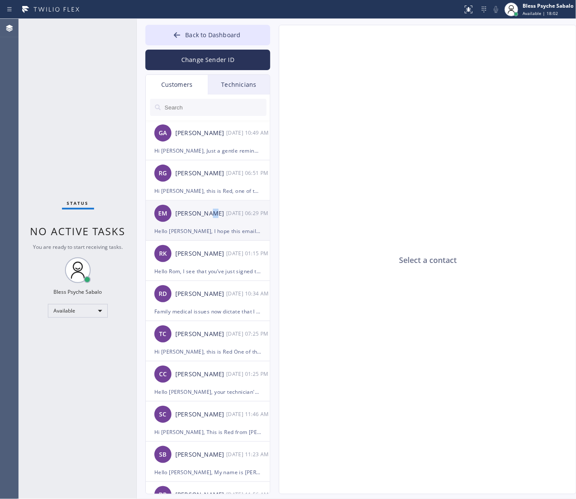
click at [210, 206] on div "EM [PERSON_NAME] [DATE] 06:29 PM" at bounding box center [208, 214] width 125 height 26
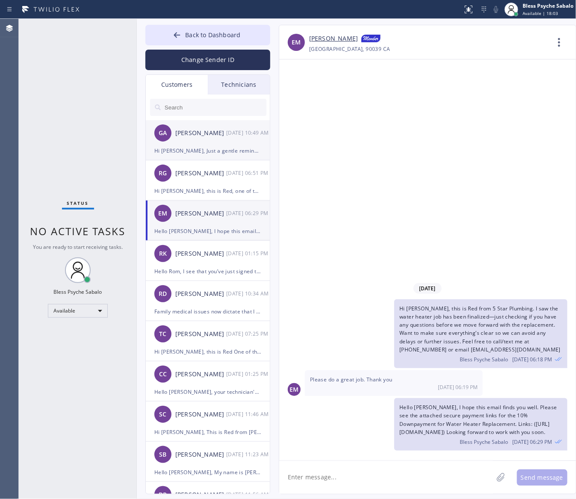
click at [210, 159] on li "GA [PERSON_NAME] [DATE] 10:49 AM Hi [PERSON_NAME], Just a gentle reminder that …" at bounding box center [208, 140] width 125 height 40
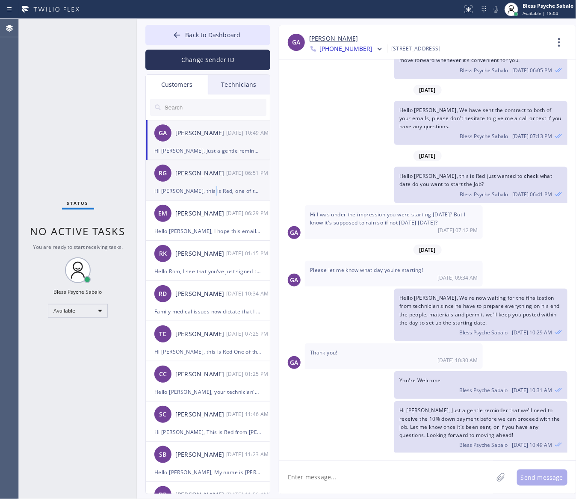
click at [210, 191] on div "Hi [PERSON_NAME], this is Red, one of the managers at 5 Star Plumbing. I’m foll…" at bounding box center [207, 191] width 107 height 10
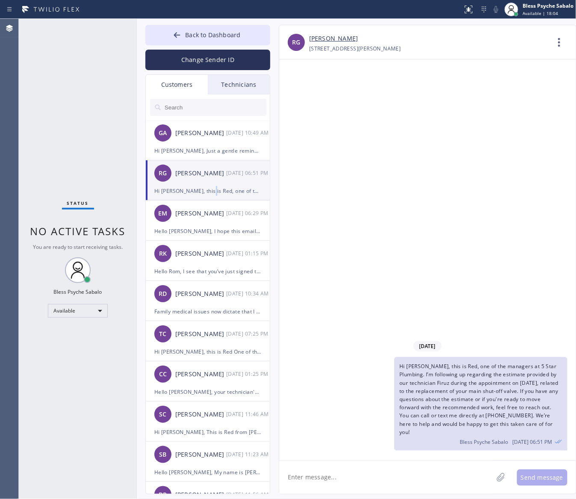
scroll to position [0, 0]
click at [230, 302] on div "RD [PERSON_NAME] [DATE] 10:34 AM" at bounding box center [208, 294] width 125 height 26
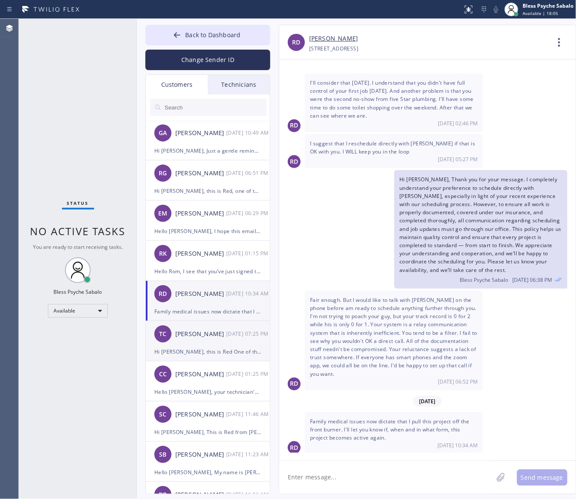
click at [228, 334] on li "TC [PERSON_NAME] [DATE] 07:25 PM Hi [PERSON_NAME], this is Red One of the manag…" at bounding box center [208, 341] width 125 height 40
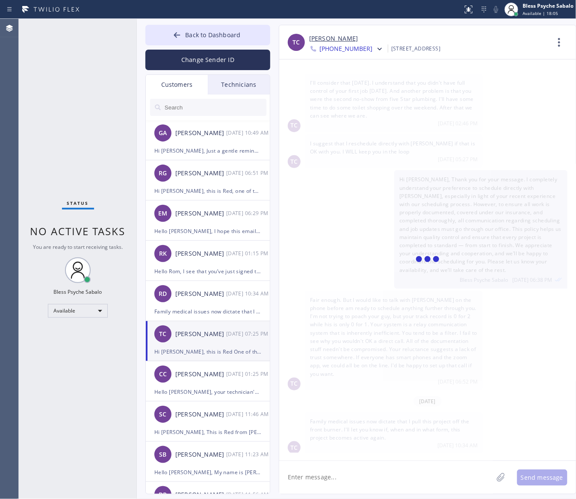
scroll to position [54, 0]
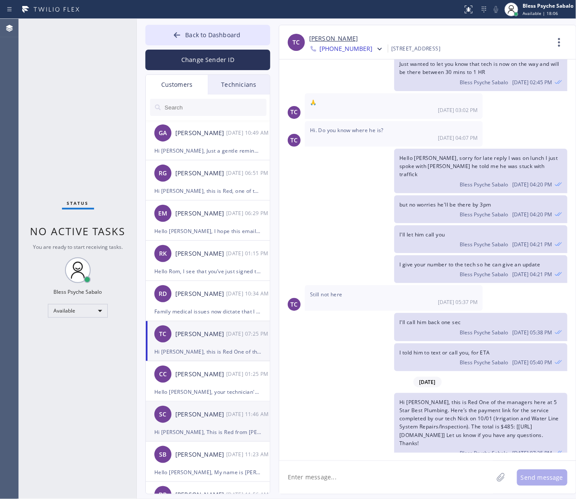
click at [207, 334] on div "SC [PERSON_NAME] [DATE] 11:46 AM" at bounding box center [208, 415] width 125 height 26
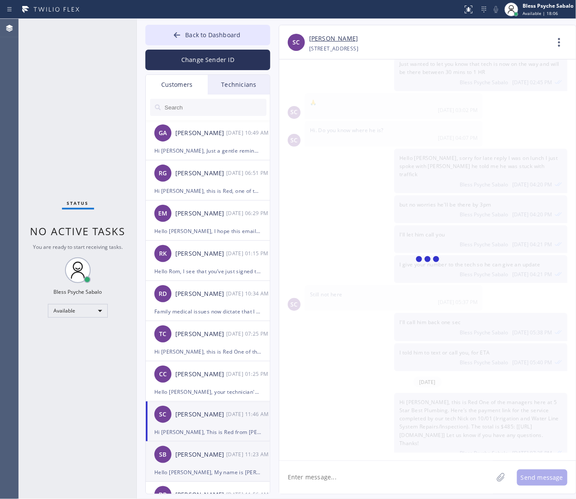
scroll to position [0, 0]
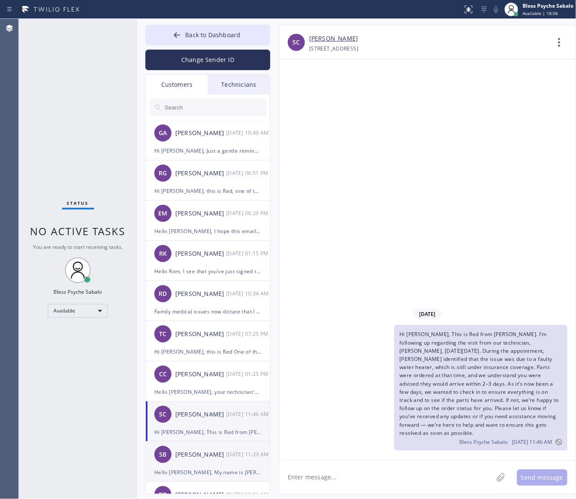
click at [201, 334] on div "Hello [PERSON_NAME], My name is [PERSON_NAME], and I’m one of the managers here…" at bounding box center [207, 472] width 107 height 10
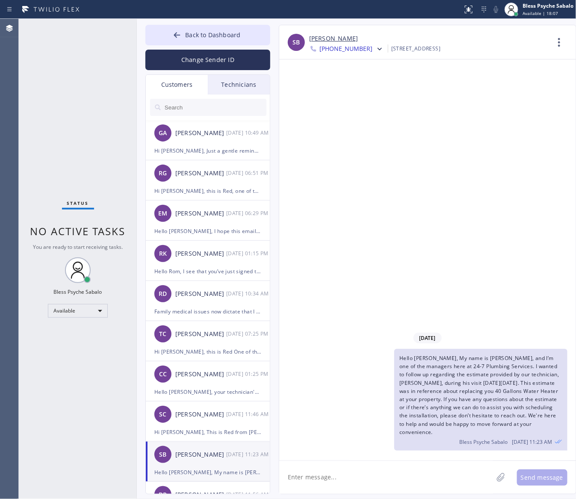
click at [206, 334] on div "SB [PERSON_NAME] [DATE] 11:23 AM" at bounding box center [208, 455] width 125 height 26
click at [218, 334] on div "Hi [PERSON_NAME], This is Red from [PERSON_NAME]. I’m following up regarding th…" at bounding box center [207, 432] width 107 height 10
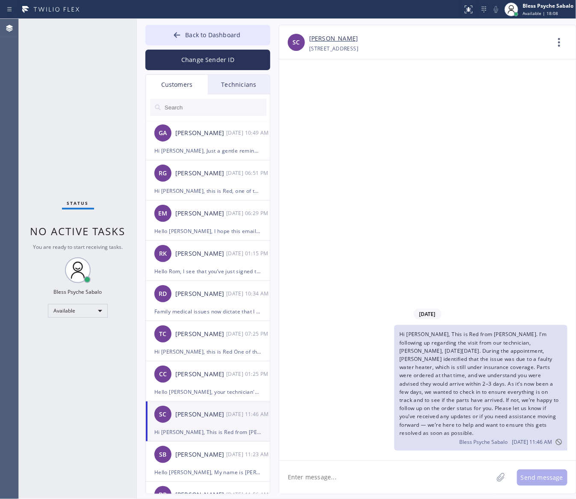
scroll to position [53, 0]
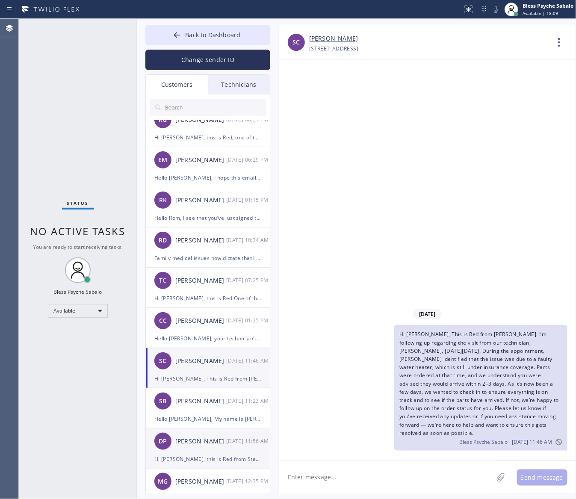
click at [214, 334] on div "[PERSON_NAME]" at bounding box center [200, 442] width 51 height 10
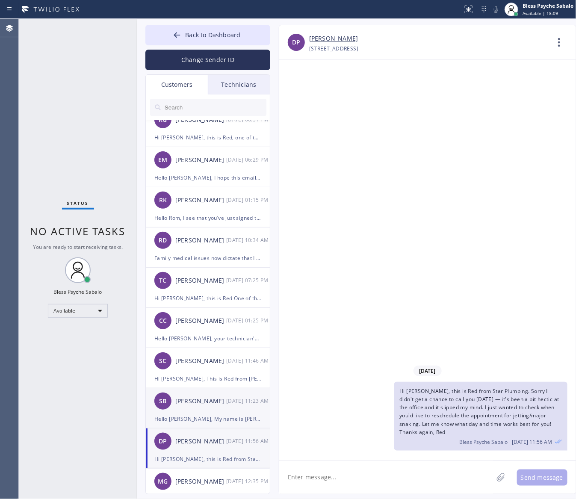
click at [221, 334] on li "SB [PERSON_NAME] [DATE] 11:23 AM Hello [PERSON_NAME], My name is [PERSON_NAME],…" at bounding box center [208, 408] width 125 height 40
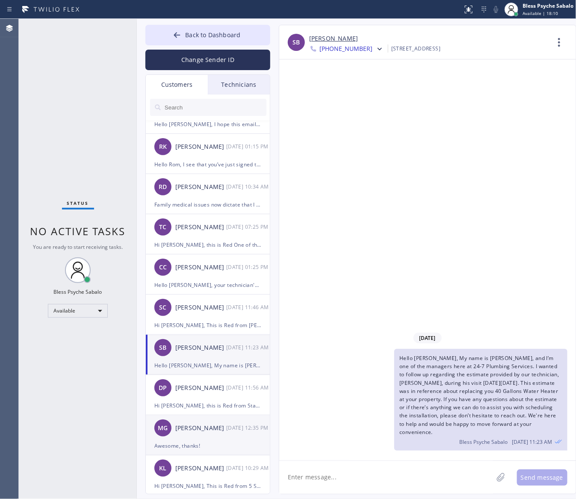
click at [208, 334] on div "Awesome, thanks!" at bounding box center [207, 446] width 107 height 10
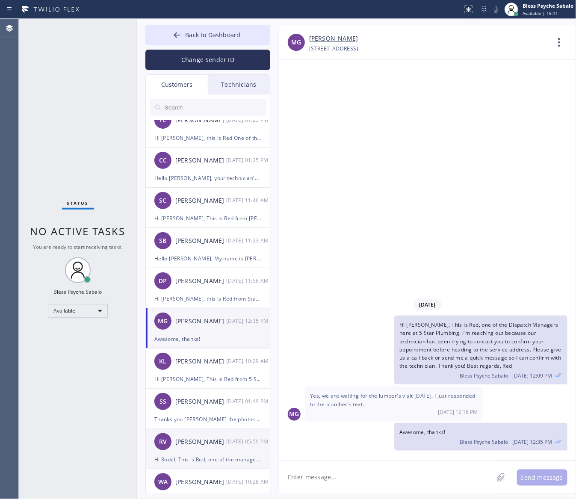
click at [204, 334] on div "RV [PERSON_NAME] [DATE] 05:59 PM" at bounding box center [208, 442] width 125 height 26
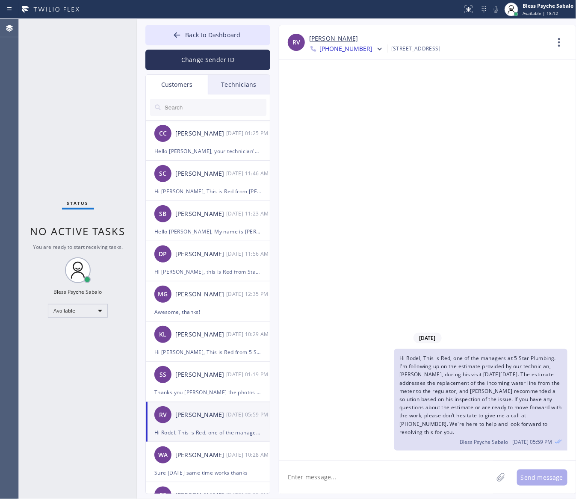
scroll to position [267, 0]
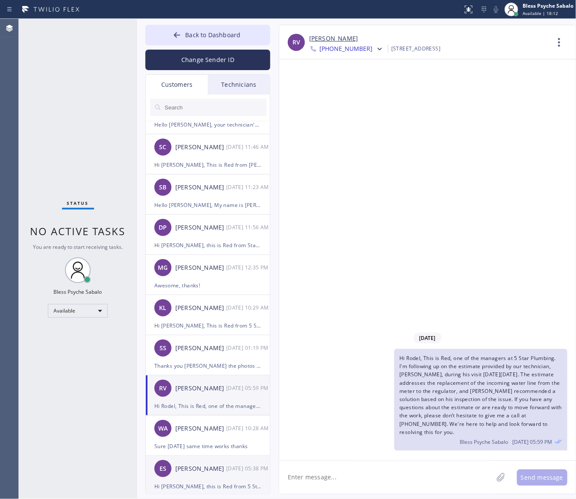
click at [206, 334] on div "ES [PERSON_NAME] [DATE] 05:38 PM" at bounding box center [208, 469] width 125 height 26
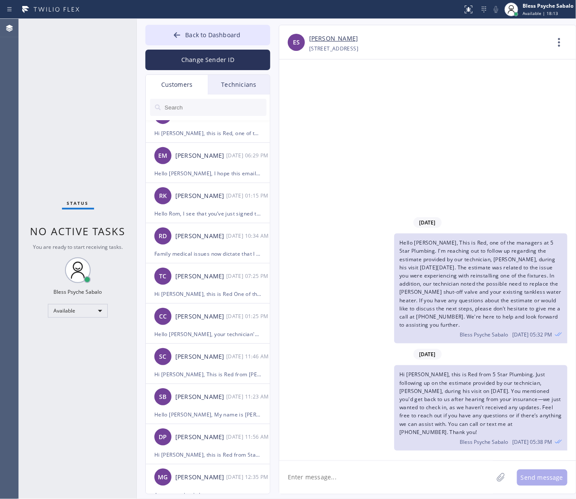
scroll to position [0, 0]
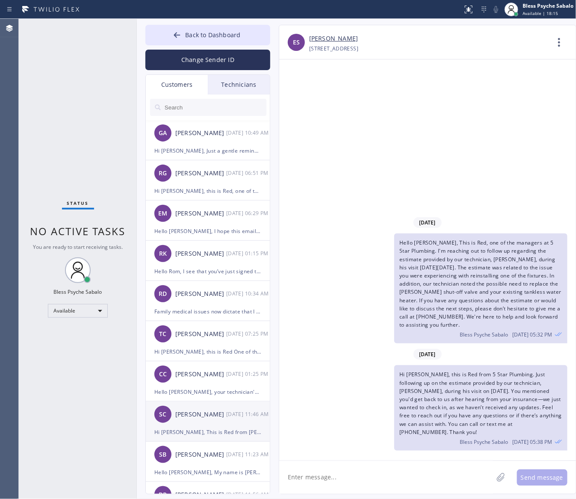
click at [197, 334] on div "Hi [PERSON_NAME], This is Red from [PERSON_NAME]. I’m following up regarding th…" at bounding box center [207, 432] width 107 height 10
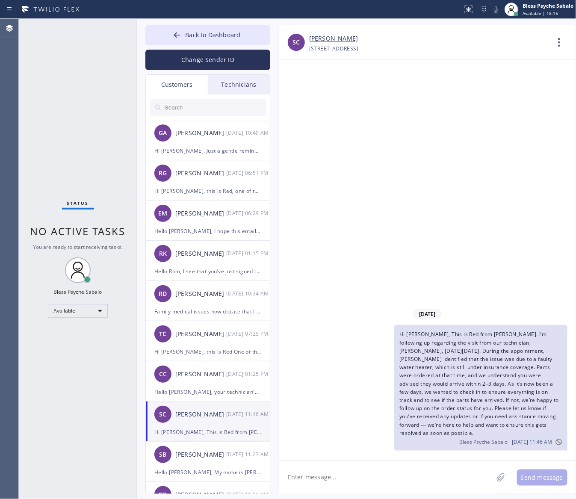
click at [326, 334] on div "Hi [PERSON_NAME], This is Red from [PERSON_NAME]. I’m following up regarding th…" at bounding box center [423, 388] width 288 height 126
click at [351, 254] on div "[DATE] Hi [PERSON_NAME], This is Red from [PERSON_NAME]. I’m following up regar…" at bounding box center [427, 259] width 297 height 401
click at [294, 303] on div "[DATE] Hi [PERSON_NAME], This is Red from [PERSON_NAME]. I’m following up regar…" at bounding box center [427, 259] width 297 height 401
drag, startPoint x: 393, startPoint y: 106, endPoint x: 371, endPoint y: 92, distance: 26.7
click at [387, 101] on div "[DATE] Hi [PERSON_NAME], This is Red from [PERSON_NAME]. I’m following up regar…" at bounding box center [427, 259] width 297 height 401
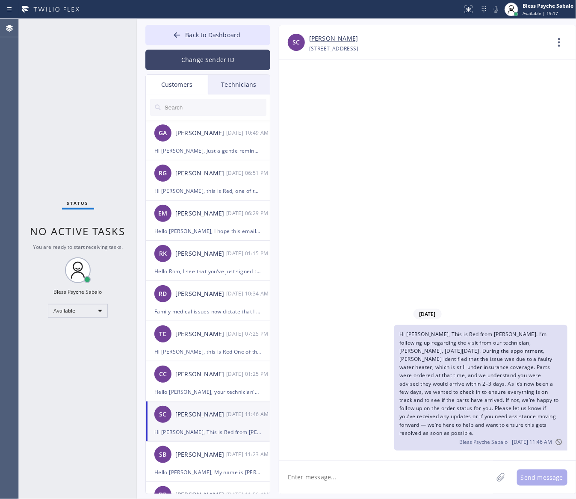
drag, startPoint x: 235, startPoint y: 42, endPoint x: 261, endPoint y: 54, distance: 28.3
click at [236, 41] on button "Back to Dashboard" at bounding box center [207, 35] width 125 height 21
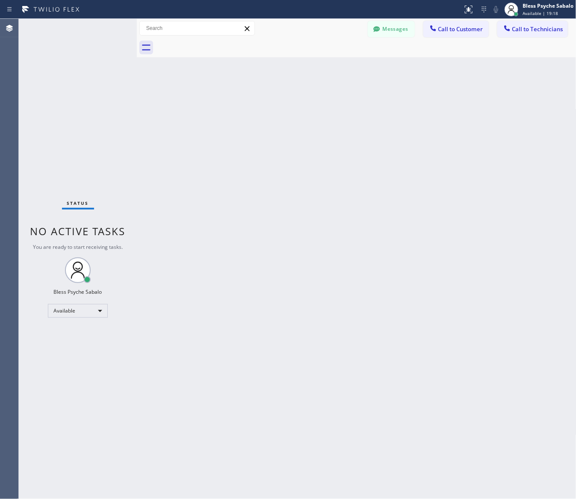
drag, startPoint x: 351, startPoint y: 157, endPoint x: 382, endPoint y: 108, distance: 57.7
click at [351, 156] on div "Back to Dashboard Change Sender ID Customers Technicians GA [PERSON_NAME] [DATE…" at bounding box center [357, 259] width 440 height 480
click at [533, 32] on span "Call to Technicians" at bounding box center [537, 29] width 51 height 8
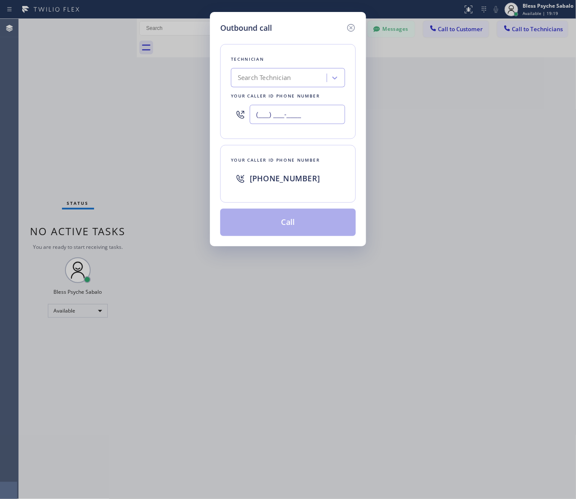
click at [265, 119] on input "(___) ___-____" at bounding box center [297, 114] width 95 height 19
paste input "415) 238-2141"
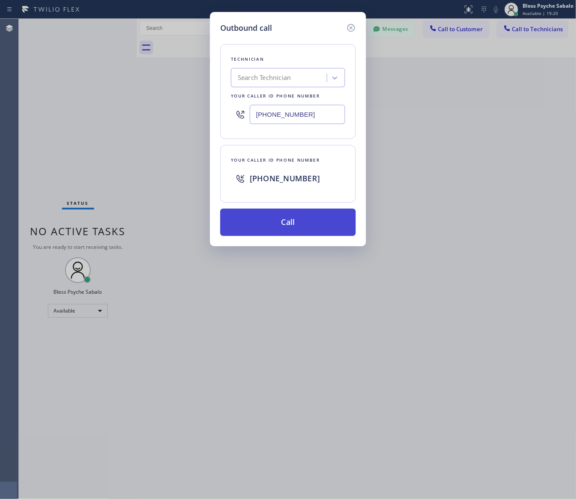
click at [308, 216] on button "Call" at bounding box center [288, 222] width 136 height 27
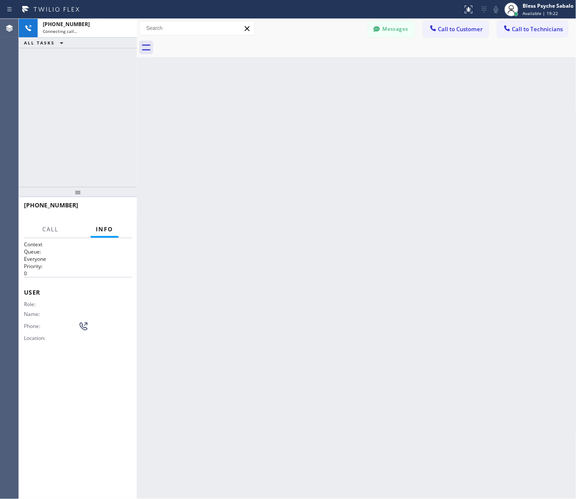
click at [359, 142] on div "Back to Dashboard Change Sender ID Customers Technicians GA [PERSON_NAME] [DATE…" at bounding box center [357, 259] width 440 height 480
click at [373, 233] on div "Back to Dashboard Change Sender ID Customers Technicians GA [PERSON_NAME] [DATE…" at bounding box center [357, 259] width 440 height 480
click at [294, 249] on div "Back to Dashboard Change Sender ID Customers Technicians GA [PERSON_NAME] [DATE…" at bounding box center [357, 259] width 440 height 480
click at [227, 201] on div "Back to Dashboard Change Sender ID Customers Technicians GA [PERSON_NAME] [DATE…" at bounding box center [357, 259] width 440 height 480
click at [114, 213] on button "HANG UP" at bounding box center [112, 209] width 40 height 12
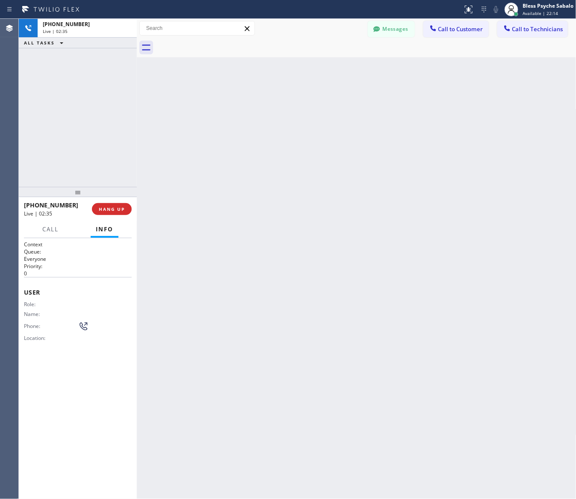
click at [204, 205] on div "Back to Dashboard Change Sender ID Customers Technicians GA [PERSON_NAME] [DATE…" at bounding box center [357, 259] width 440 height 480
click at [121, 207] on span "COMPLETE" at bounding box center [110, 209] width 30 height 6
drag, startPoint x: 185, startPoint y: 204, endPoint x: 210, endPoint y: 210, distance: 25.4
click at [185, 205] on div "Back to Dashboard Change Sender ID Customers Technicians GA [PERSON_NAME] [DATE…" at bounding box center [357, 259] width 440 height 480
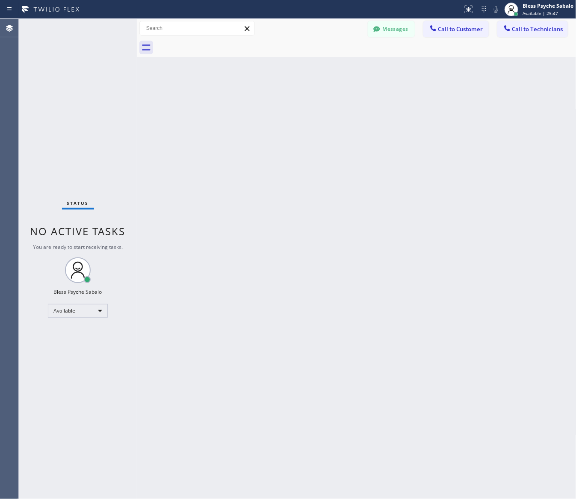
click at [529, 26] on span "Call to Technicians" at bounding box center [537, 29] width 51 height 8
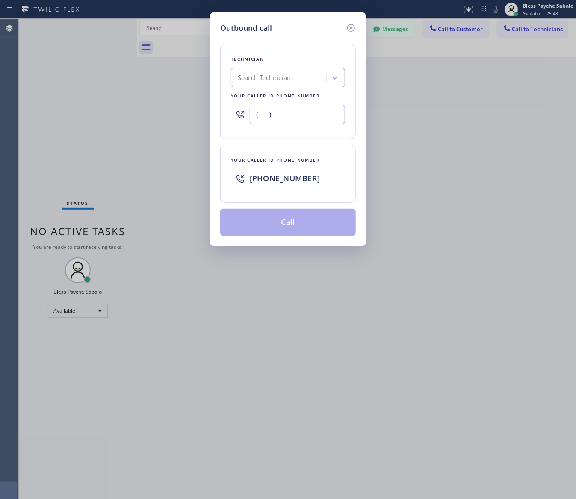
click at [315, 115] on input "(___) ___-____" at bounding box center [297, 114] width 95 height 19
paste input "949) 697-6381"
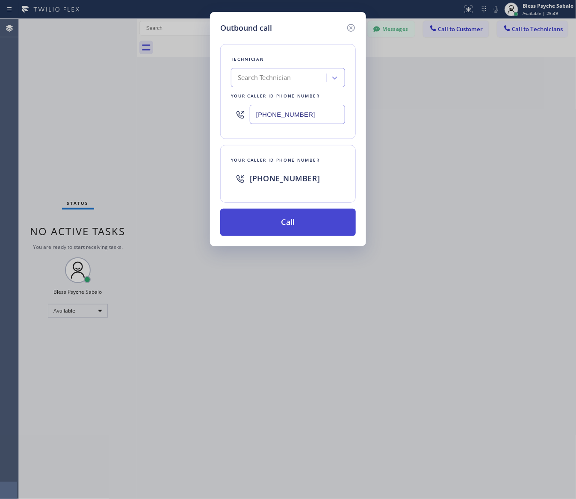
type input "[PHONE_NUMBER]"
click at [312, 223] on button "Call" at bounding box center [288, 222] width 136 height 27
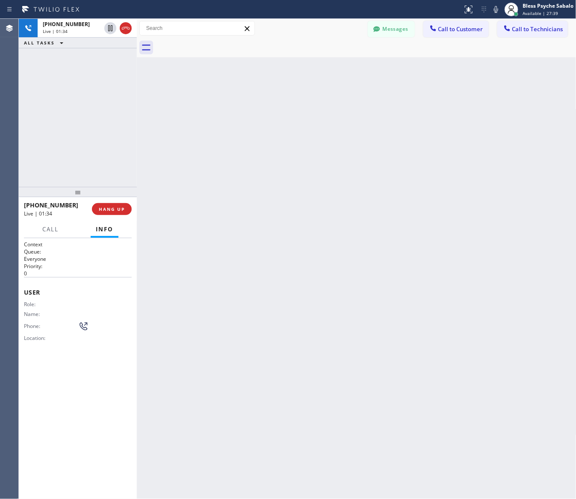
click at [422, 258] on div "Back to Dashboard Change Sender ID Customers Technicians GA [PERSON_NAME] [DATE…" at bounding box center [357, 259] width 440 height 480
click at [448, 334] on div "Back to Dashboard Change Sender ID Customers Technicians GA [PERSON_NAME] [DATE…" at bounding box center [357, 259] width 440 height 480
click at [384, 334] on div "Back to Dashboard Change Sender ID Customers Technicians GA [PERSON_NAME] [DATE…" at bounding box center [357, 259] width 440 height 480
click at [446, 334] on div "Back to Dashboard Change Sender ID Customers Technicians GA [PERSON_NAME] [DATE…" at bounding box center [357, 259] width 440 height 480
click at [454, 147] on div "Back to Dashboard Change Sender ID Customers Technicians GA [PERSON_NAME] [DATE…" at bounding box center [357, 259] width 440 height 480
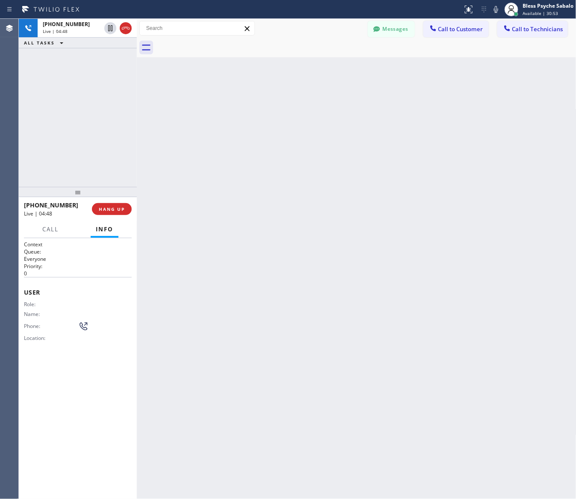
click at [269, 317] on div "Back to Dashboard Change Sender ID Customers Technicians GA [PERSON_NAME] [DATE…" at bounding box center [357, 259] width 440 height 480
click at [107, 213] on button "HANG UP" at bounding box center [112, 209] width 40 height 12
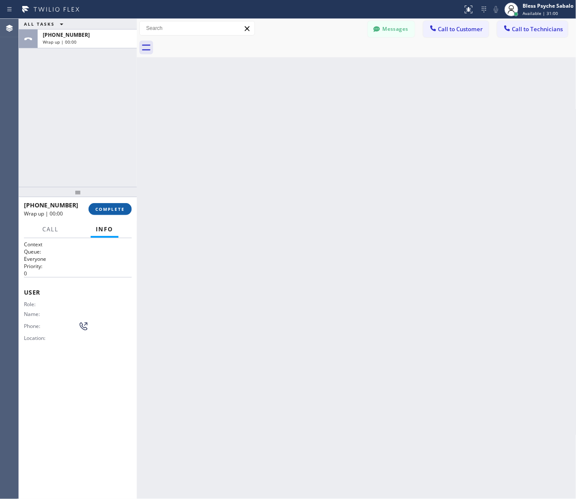
click at [118, 214] on button "COMPLETE" at bounding box center [110, 209] width 43 height 12
click at [157, 225] on div "Back to Dashboard Change Sender ID Customers Technicians GA [PERSON_NAME] [DATE…" at bounding box center [357, 259] width 440 height 480
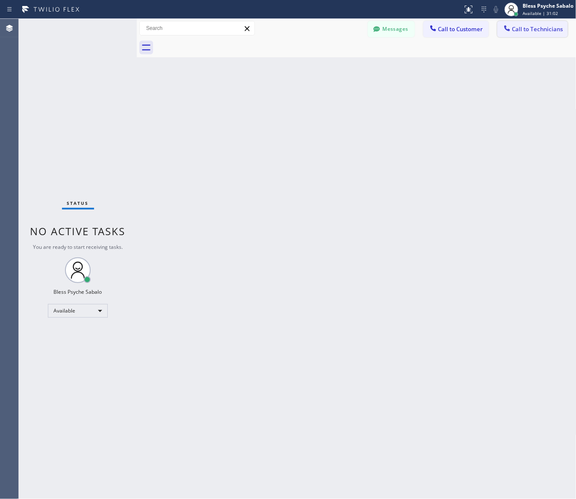
click at [515, 29] on span "Call to Technicians" at bounding box center [537, 29] width 51 height 8
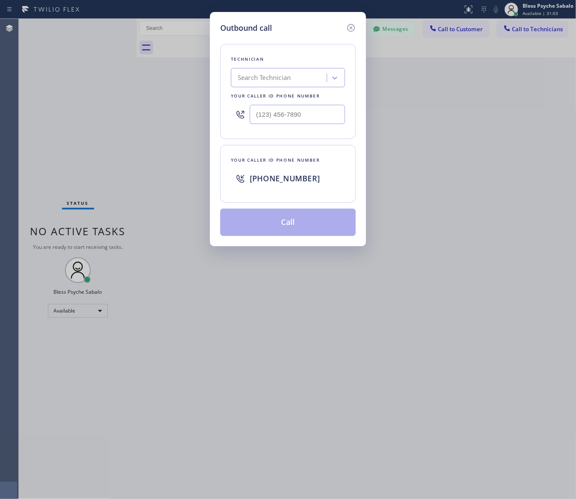
click at [354, 28] on icon at bounding box center [351, 28] width 10 height 10
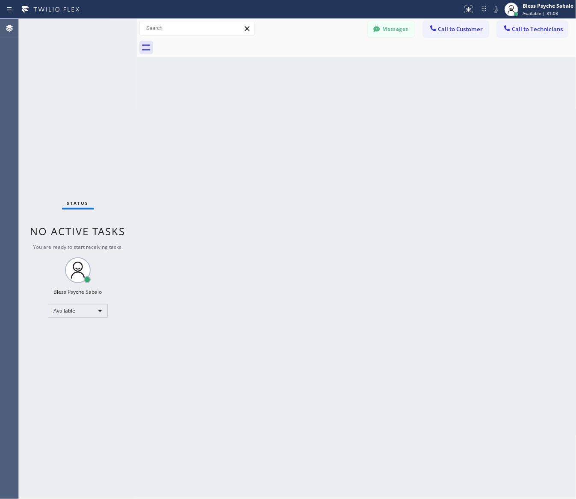
click at [377, 47] on div at bounding box center [366, 47] width 421 height 19
click at [394, 31] on button "Messages" at bounding box center [391, 29] width 47 height 16
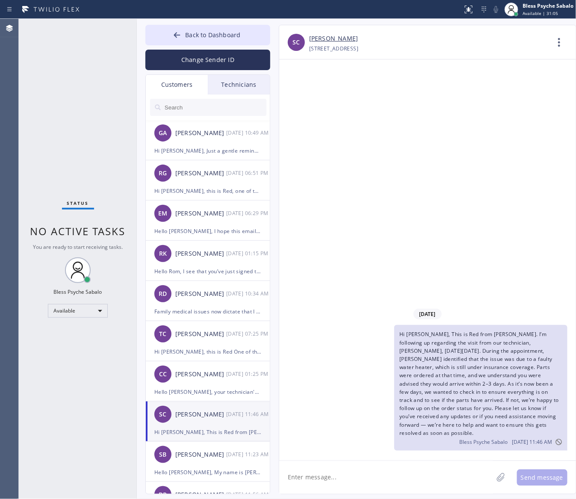
click at [245, 80] on div "Technicians" at bounding box center [239, 85] width 62 height 20
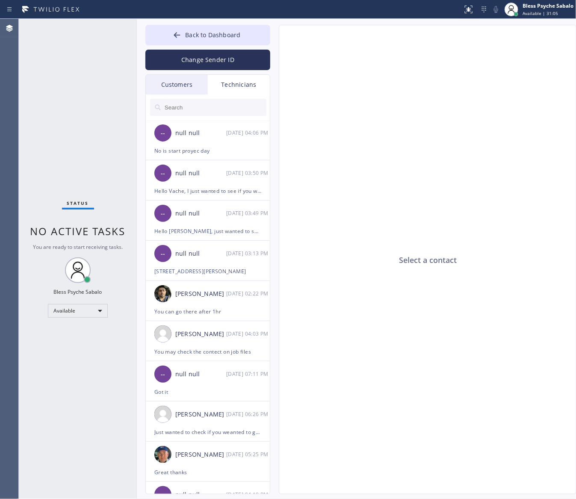
click at [231, 109] on input "text" at bounding box center [215, 107] width 103 height 17
type input "m"
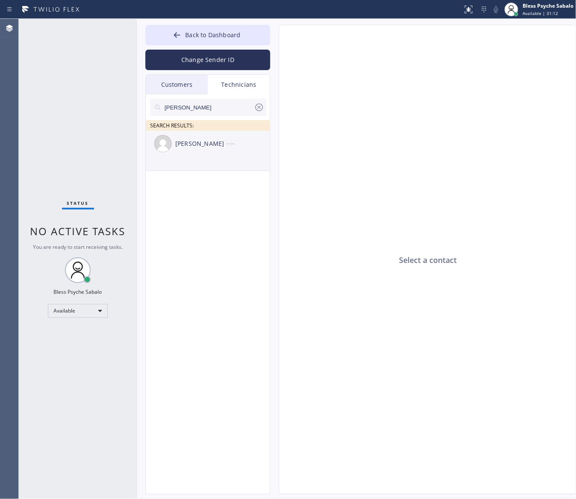
type input "[PERSON_NAME]"
click at [209, 163] on li "[PERSON_NAME] --:--" at bounding box center [208, 151] width 125 height 40
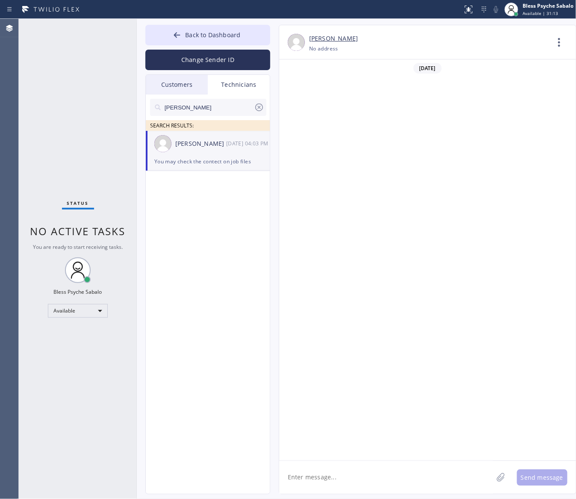
scroll to position [7766, 0]
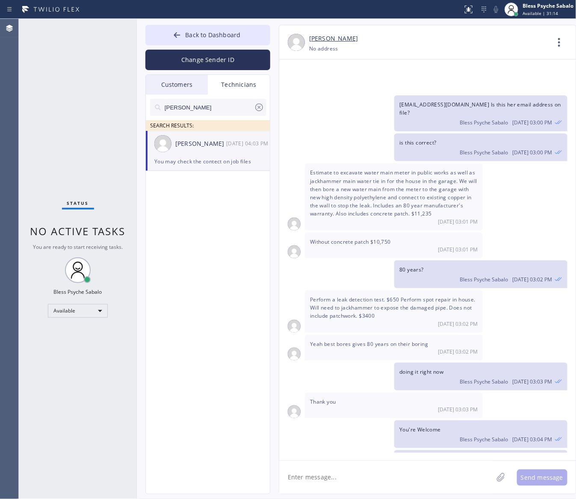
click at [562, 49] on icon at bounding box center [559, 42] width 21 height 21
click at [507, 91] on li "Call to Technician" at bounding box center [508, 88] width 124 height 22
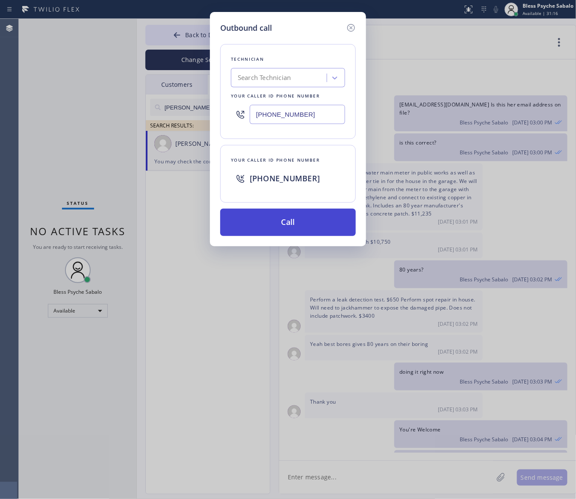
click at [319, 217] on button "Call" at bounding box center [288, 222] width 136 height 27
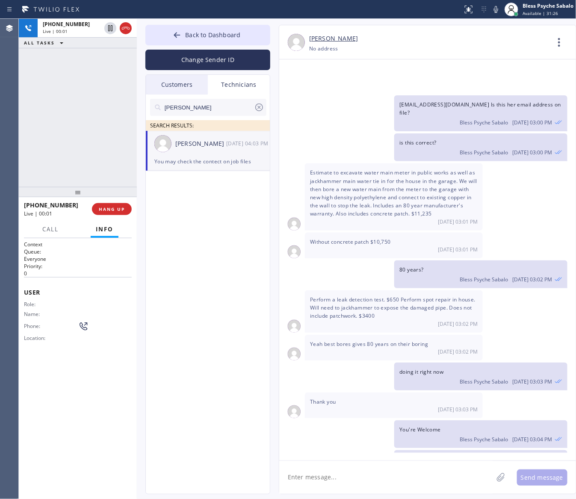
click at [196, 334] on div "[PERSON_NAME] SEARCH RESULTS: [PERSON_NAME] [DATE] 04:03 PM You may check the c…" at bounding box center [208, 304] width 125 height 419
click at [109, 213] on button "HANG UP" at bounding box center [112, 209] width 40 height 12
click at [169, 240] on div "[PERSON_NAME] SEARCH RESULTS: [PERSON_NAME] [DATE] 04:03 PM You may check the c…" at bounding box center [208, 304] width 125 height 419
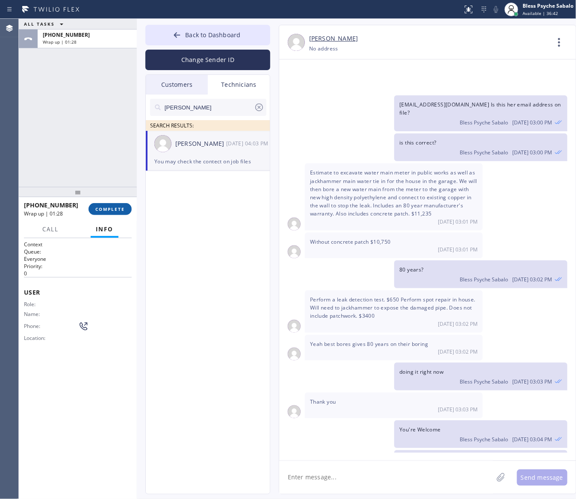
drag, startPoint x: 103, startPoint y: 213, endPoint x: 101, endPoint y: 204, distance: 8.3
click at [104, 213] on button "COMPLETE" at bounding box center [110, 209] width 43 height 12
click at [99, 187] on div at bounding box center [78, 192] width 118 height 10
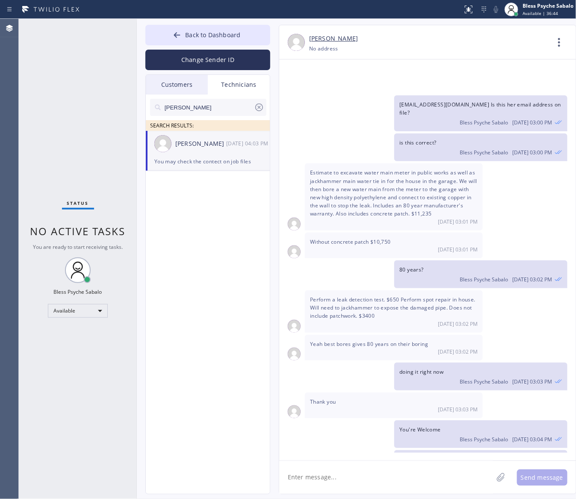
click at [109, 223] on div "Status No active tasks You are ready to start receiving tasks. Bless Psyche Sab…" at bounding box center [78, 259] width 118 height 480
click at [331, 233] on div "Without concrete patch $10,750 [DATE] 03:01 PM" at bounding box center [394, 246] width 178 height 26
click at [210, 43] on button "Back to Dashboard" at bounding box center [207, 35] width 125 height 21
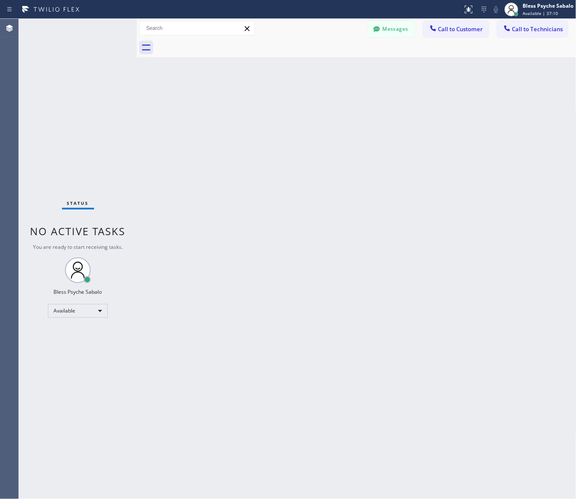
click at [313, 149] on div "Back to Dashboard Change Sender ID Customers Technicians GA [PERSON_NAME] [DATE…" at bounding box center [357, 259] width 440 height 480
drag, startPoint x: 529, startPoint y: 31, endPoint x: 518, endPoint y: 38, distance: 13.9
click at [529, 30] on span "Call to Technicians" at bounding box center [537, 29] width 51 height 8
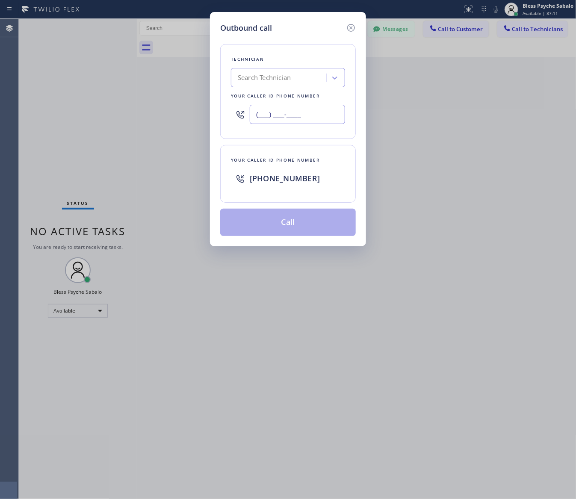
click at [325, 105] on input "(___) ___-____" at bounding box center [297, 114] width 95 height 19
paste input "949) 697-6381"
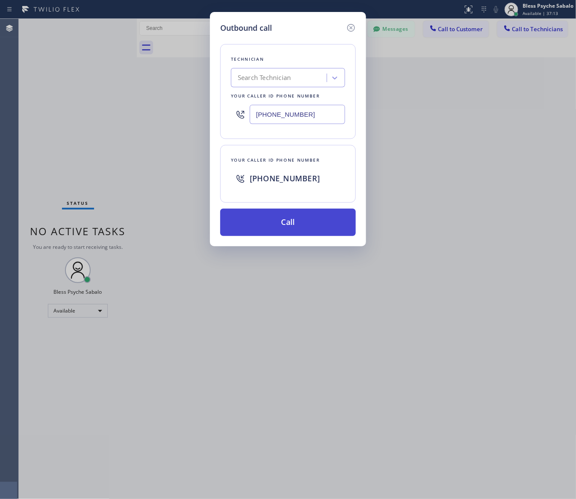
type input "[PHONE_NUMBER]"
click at [317, 221] on button "Call" at bounding box center [288, 222] width 136 height 27
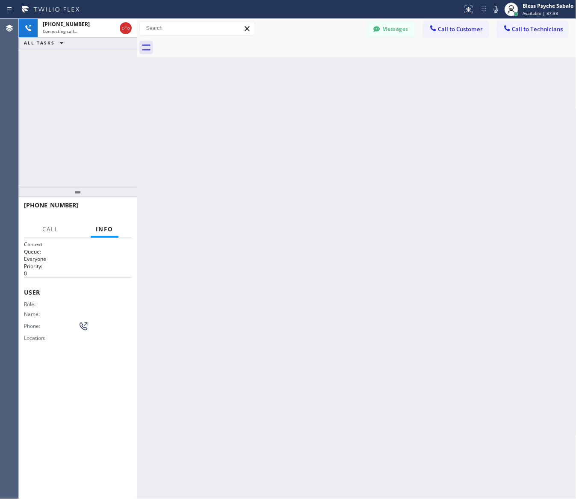
click at [351, 334] on div "Back to Dashboard Change Sender ID Customers Technicians GA [PERSON_NAME] [DATE…" at bounding box center [357, 259] width 440 height 480
click at [99, 210] on span "HANG UP" at bounding box center [112, 209] width 26 height 6
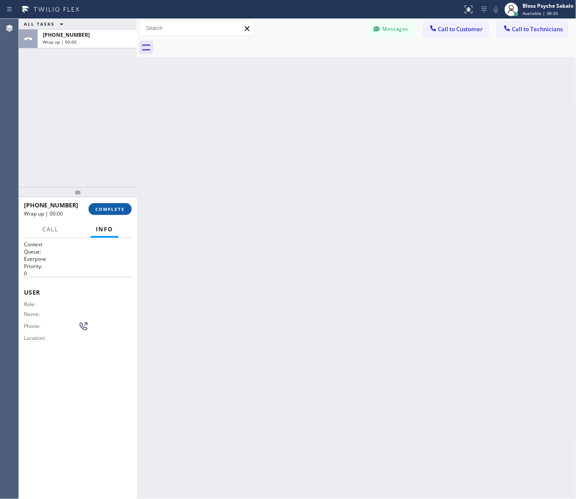
click at [99, 210] on span "COMPLETE" at bounding box center [110, 209] width 30 height 6
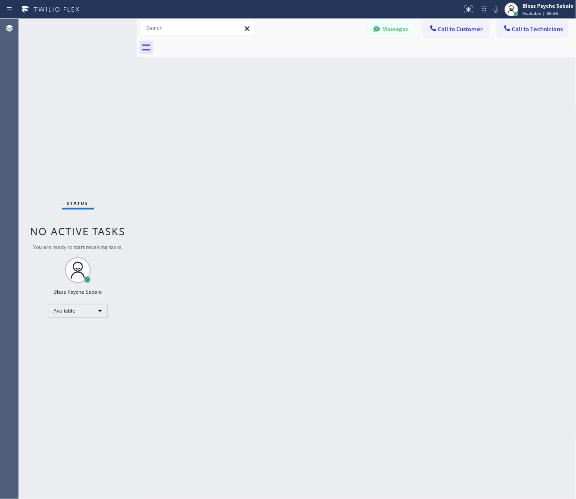
drag, startPoint x: 126, startPoint y: 212, endPoint x: 133, endPoint y: 205, distance: 9.4
click at [128, 210] on div "Status No active tasks You are ready to start receiving tasks. Bless Psyche Sab…" at bounding box center [78, 259] width 118 height 480
click at [400, 28] on button "Messages" at bounding box center [391, 29] width 47 height 16
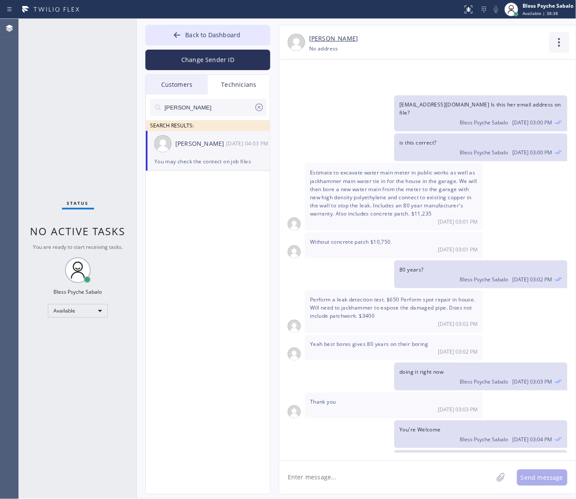
click at [553, 41] on icon at bounding box center [559, 42] width 21 height 21
click at [507, 92] on li "Call to Technician" at bounding box center [508, 88] width 124 height 22
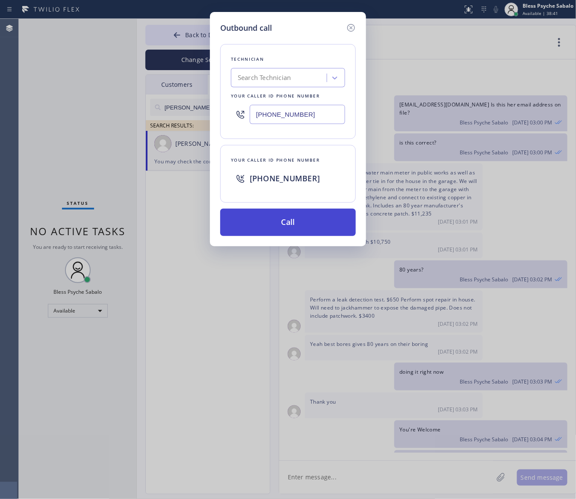
click at [343, 223] on button "Call" at bounding box center [288, 222] width 136 height 27
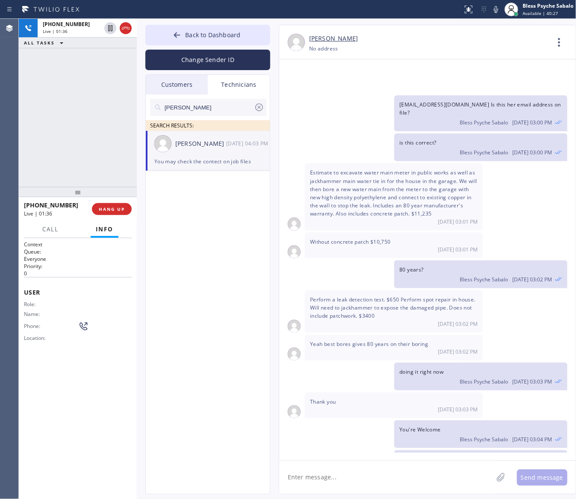
drag, startPoint x: 119, startPoint y: 209, endPoint x: 167, endPoint y: 221, distance: 49.5
click at [120, 208] on span "HANG UP" at bounding box center [112, 209] width 26 height 6
click at [196, 234] on div "[PERSON_NAME] SEARCH RESULTS: [PERSON_NAME] [DATE] 04:03 PM You may check the c…" at bounding box center [208, 304] width 125 height 419
click at [125, 208] on button "COMPLETE" at bounding box center [110, 209] width 43 height 12
click at [142, 239] on div "Back to Dashboard Change Sender ID Customers Technicians GA [PERSON_NAME] [DATE…" at bounding box center [357, 259] width 440 height 480
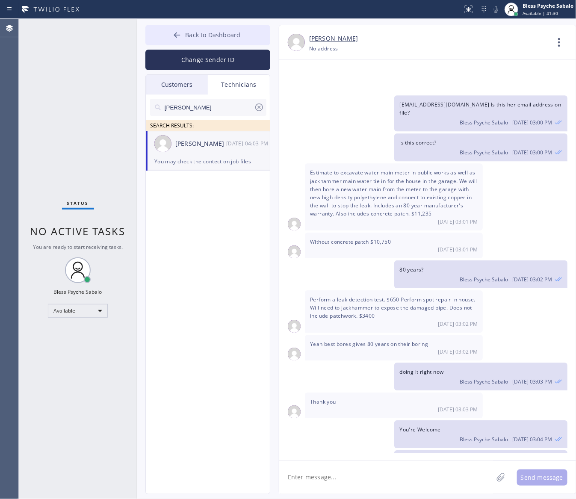
click at [220, 33] on span "Back to Dashboard" at bounding box center [212, 35] width 55 height 8
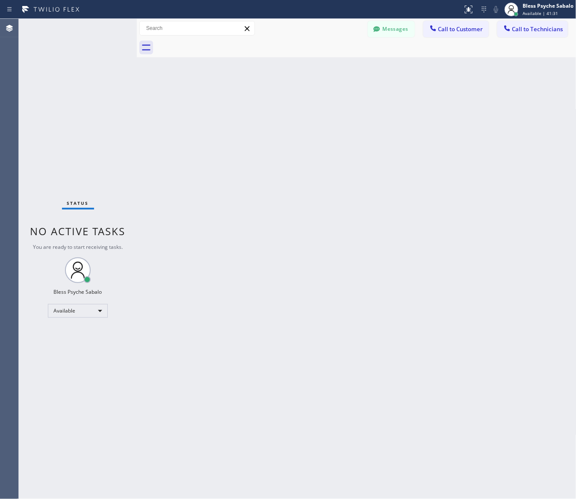
click at [384, 98] on div "Back to Dashboard Change Sender ID Customers Technicians GA [PERSON_NAME] [DATE…" at bounding box center [357, 259] width 440 height 480
click at [526, 41] on div at bounding box center [366, 47] width 421 height 19
click at [524, 35] on button "Call to Technicians" at bounding box center [532, 29] width 71 height 16
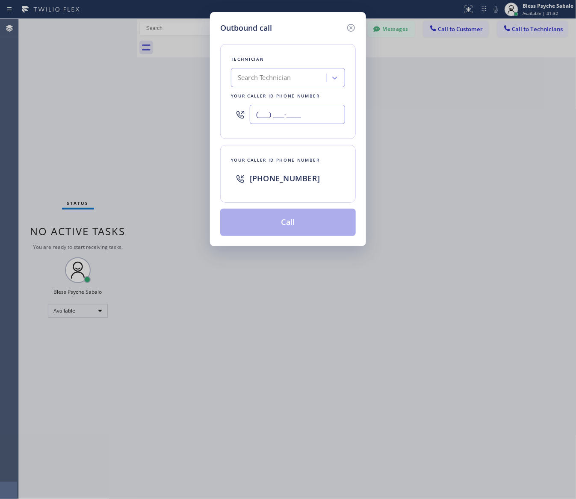
click at [309, 116] on input "(___) ___-____" at bounding box center [297, 114] width 95 height 19
paste input "310) 948-3531"
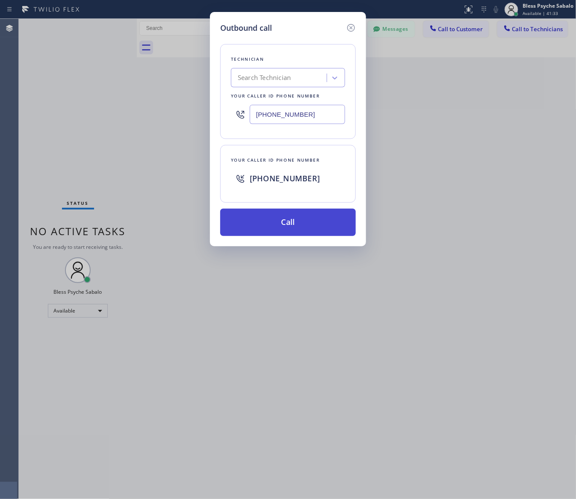
click at [307, 230] on button "Call" at bounding box center [288, 222] width 136 height 27
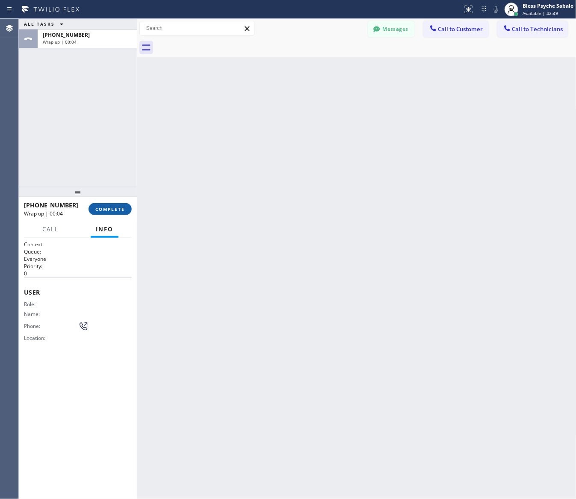
click at [99, 207] on span "COMPLETE" at bounding box center [110, 209] width 30 height 6
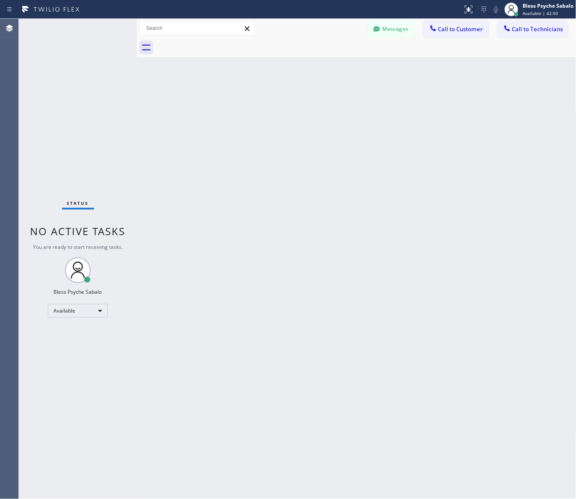
drag, startPoint x: 192, startPoint y: 247, endPoint x: 219, endPoint y: 193, distance: 60.3
click at [193, 247] on div "Back to Dashboard Change Sender ID Customers Technicians GA [PERSON_NAME] [DATE…" at bounding box center [357, 259] width 440 height 480
click at [515, 33] on span "Call to Technicians" at bounding box center [537, 29] width 51 height 8
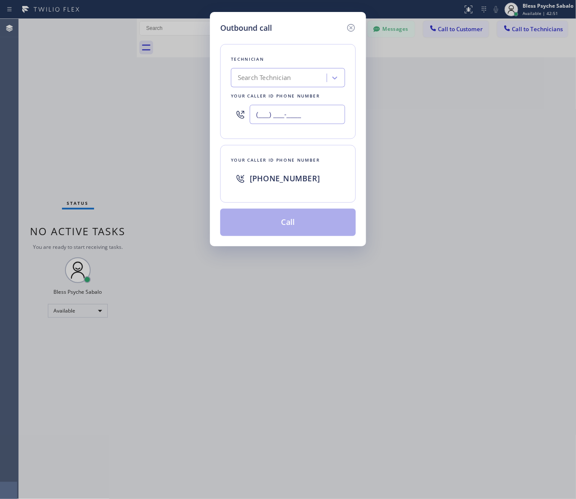
click at [305, 113] on input "(___) ___-____" at bounding box center [297, 114] width 95 height 19
paste input "323) 456-6613"
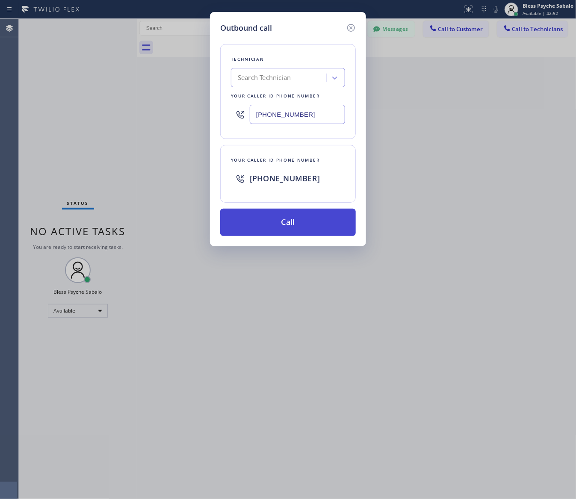
type input "[PHONE_NUMBER]"
click at [309, 229] on button "Call" at bounding box center [288, 222] width 136 height 27
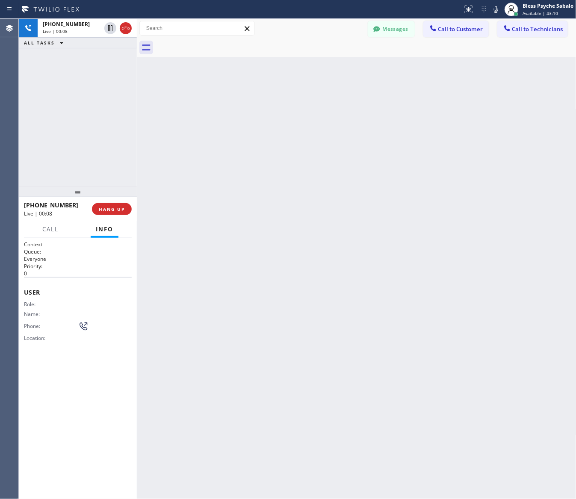
click at [85, 211] on div "Live | 00:08" at bounding box center [55, 213] width 62 height 7
click at [93, 208] on button "HANG UP" at bounding box center [112, 209] width 40 height 12
drag, startPoint x: 93, startPoint y: 208, endPoint x: 140, endPoint y: 190, distance: 50.8
click at [93, 208] on button "HANG UP" at bounding box center [112, 209] width 40 height 12
drag, startPoint x: 191, startPoint y: 165, endPoint x: 497, endPoint y: 0, distance: 347.7
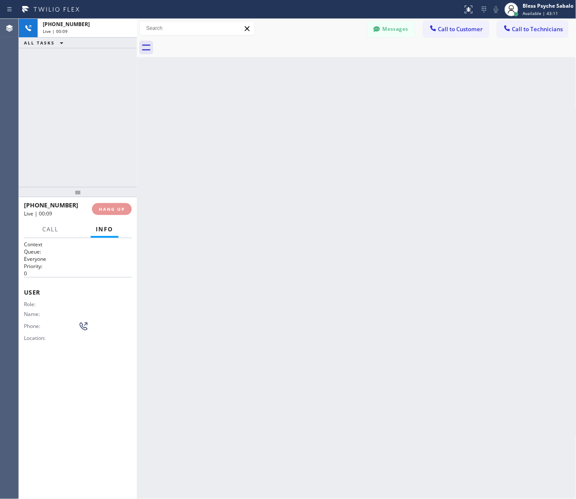
click at [193, 158] on div "Back to Dashboard Change Sender ID Customers Technicians GA [PERSON_NAME] [DATE…" at bounding box center [357, 259] width 440 height 480
click at [98, 216] on div "[PHONE_NUMBER] Wrap up | 00:29 COMPLETE" at bounding box center [78, 209] width 108 height 22
click at [105, 207] on span "COMPLETE" at bounding box center [110, 209] width 30 height 6
drag, startPoint x: 217, startPoint y: 239, endPoint x: 575, endPoint y: 231, distance: 358.1
click at [220, 239] on div "Back to Dashboard Change Sender ID Customers Technicians GA [PERSON_NAME] [DATE…" at bounding box center [357, 259] width 440 height 480
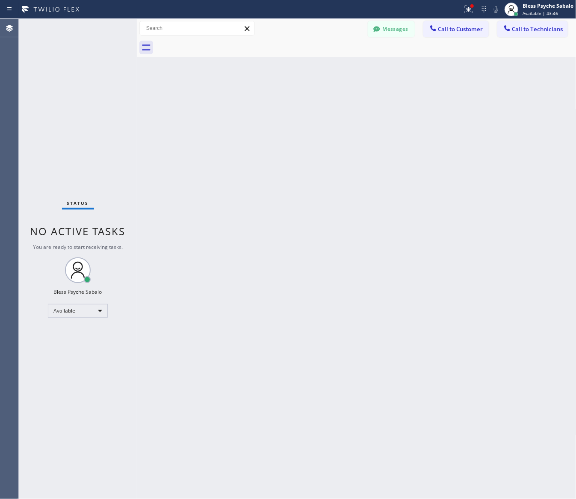
drag, startPoint x: 490, startPoint y: 105, endPoint x: 429, endPoint y: 45, distance: 85.9
click at [488, 95] on div "Back to Dashboard Change Sender ID Customers Technicians GA [PERSON_NAME] [DATE…" at bounding box center [357, 259] width 440 height 480
click at [388, 23] on button "Messages" at bounding box center [391, 29] width 47 height 16
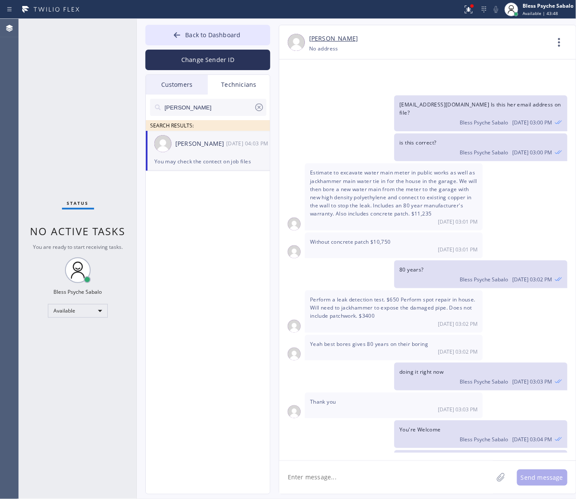
drag, startPoint x: 259, startPoint y: 112, endPoint x: 229, endPoint y: 116, distance: 29.8
click at [259, 112] on div at bounding box center [259, 107] width 10 height 10
click at [227, 113] on input "text" at bounding box center [215, 107] width 103 height 17
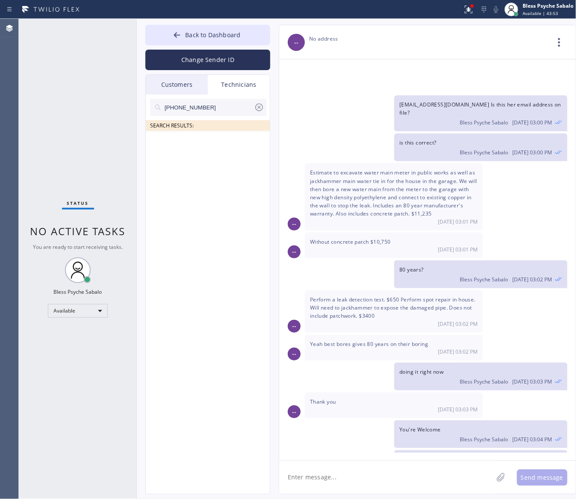
click at [195, 83] on div "Customers" at bounding box center [177, 85] width 62 height 20
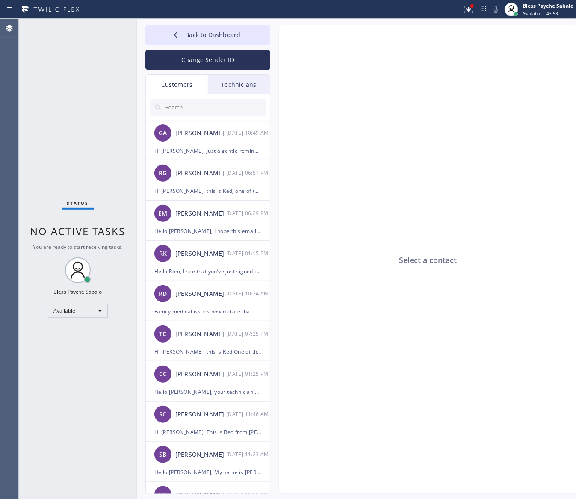
click at [203, 97] on div at bounding box center [208, 108] width 125 height 26
click at [207, 109] on input "text" at bounding box center [215, 107] width 103 height 17
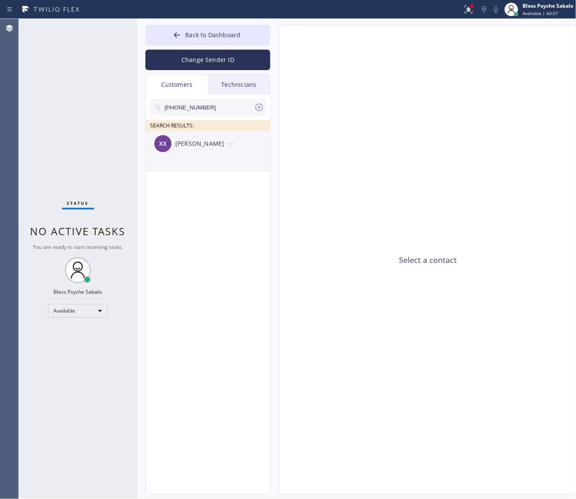
click at [198, 134] on div "XX [PERSON_NAME] --:--" at bounding box center [208, 144] width 125 height 26
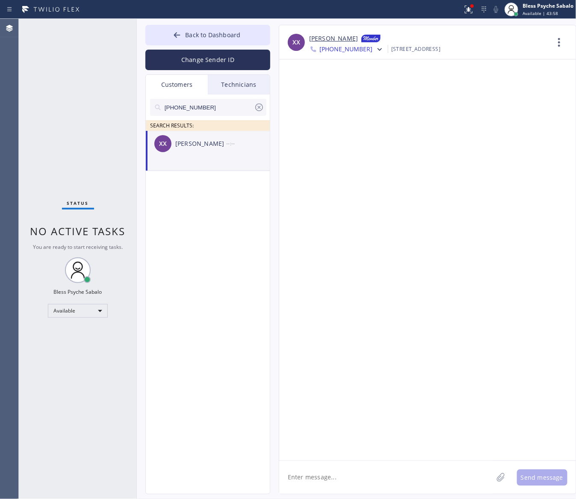
click at [405, 334] on textarea at bounding box center [386, 477] width 214 height 33
drag, startPoint x: 347, startPoint y: 475, endPoint x: 411, endPoint y: 407, distance: 93.8
click at [347, 334] on textarea at bounding box center [386, 477] width 214 height 33
click at [353, 257] on div at bounding box center [427, 259] width 297 height 401
drag, startPoint x: 398, startPoint y: 380, endPoint x: 407, endPoint y: 392, distance: 15.0
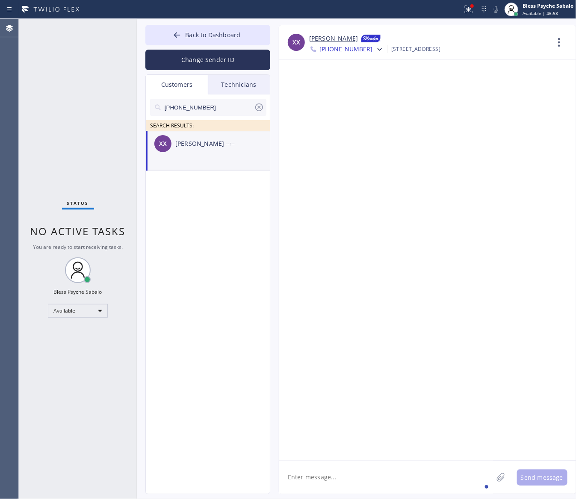
click at [398, 334] on div at bounding box center [427, 259] width 297 height 401
click at [234, 33] on span "Back to Dashboard" at bounding box center [212, 35] width 55 height 8
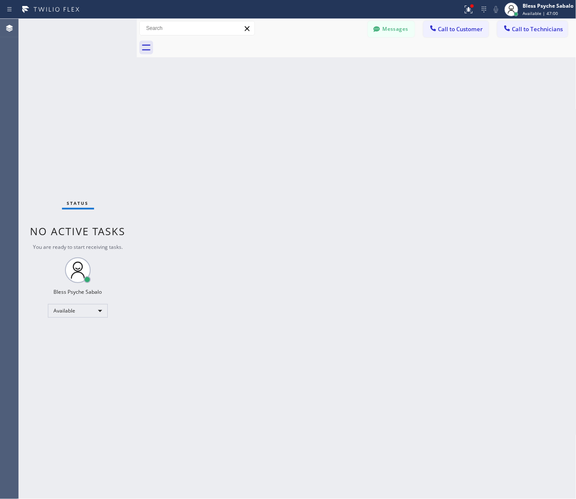
drag, startPoint x: 376, startPoint y: 127, endPoint x: 387, endPoint y: 123, distance: 11.2
click at [379, 126] on div "Back to Dashboard Change Sender ID Customers Technicians [PHONE_NUMBER] SEARCH …" at bounding box center [357, 259] width 440 height 480
click at [550, 28] on span "Call to Technicians" at bounding box center [537, 29] width 51 height 8
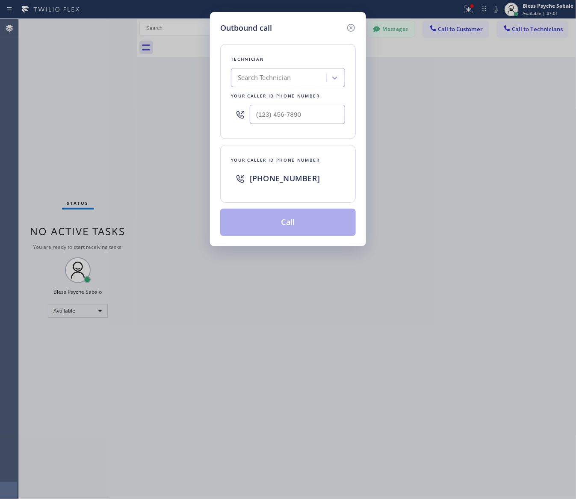
click at [287, 182] on span "[PHONE_NUMBER]" at bounding box center [285, 178] width 70 height 10
click at [287, 181] on span "[PHONE_NUMBER]" at bounding box center [285, 178] width 70 height 10
click at [287, 180] on span "[PHONE_NUMBER]" at bounding box center [285, 178] width 70 height 10
copy span "[PHONE_NUMBER]"
drag, startPoint x: 443, startPoint y: 140, endPoint x: 480, endPoint y: 104, distance: 52.0
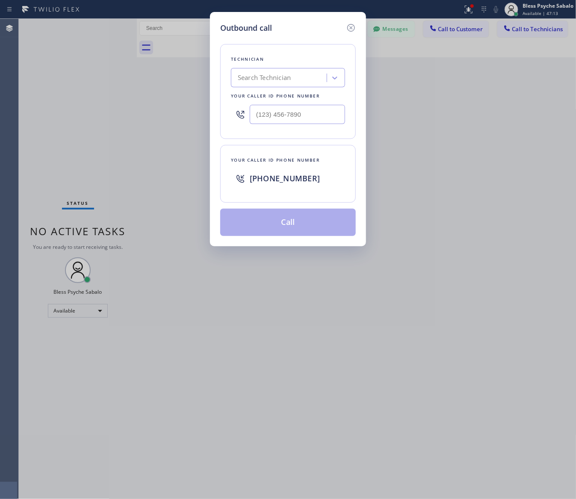
click at [443, 140] on div "Outbound call Technician Search Technician Your caller id phone number Your cal…" at bounding box center [288, 249] width 576 height 499
drag, startPoint x: 259, startPoint y: 358, endPoint x: 274, endPoint y: 188, distance: 170.9
click at [259, 334] on div "Outbound call Technician Search Technician Your caller id phone number Your cal…" at bounding box center [288, 249] width 576 height 499
click at [354, 26] on icon at bounding box center [351, 28] width 8 height 8
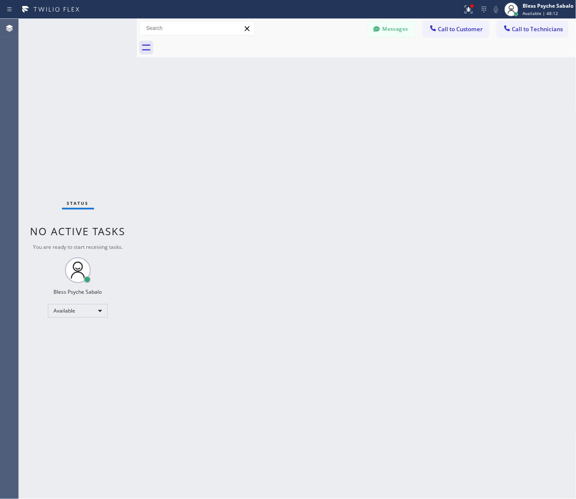
drag, startPoint x: 370, startPoint y: 93, endPoint x: 393, endPoint y: 52, distance: 46.3
click at [371, 92] on div "Back to Dashboard Change Sender ID Customers Technicians [PHONE_NUMBER] SEARCH …" at bounding box center [357, 259] width 440 height 480
click at [400, 30] on button "Messages" at bounding box center [391, 29] width 47 height 16
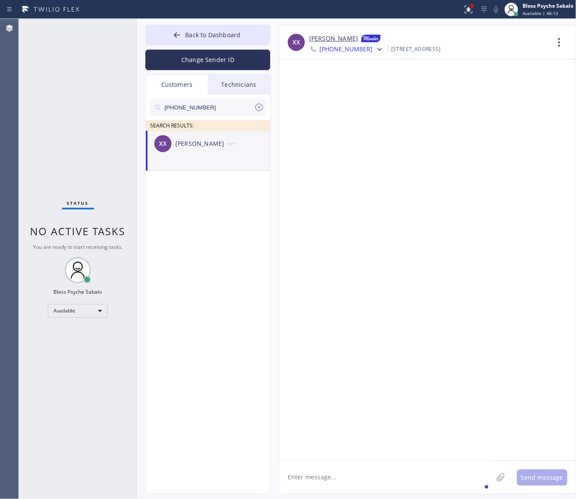
click at [196, 85] on div "Customers" at bounding box center [177, 85] width 62 height 20
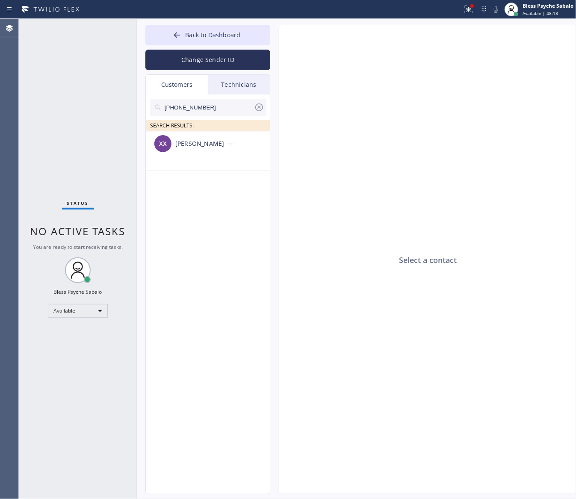
click at [204, 119] on div at bounding box center [208, 121] width 116 height 11
click at [231, 143] on div "--:--" at bounding box center [248, 144] width 44 height 10
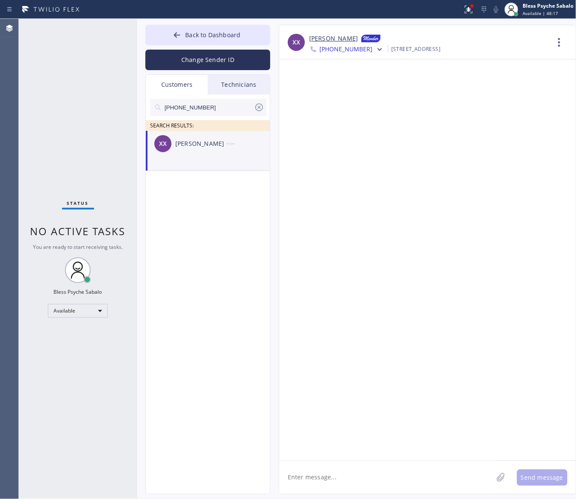
click at [384, 334] on div "XX [PERSON_NAME] [PHONE_NUMBER] Choose phone number [PHONE_NUMBER] [PHONE_NUMBE…" at bounding box center [428, 260] width 298 height 470
click at [384, 334] on textarea at bounding box center [386, 477] width 214 height 33
paste textarea "Hi [PERSON_NAME], This is Red, one of the managers here at 5 Star Plumbing. I’m…"
type textarea "Hi [PERSON_NAME], This is Red, one of the managers here at 5 Star Plumbing. I’m…"
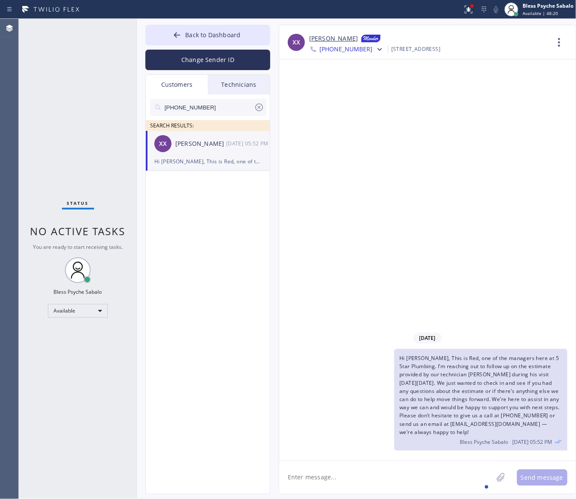
click at [365, 244] on div "[DATE] Hi [PERSON_NAME], This is Red, one of the managers here at 5 Star Plumbi…" at bounding box center [427, 259] width 297 height 401
click at [244, 82] on div "Technicians" at bounding box center [239, 85] width 62 height 20
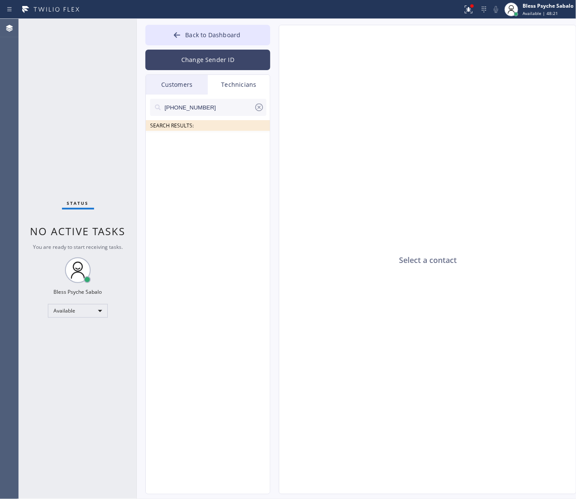
drag, startPoint x: 181, startPoint y: 78, endPoint x: 192, endPoint y: 54, distance: 26.6
click at [183, 80] on div "Customers" at bounding box center [177, 85] width 62 height 20
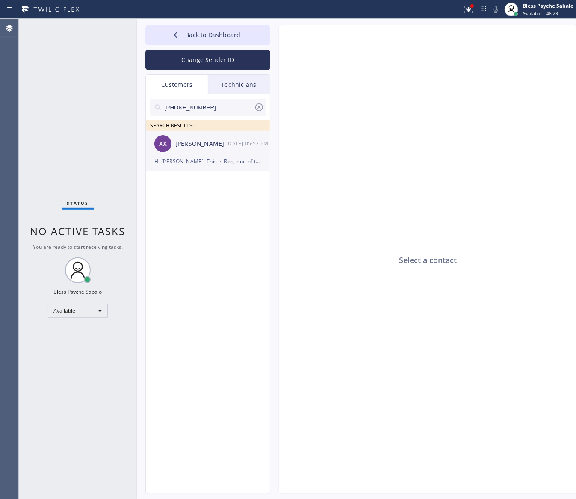
click at [232, 153] on div "XX [PERSON_NAME] [DATE] 05:52 PM" at bounding box center [208, 144] width 125 height 26
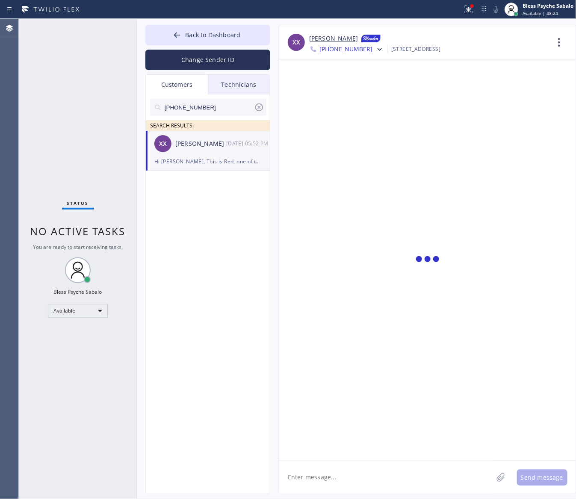
click at [392, 143] on div at bounding box center [427, 259] width 297 height 401
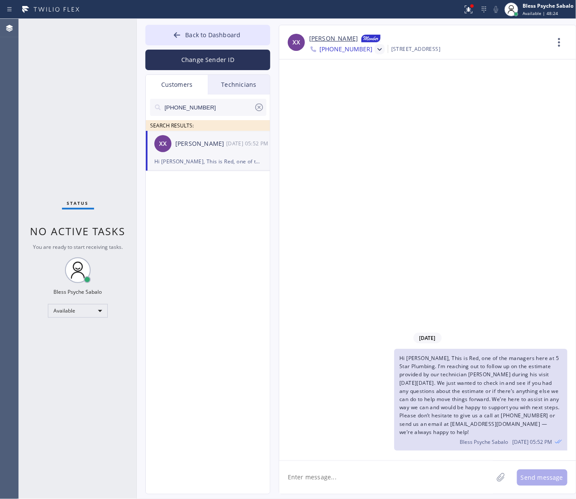
click at [376, 48] on icon at bounding box center [380, 49] width 9 height 9
click at [347, 101] on div "[PHONE_NUMBER]" at bounding box center [358, 108] width 98 height 20
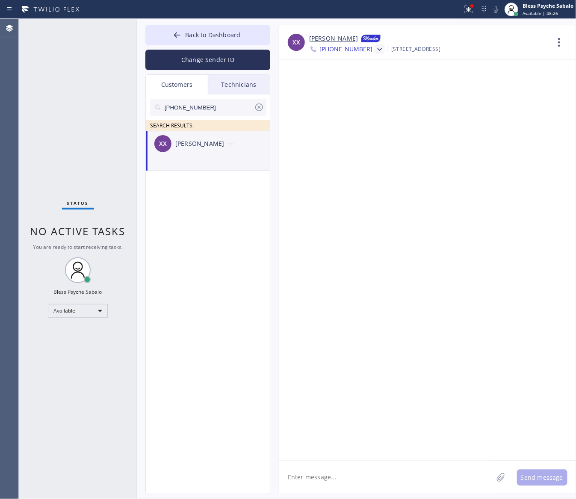
click at [376, 50] on icon at bounding box center [380, 49] width 9 height 9
click at [362, 94] on div "[PHONE_NUMBER]" at bounding box center [358, 89] width 98 height 20
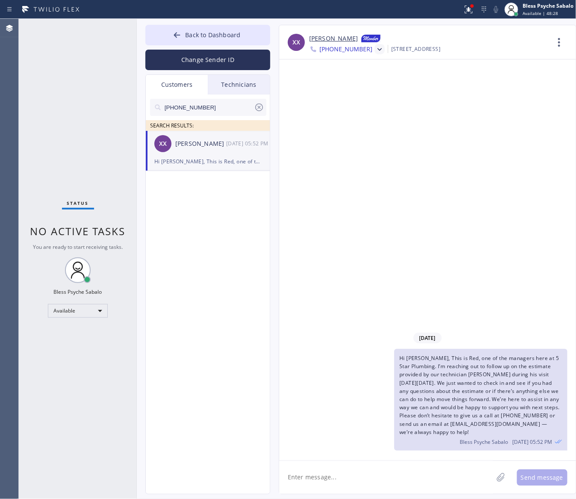
click at [376, 46] on icon at bounding box center [380, 49] width 9 height 9
drag, startPoint x: 444, startPoint y: 117, endPoint x: 438, endPoint y: 104, distance: 14.0
click at [444, 115] on div "[DATE] Hi [PERSON_NAME], This is Red, one of the managers here at 5 Star Plumbi…" at bounding box center [427, 259] width 297 height 401
click at [412, 94] on div "[DATE] Hi [PERSON_NAME], This is Red, one of the managers here at 5 Star Plumbi…" at bounding box center [427, 259] width 297 height 401
click at [350, 107] on div "[PHONE_NUMBER]" at bounding box center [358, 108] width 98 height 20
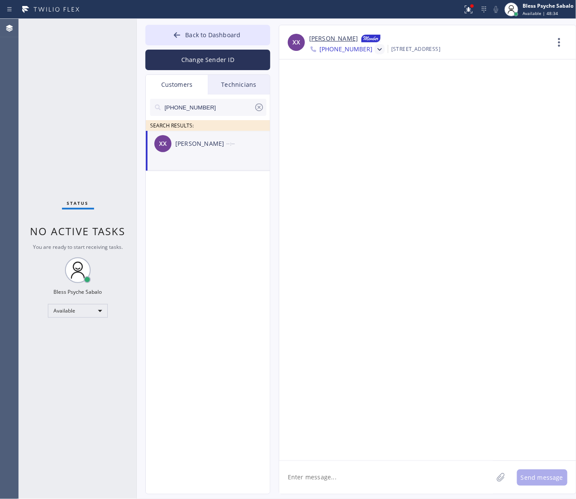
click at [376, 53] on icon at bounding box center [380, 49] width 9 height 9
click at [369, 80] on div "[PHONE_NUMBER]" at bounding box center [358, 89] width 98 height 20
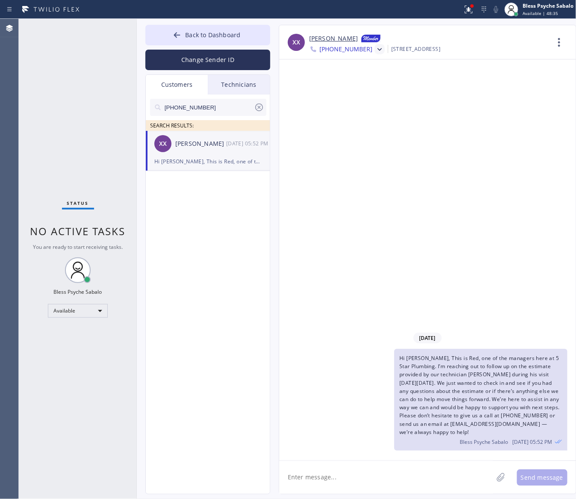
click at [413, 154] on div "[DATE] Hi [PERSON_NAME], This is Red, one of the managers here at 5 Star Plumbi…" at bounding box center [427, 259] width 297 height 401
drag, startPoint x: 234, startPoint y: 72, endPoint x: 236, endPoint y: 77, distance: 6.0
click at [236, 74] on div "Back to Dashboard Change Sender ID Customers Technicians [PHONE_NUMBER] SEARCH …" at bounding box center [207, 260] width 125 height 470
click at [259, 110] on icon at bounding box center [259, 108] width 8 height 8
click at [246, 86] on div "Technicians" at bounding box center [239, 85] width 62 height 20
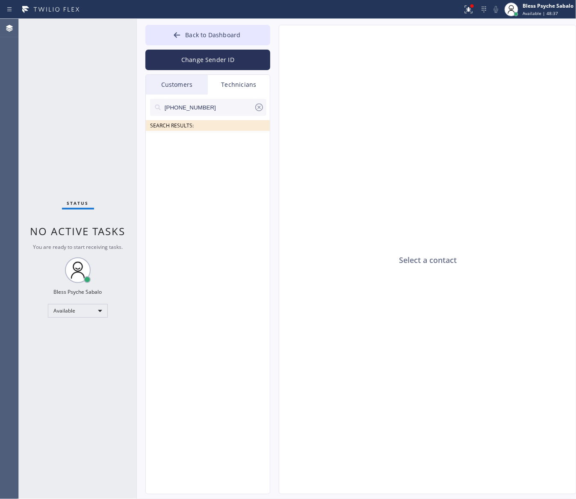
click at [178, 92] on div "Customers" at bounding box center [177, 85] width 62 height 20
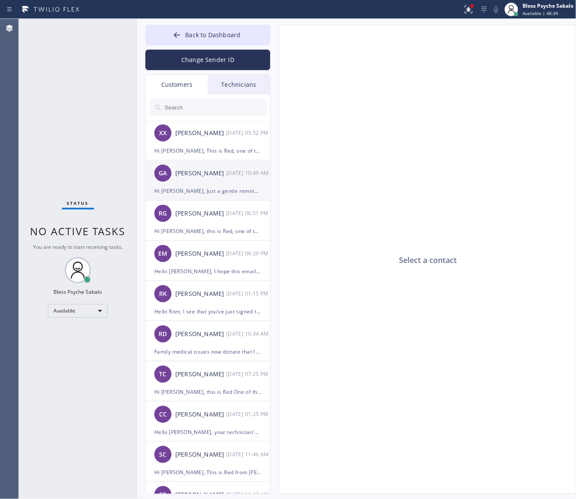
click at [226, 197] on li "GA [PERSON_NAME] [DATE] 10:49 AM Hi [PERSON_NAME], Just a gentle reminder that …" at bounding box center [208, 180] width 125 height 40
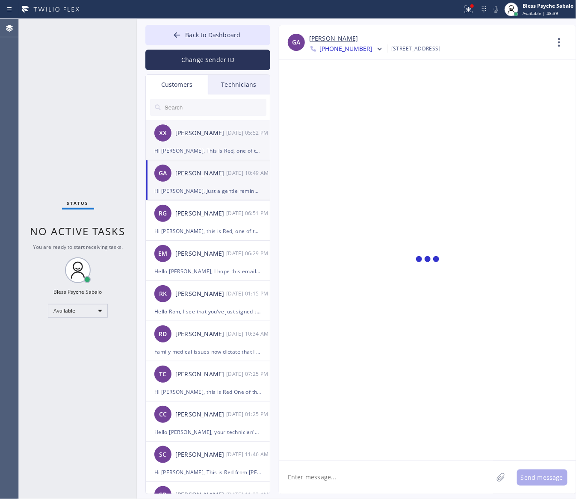
scroll to position [86, 0]
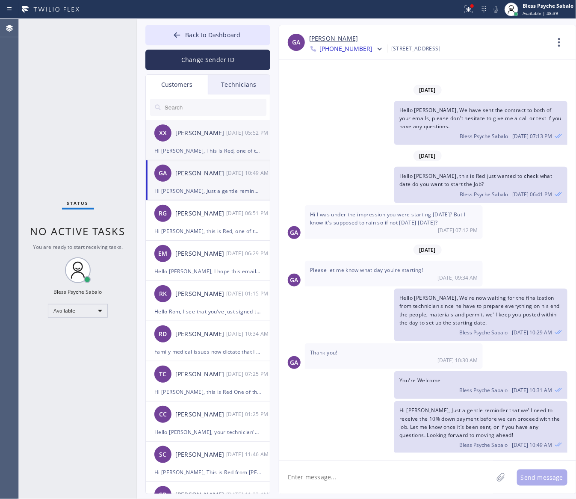
click at [213, 147] on div "Hi [PERSON_NAME], This is Red, one of the managers here at 5 Star Plumbing. I’m…" at bounding box center [207, 151] width 107 height 10
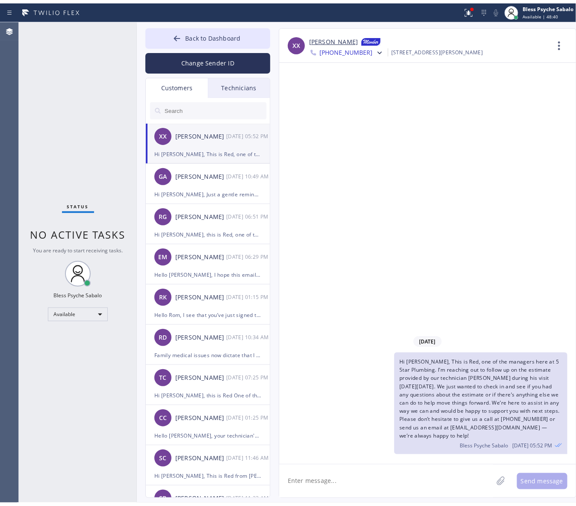
scroll to position [0, 0]
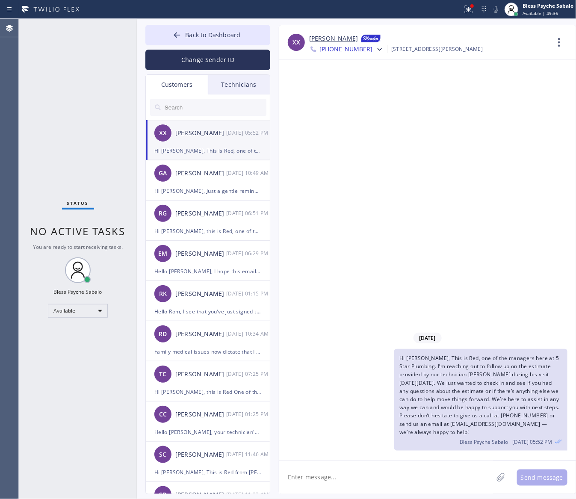
drag, startPoint x: 311, startPoint y: 55, endPoint x: 314, endPoint y: 50, distance: 5.0
click at [312, 57] on div "XX [PERSON_NAME] [PHONE_NUMBER] Choose phone number [PHONE_NUMBER] [PHONE_NUMBE…" at bounding box center [427, 42] width 297 height 34
click at [237, 29] on button "Back to Dashboard" at bounding box center [207, 35] width 125 height 21
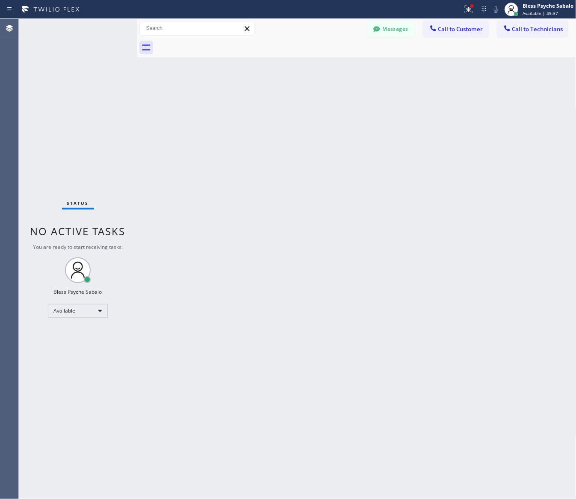
click at [384, 130] on div "Back to Dashboard Change Sender ID Customers Technicians XX [PERSON_NAME] [DATE…" at bounding box center [357, 259] width 440 height 480
drag, startPoint x: 438, startPoint y: 103, endPoint x: 520, endPoint y: 47, distance: 99.1
click at [439, 103] on div "Back to Dashboard Change Sender ID Customers Technicians XX [PERSON_NAME] [DATE…" at bounding box center [357, 259] width 440 height 480
click at [542, 29] on span "Call to Technicians" at bounding box center [537, 29] width 51 height 8
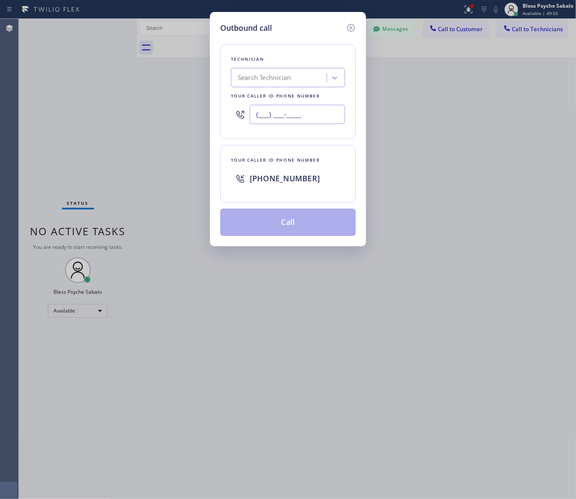
click at [328, 113] on input "(___) ___-____" at bounding box center [297, 114] width 95 height 19
paste input "509) 413-3448"
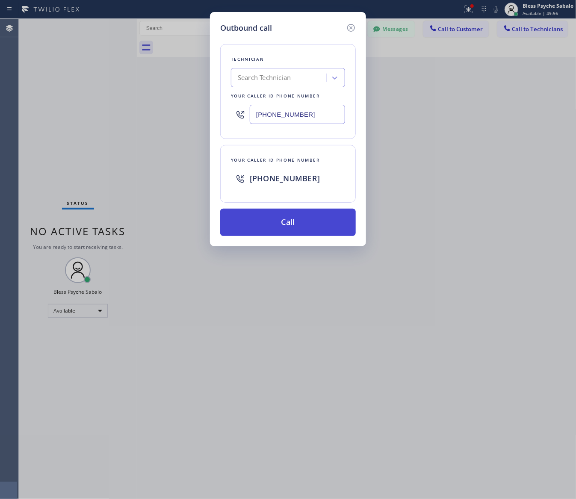
click at [337, 223] on button "Call" at bounding box center [288, 222] width 136 height 27
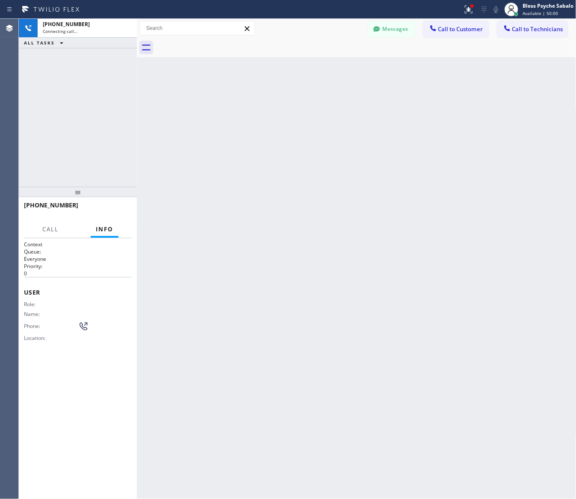
click at [332, 99] on div "Back to Dashboard Change Sender ID Customers Technicians XX [PERSON_NAME] [DATE…" at bounding box center [357, 259] width 440 height 480
click at [237, 314] on div "Back to Dashboard Change Sender ID Customers Technicians XX [PERSON_NAME] [DATE…" at bounding box center [357, 259] width 440 height 480
drag, startPoint x: 230, startPoint y: 236, endPoint x: 232, endPoint y: 242, distance: 6.8
click at [232, 241] on div "Back to Dashboard Change Sender ID Customers Technicians XX [PERSON_NAME] [DATE…" at bounding box center [357, 259] width 440 height 480
click at [102, 212] on span "HANG UP" at bounding box center [112, 209] width 26 height 6
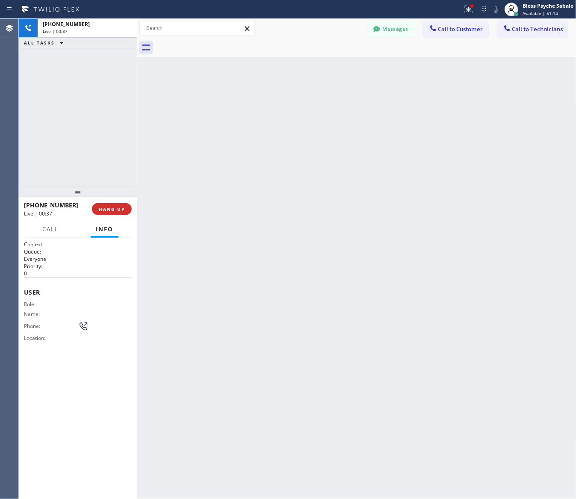
drag, startPoint x: 179, startPoint y: 181, endPoint x: 448, endPoint y: 191, distance: 269.2
click at [181, 182] on div "Back to Dashboard Change Sender ID Customers Technicians XX [PERSON_NAME] [DATE…" at bounding box center [357, 259] width 440 height 480
drag, startPoint x: 369, startPoint y: 111, endPoint x: 180, endPoint y: 56, distance: 196.2
click at [358, 105] on div "Back to Dashboard Change Sender ID Customers Technicians XX [PERSON_NAME] [DATE…" at bounding box center [357, 259] width 440 height 480
click at [117, 214] on button "COMPLETE" at bounding box center [110, 209] width 43 height 12
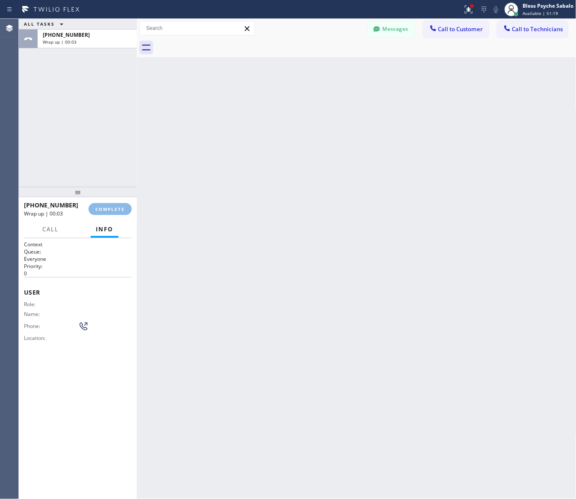
click at [232, 155] on div "Back to Dashboard Change Sender ID Customers Technicians XX [PERSON_NAME] [DATE…" at bounding box center [357, 259] width 440 height 480
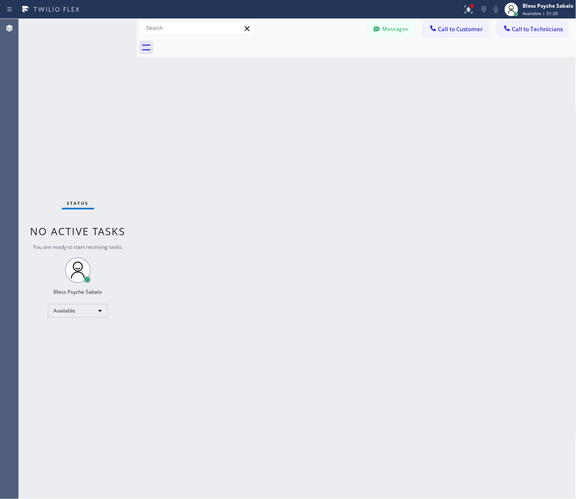
click at [535, 36] on button "Call to Technicians" at bounding box center [532, 29] width 71 height 16
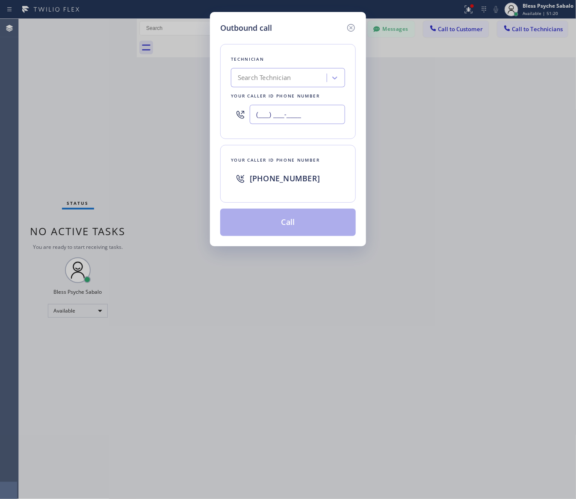
click at [279, 109] on input "(___) ___-____" at bounding box center [297, 114] width 95 height 19
paste input "509) 413-3448"
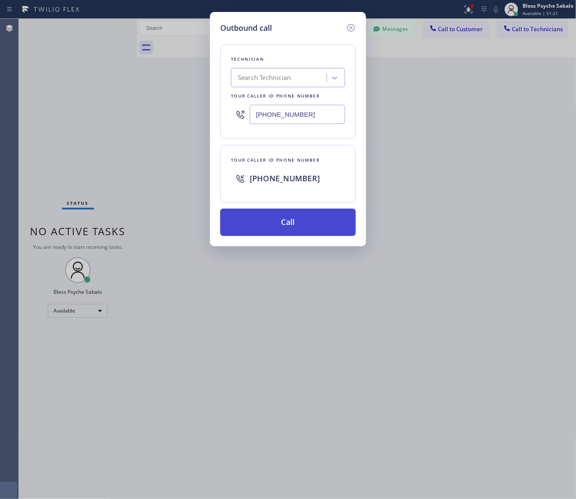
click at [296, 222] on button "Call" at bounding box center [288, 222] width 136 height 27
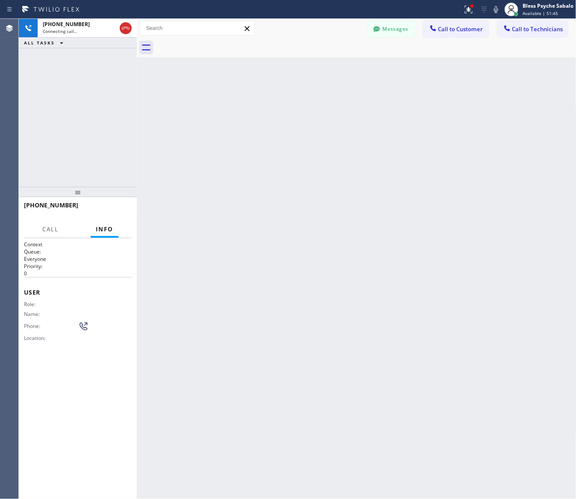
click at [316, 302] on div "Back to Dashboard Change Sender ID Customers Technicians XX [PERSON_NAME] [DATE…" at bounding box center [357, 259] width 440 height 480
click at [358, 334] on div "Back to Dashboard Change Sender ID Customers Technicians XX [PERSON_NAME] [DATE…" at bounding box center [357, 259] width 440 height 480
drag, startPoint x: 433, startPoint y: 155, endPoint x: 418, endPoint y: 148, distance: 16.3
click at [433, 155] on div "Back to Dashboard Change Sender ID Customers Technicians XX [PERSON_NAME] [DATE…" at bounding box center [357, 259] width 440 height 480
drag, startPoint x: 110, startPoint y: 207, endPoint x: 144, endPoint y: 200, distance: 34.1
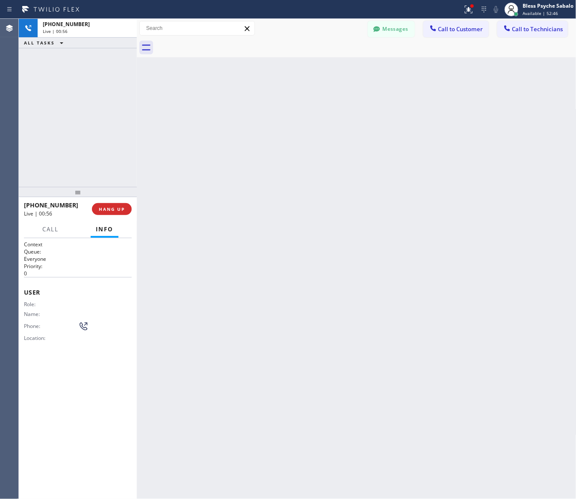
click at [110, 207] on span "HANG UP" at bounding box center [112, 209] width 26 height 6
click at [201, 194] on div "Back to Dashboard Change Sender ID Customers Technicians XX [PERSON_NAME] [DATE…" at bounding box center [357, 259] width 440 height 480
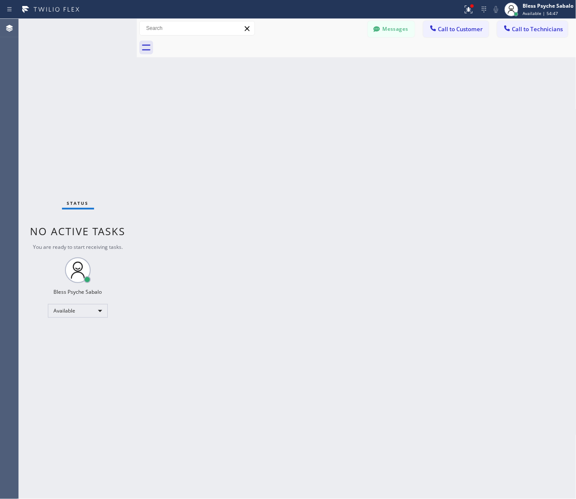
click at [414, 80] on div "Back to Dashboard Change Sender ID Customers Technicians XX [PERSON_NAME] [DATE…" at bounding box center [357, 259] width 440 height 480
click at [554, 31] on span "Call to Technicians" at bounding box center [537, 29] width 51 height 8
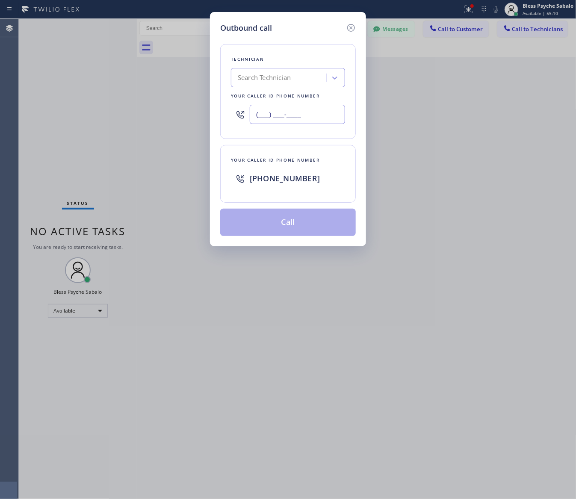
click at [304, 112] on input "(___) ___-____" at bounding box center [297, 114] width 95 height 19
paste input "617) 359-1667"
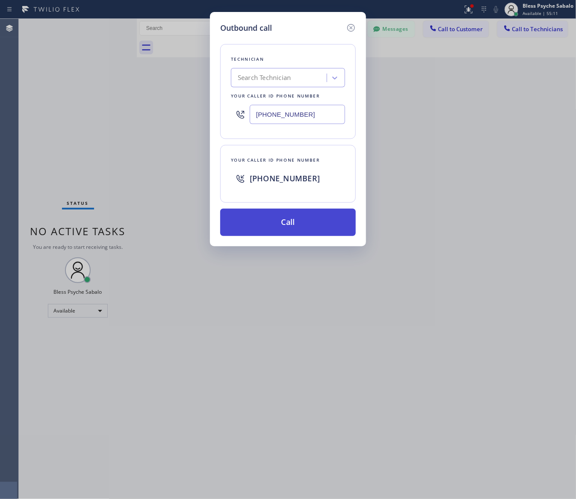
type input "[PHONE_NUMBER]"
click at [323, 225] on button "Call" at bounding box center [288, 222] width 136 height 27
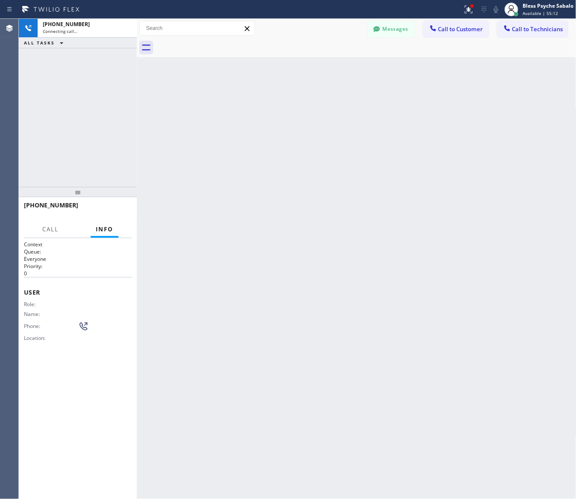
click at [399, 265] on div "Back to Dashboard Change Sender ID Customers Technicians XX [PERSON_NAME] [DATE…" at bounding box center [357, 259] width 440 height 480
click at [464, 11] on icon at bounding box center [469, 9] width 10 height 10
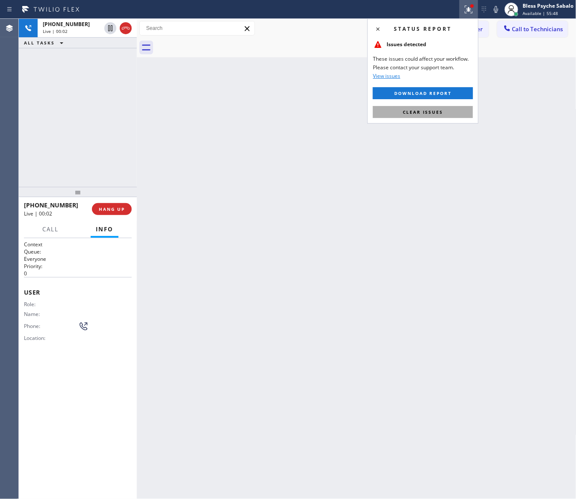
click at [441, 108] on button "Clear issues" at bounding box center [423, 112] width 100 height 12
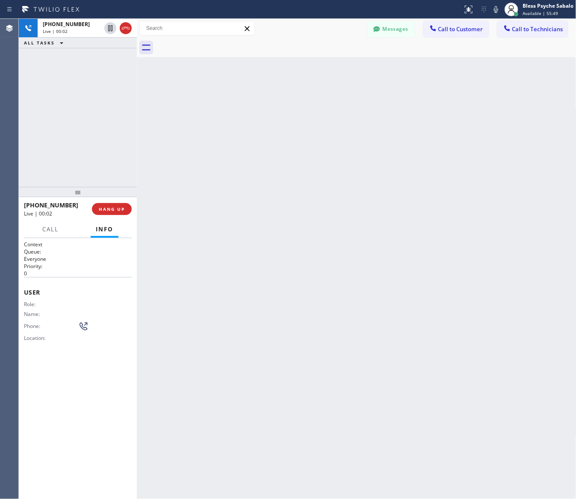
click at [391, 200] on div "Back to Dashboard Change Sender ID Customers Technicians XX [PERSON_NAME] [DATE…" at bounding box center [357, 259] width 440 height 480
click at [125, 206] on button "HANG UP" at bounding box center [112, 209] width 40 height 12
click at [196, 206] on div "Back to Dashboard Change Sender ID Customers Technicians XX [PERSON_NAME] [DATE…" at bounding box center [357, 259] width 440 height 480
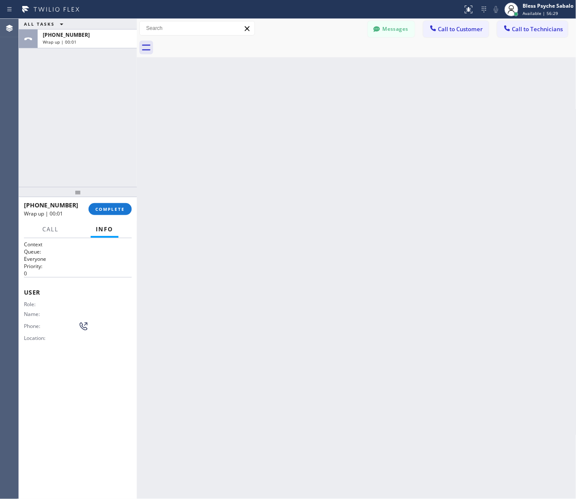
drag, startPoint x: 222, startPoint y: 177, endPoint x: 205, endPoint y: 113, distance: 66.2
click at [218, 161] on div "Back to Dashboard Change Sender ID Customers Technicians XX [PERSON_NAME] [DATE…" at bounding box center [357, 259] width 440 height 480
click at [110, 215] on button "COMPLETE" at bounding box center [110, 209] width 43 height 12
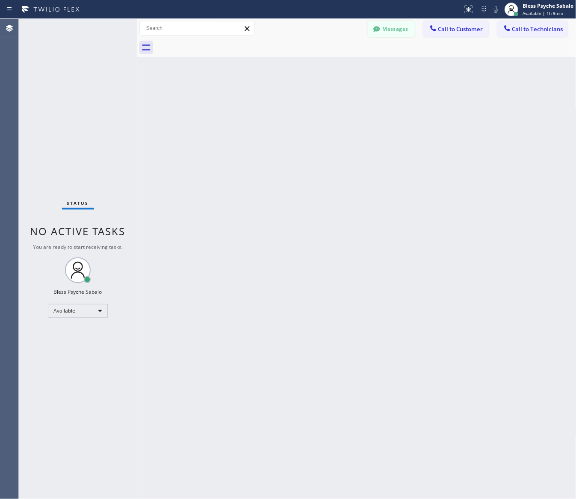
click at [396, 25] on button "Messages" at bounding box center [391, 29] width 47 height 16
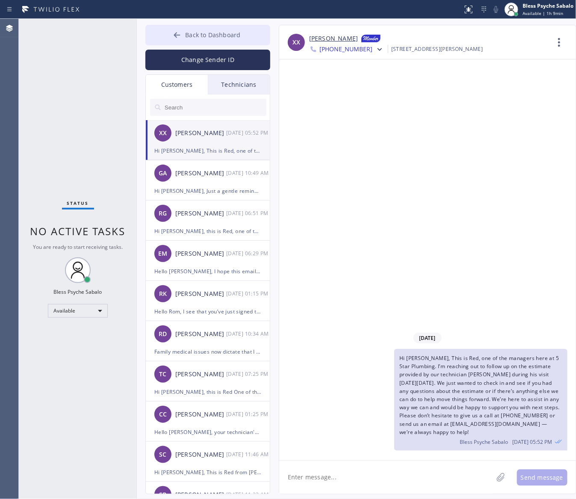
click at [228, 40] on button "Back to Dashboard" at bounding box center [207, 35] width 125 height 21
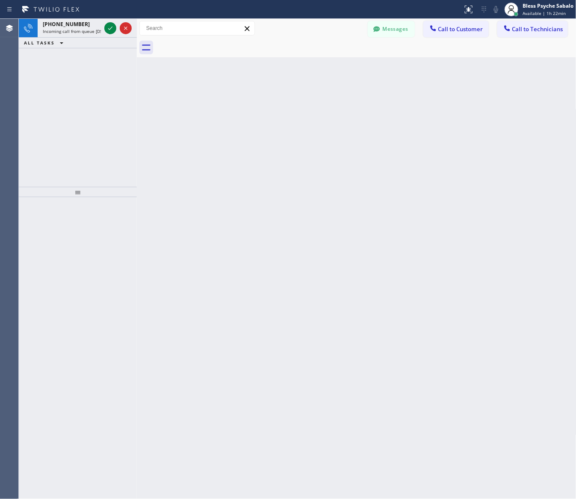
click at [75, 15] on div "Status report No issues detected If you experience an issue, please download th…" at bounding box center [288, 9] width 576 height 19
drag, startPoint x: 74, startPoint y: 24, endPoint x: 112, endPoint y: 65, distance: 56.0
click at [74, 25] on span "[PHONE_NUMBER]" at bounding box center [66, 24] width 47 height 7
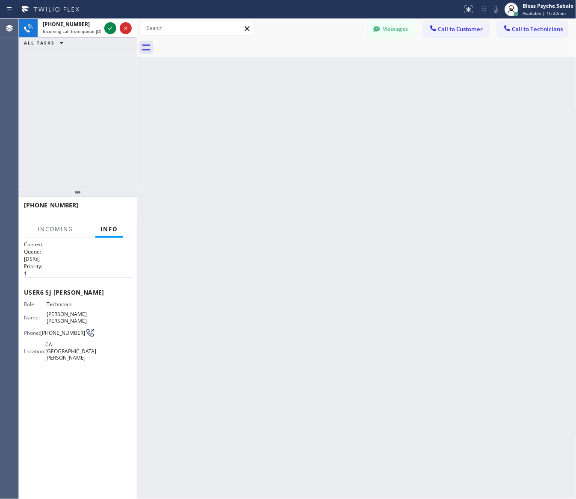
drag, startPoint x: 148, startPoint y: 294, endPoint x: 153, endPoint y: 294, distance: 5.6
click at [148, 294] on div "Back to Dashboard Change Sender ID Customers Technicians XX [PERSON_NAME] [DATE…" at bounding box center [357, 259] width 440 height 480
click at [112, 32] on icon at bounding box center [110, 28] width 10 height 10
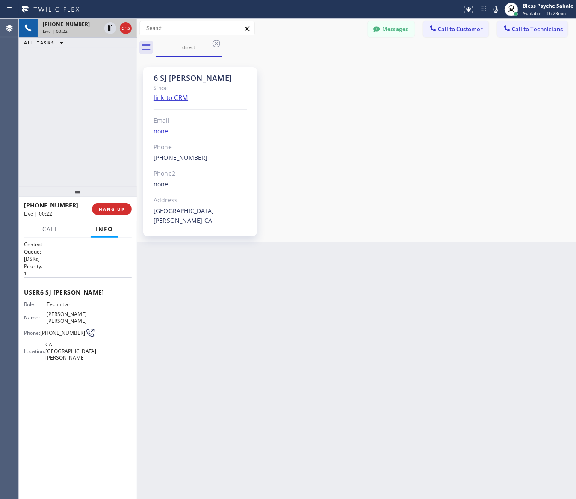
drag, startPoint x: 443, startPoint y: 191, endPoint x: 378, endPoint y: 168, distance: 69.5
click at [443, 191] on div "6 SJ [PERSON_NAME] Since: link to CRM Email none Phone [PHONE_NUMBER] Outbound …" at bounding box center [356, 149] width 435 height 181
click at [219, 43] on icon at bounding box center [216, 43] width 10 height 10
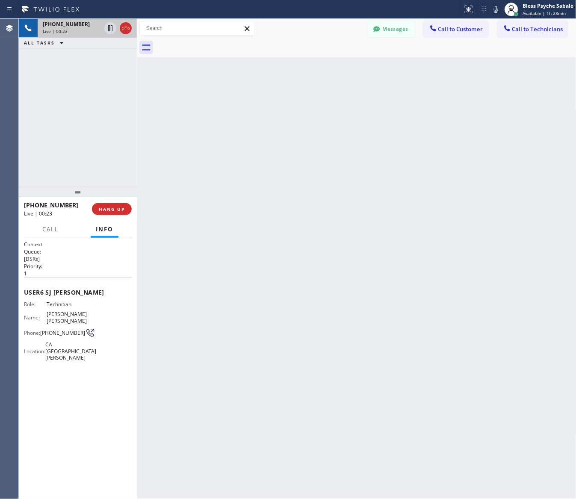
click at [291, 71] on div "Back to Dashboard Change Sender ID Customers Technicians XX [PERSON_NAME] [DATE…" at bounding box center [357, 259] width 440 height 480
click at [48, 231] on span "Call" at bounding box center [50, 229] width 16 height 8
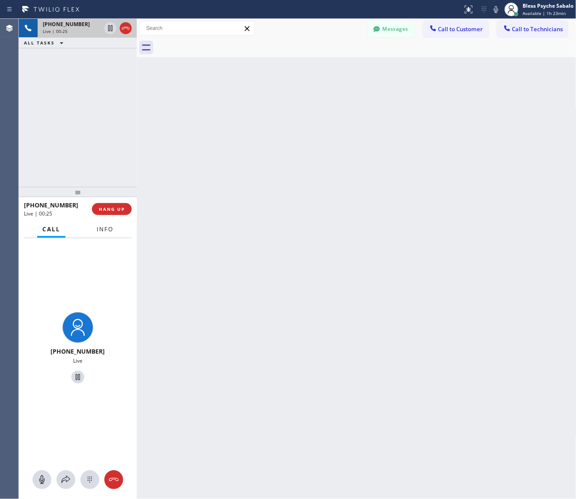
drag, startPoint x: 105, startPoint y: 233, endPoint x: 88, endPoint y: 231, distance: 17.2
click at [105, 233] on button "Info" at bounding box center [105, 229] width 27 height 17
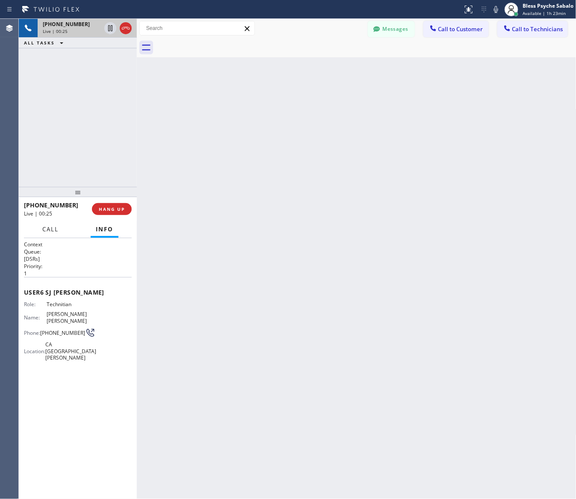
click at [48, 230] on span "Call" at bounding box center [50, 229] width 16 height 8
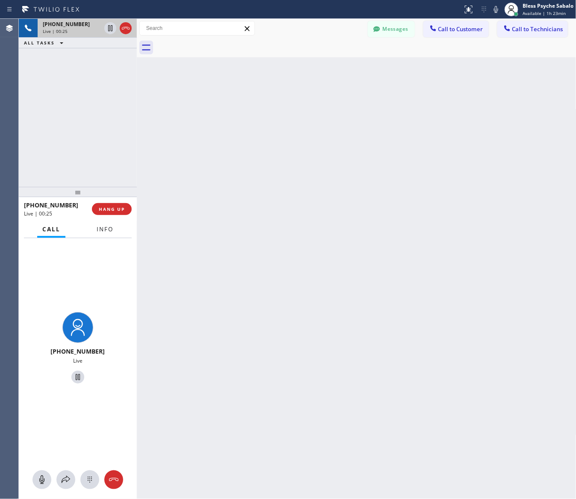
click at [92, 231] on button "Info" at bounding box center [105, 229] width 27 height 17
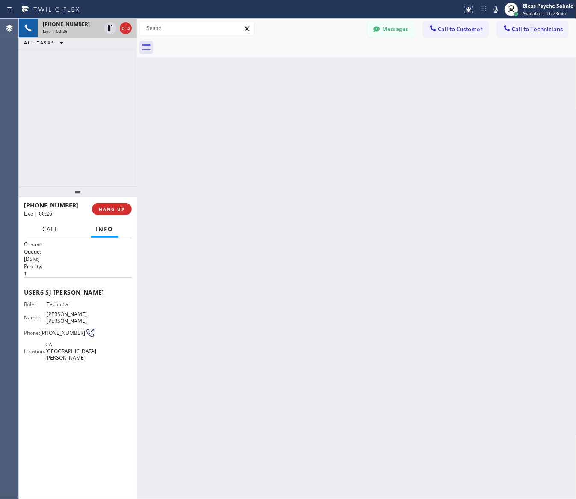
click at [58, 230] on span "Call" at bounding box center [50, 229] width 16 height 8
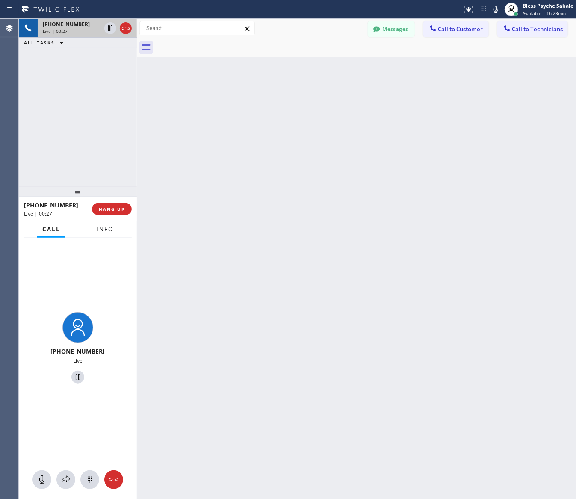
click at [99, 229] on span "Info" at bounding box center [105, 229] width 17 height 8
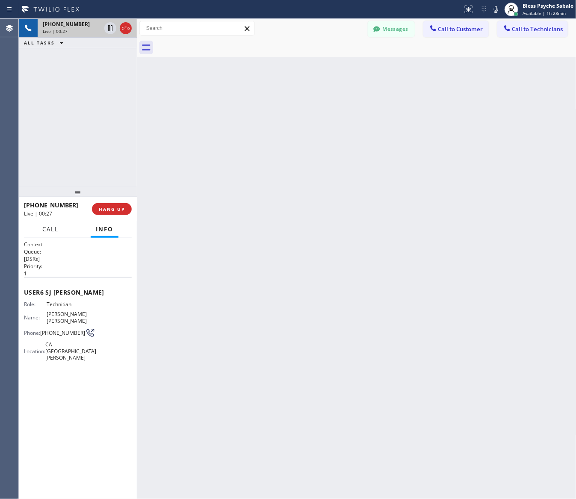
click at [56, 227] on span "Call" at bounding box center [50, 229] width 16 height 8
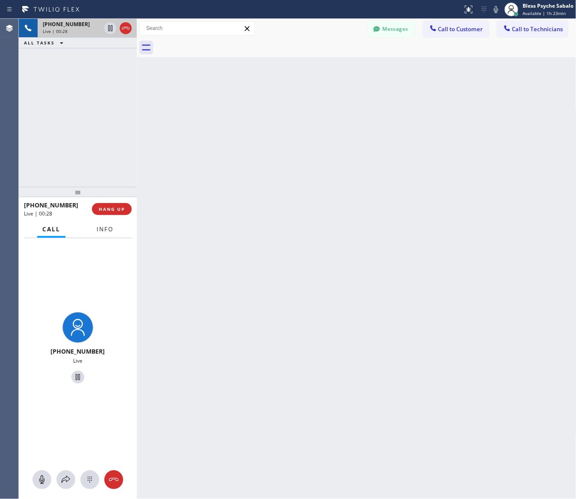
drag, startPoint x: 98, startPoint y: 227, endPoint x: 92, endPoint y: 227, distance: 5.6
click at [98, 227] on span "Info" at bounding box center [105, 229] width 17 height 8
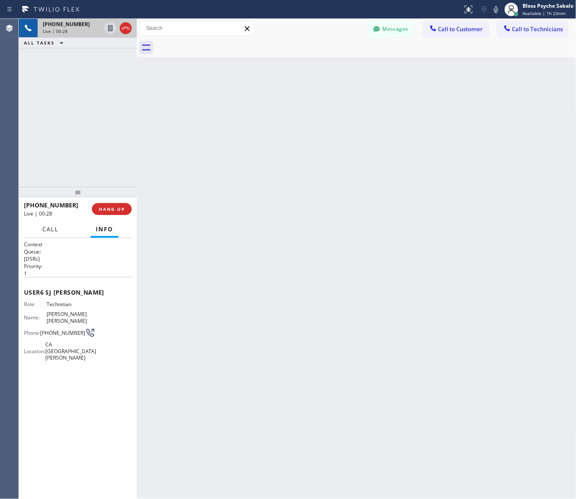
click at [56, 231] on span "Call" at bounding box center [50, 229] width 16 height 8
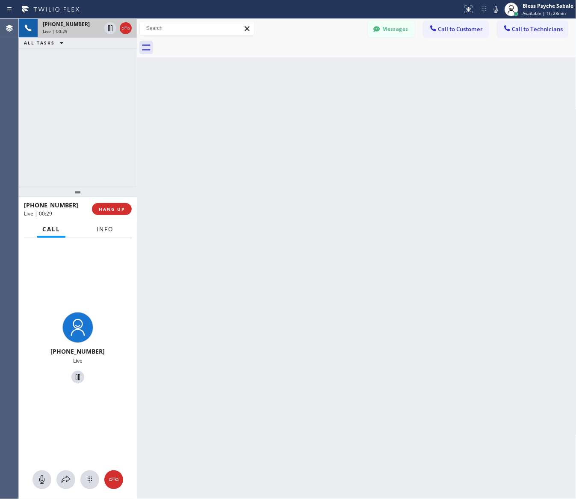
click at [94, 230] on button "Info" at bounding box center [105, 229] width 27 height 17
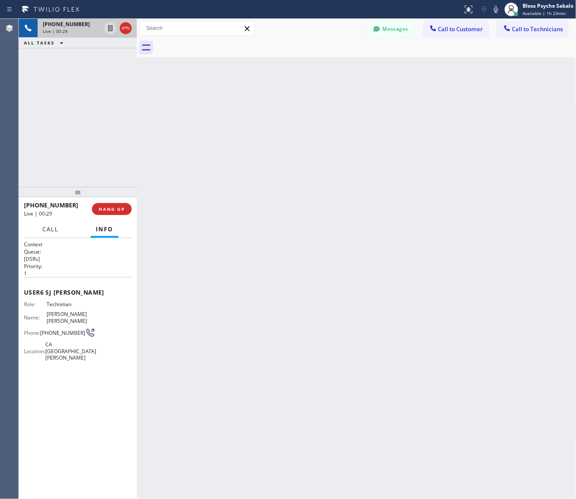
click at [40, 231] on button "Call" at bounding box center [50, 229] width 27 height 17
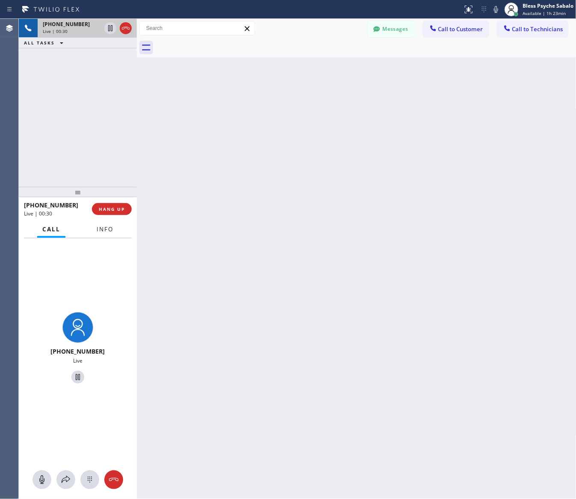
click at [105, 231] on span "Info" at bounding box center [105, 229] width 17 height 8
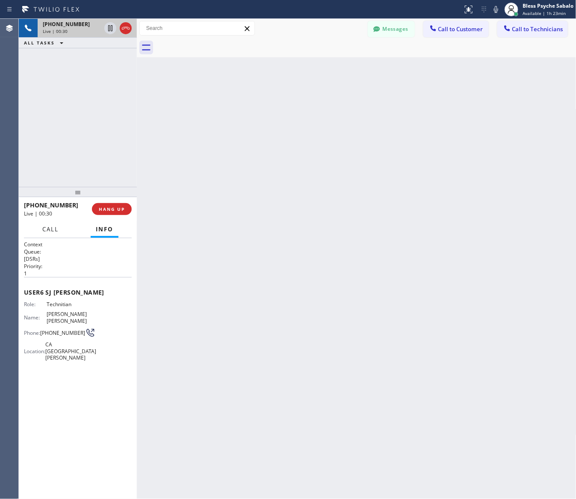
click at [44, 231] on span "Call" at bounding box center [50, 229] width 16 height 8
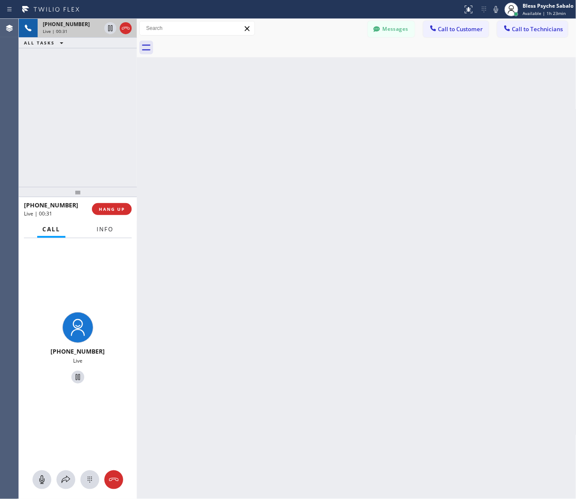
click at [104, 230] on span "Info" at bounding box center [105, 229] width 17 height 8
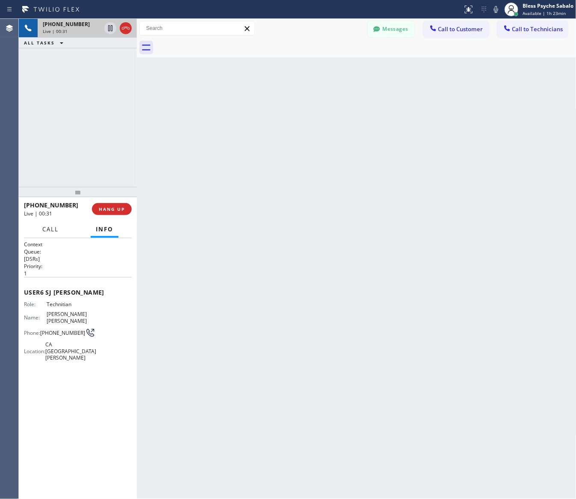
click at [50, 234] on button "Call" at bounding box center [50, 229] width 27 height 17
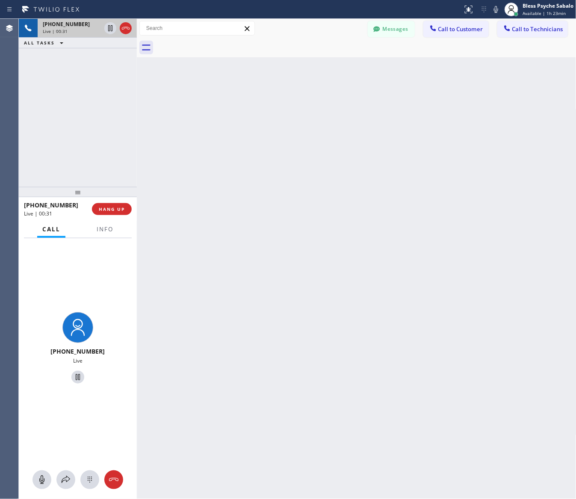
click at [129, 232] on div "Call Info" at bounding box center [78, 229] width 108 height 17
click at [108, 234] on button "Info" at bounding box center [105, 229] width 27 height 17
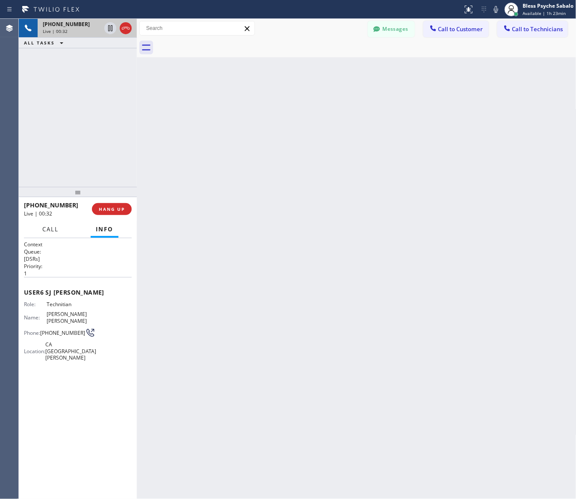
click at [51, 233] on button "Call" at bounding box center [50, 229] width 27 height 17
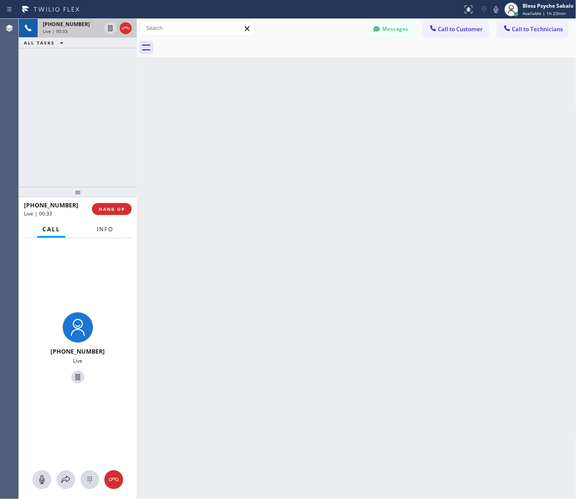
click at [104, 232] on span "Info" at bounding box center [105, 229] width 17 height 8
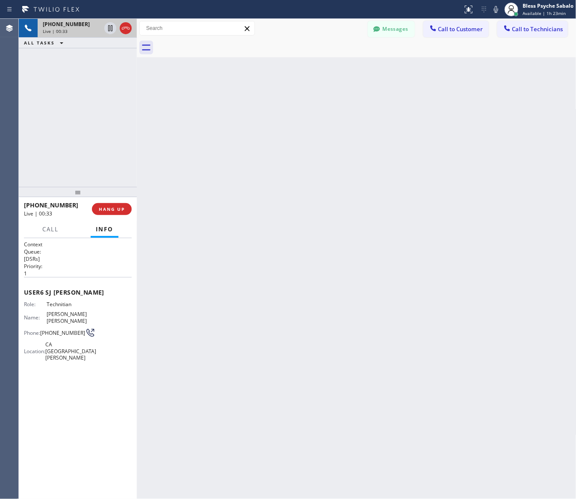
click at [30, 234] on div "Call Info" at bounding box center [78, 229] width 108 height 17
click at [37, 233] on button "Call" at bounding box center [50, 229] width 27 height 17
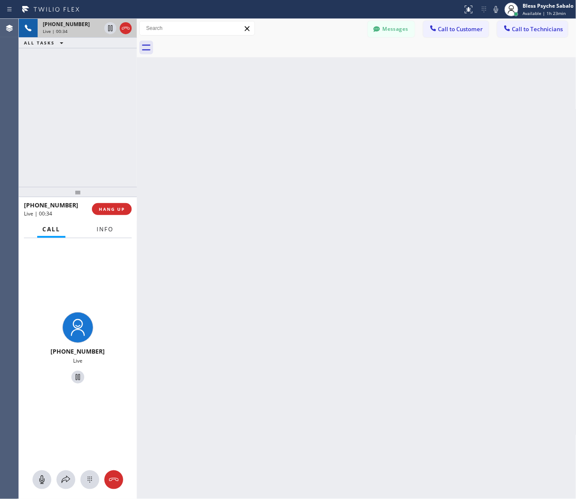
click at [95, 231] on button "Info" at bounding box center [105, 229] width 27 height 17
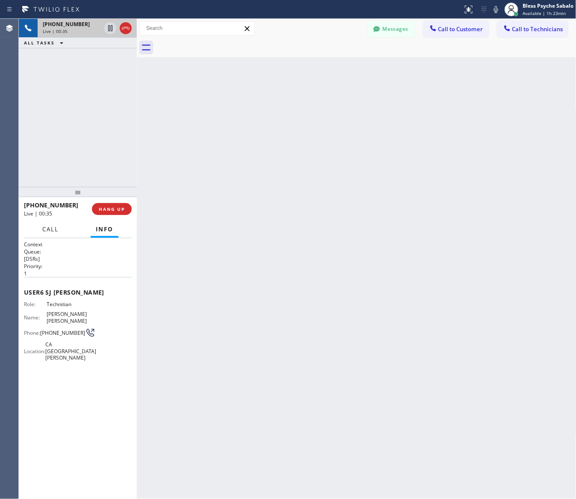
click at [56, 234] on button "Call" at bounding box center [50, 229] width 27 height 17
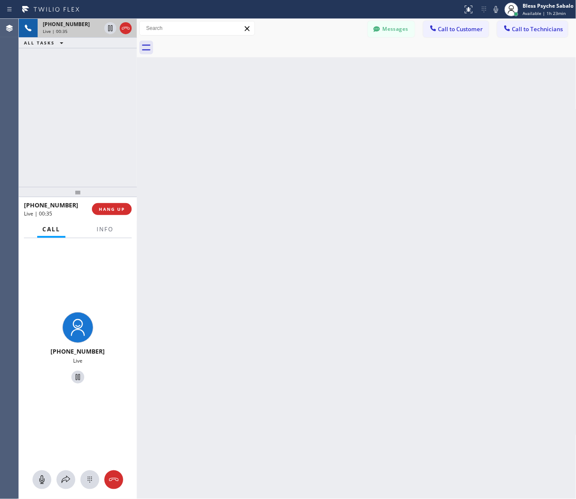
click at [302, 163] on div "Back to Dashboard Change Sender ID Customers Technicians XX [PERSON_NAME] [DATE…" at bounding box center [357, 259] width 440 height 480
drag, startPoint x: 296, startPoint y: 189, endPoint x: 576, endPoint y: 171, distance: 280.3
click at [300, 187] on div "Back to Dashboard Change Sender ID Customers Technicians XX [PERSON_NAME] [DATE…" at bounding box center [357, 259] width 440 height 480
click at [112, 208] on span "HANG UP" at bounding box center [112, 209] width 26 height 6
click at [249, 189] on div "Back to Dashboard Change Sender ID Customers Technicians XX [PERSON_NAME] [DATE…" at bounding box center [357, 259] width 440 height 480
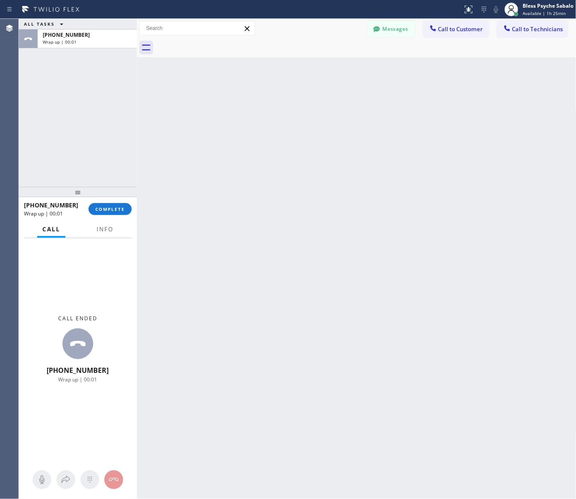
click at [237, 332] on div "Back to Dashboard Change Sender ID Customers Technicians XX [PERSON_NAME] [DATE…" at bounding box center [357, 259] width 440 height 480
drag, startPoint x: 110, startPoint y: 222, endPoint x: 117, endPoint y: 210, distance: 13.4
click at [114, 222] on button "Info" at bounding box center [105, 229] width 27 height 17
click at [120, 215] on button "COMPLETE" at bounding box center [110, 209] width 43 height 12
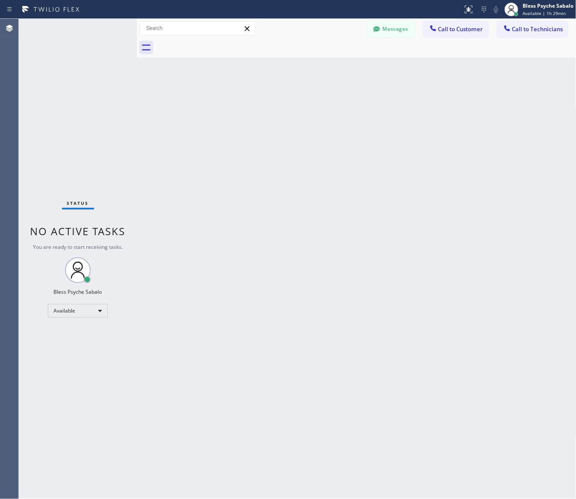
click at [125, 208] on div "Status No active tasks You are ready to start receiving tasks. Bless Psyche Sab…" at bounding box center [78, 259] width 118 height 480
click at [380, 287] on div "Back to Dashboard Change Sender ID Customers Technicians XX [PERSON_NAME] [DATE…" at bounding box center [357, 259] width 440 height 480
click at [244, 334] on div "Back to Dashboard Change Sender ID Customers Technicians XX [PERSON_NAME] [DATE…" at bounding box center [357, 259] width 440 height 480
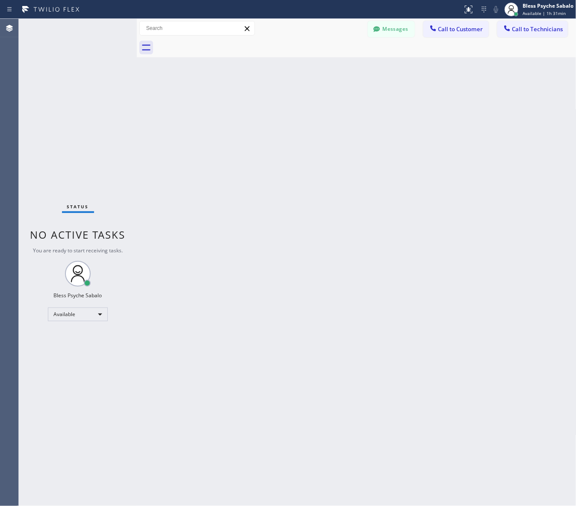
click at [317, 334] on div "Back to Dashboard Change Sender ID Customers Technicians XX [PERSON_NAME] [DATE…" at bounding box center [357, 262] width 440 height 487
click at [413, 334] on div "Back to Dashboard Change Sender ID Customers Technicians XX [PERSON_NAME] [DATE…" at bounding box center [357, 262] width 440 height 487
click at [305, 320] on div "Back to Dashboard Change Sender ID Customers Technicians XX [PERSON_NAME] [DATE…" at bounding box center [357, 262] width 440 height 487
drag, startPoint x: 485, startPoint y: 155, endPoint x: 518, endPoint y: 159, distance: 33.2
click at [485, 155] on div "Back to Dashboard Change Sender ID Customers Technicians XX [PERSON_NAME] [DATE…" at bounding box center [357, 262] width 440 height 487
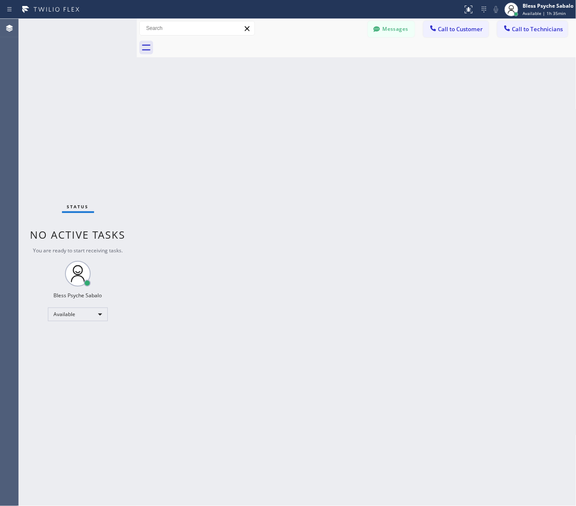
click at [291, 217] on div "Back to Dashboard Change Sender ID Customers Technicians XX [PERSON_NAME] [DATE…" at bounding box center [357, 262] width 440 height 487
drag, startPoint x: 426, startPoint y: 78, endPoint x: 427, endPoint y: 56, distance: 21.4
click at [427, 66] on div "Back to Dashboard Change Sender ID Customers Technicians XX [PERSON_NAME] [DATE…" at bounding box center [357, 262] width 440 height 487
click at [412, 27] on button "Messages" at bounding box center [391, 29] width 47 height 16
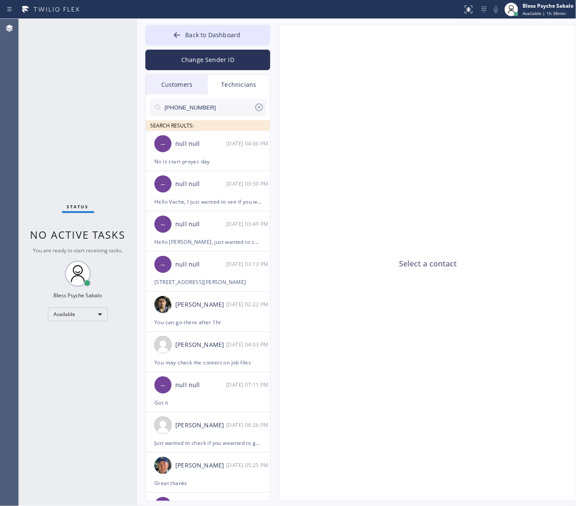
click at [353, 215] on div "Select a contact" at bounding box center [428, 263] width 298 height 476
click at [203, 157] on div "No is start proyec day" at bounding box center [207, 162] width 107 height 10
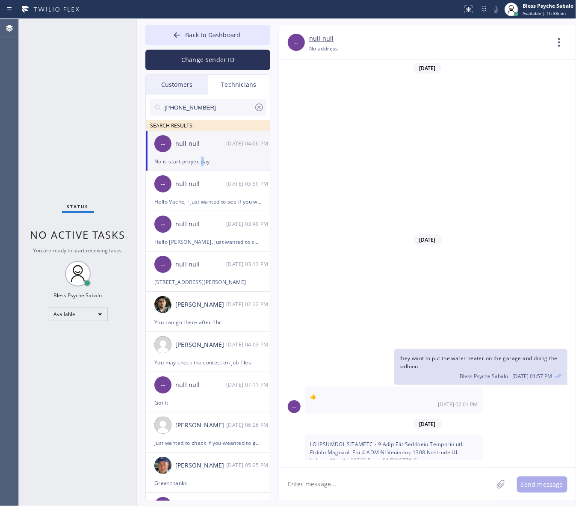
scroll to position [303, 0]
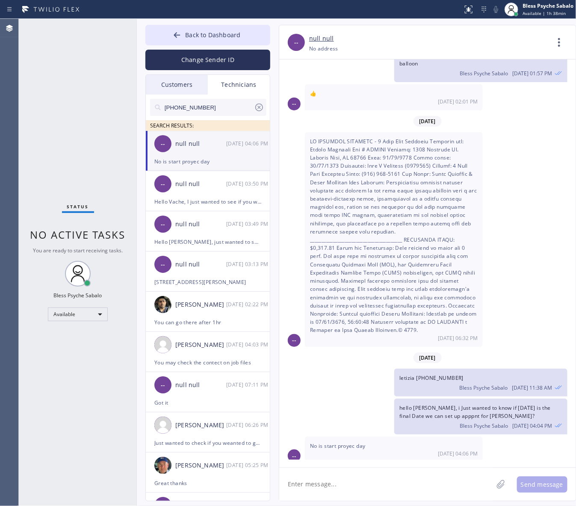
click at [352, 334] on textarea at bounding box center [386, 484] width 214 height 33
type textarea "U"
type textarea "It has been scheduled"
click at [540, 334] on button "Send message" at bounding box center [542, 484] width 50 height 16
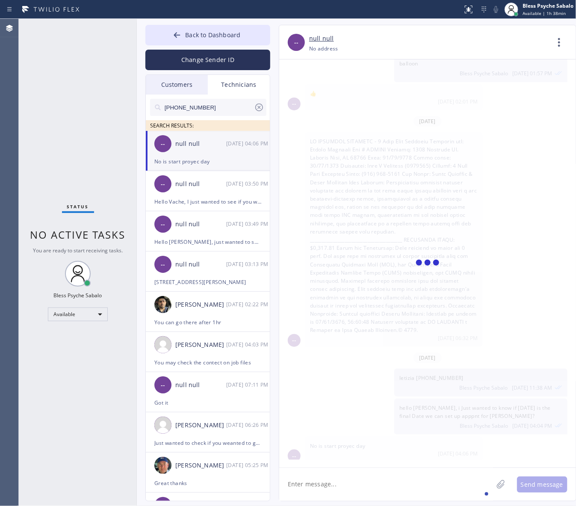
scroll to position [333, 0]
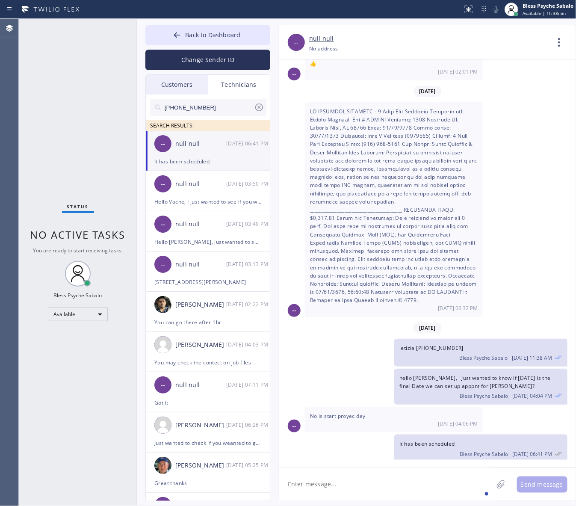
click at [392, 334] on div "[DATE] 04:06 PM" at bounding box center [394, 423] width 168 height 7
click at [187, 177] on div "-- null null [DATE] 03:50 PM" at bounding box center [208, 184] width 125 height 26
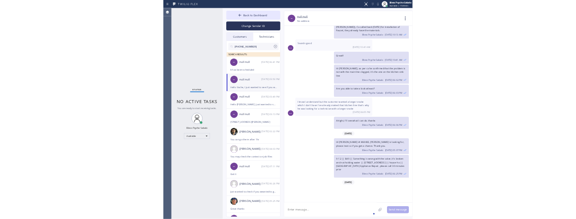
scroll to position [11130, 0]
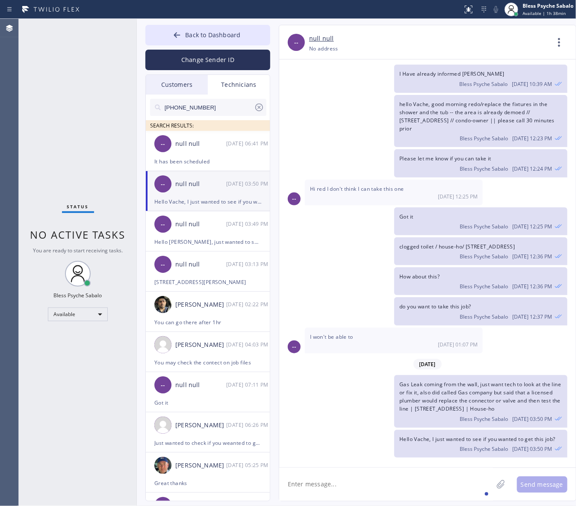
drag, startPoint x: 398, startPoint y: 301, endPoint x: 451, endPoint y: 161, distance: 149.7
click at [401, 297] on div "do you want to take this job? Bless Psyche Sabalo [DATE] 12:37 PM" at bounding box center [480, 311] width 173 height 28
click at [219, 18] on div "Status report No issues detected If you experience an issue, please download th…" at bounding box center [288, 9] width 576 height 19
click at [220, 33] on span "Back to Dashboard" at bounding box center [212, 35] width 55 height 8
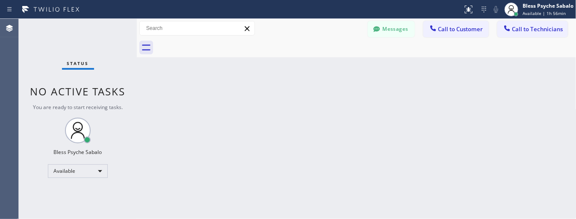
drag, startPoint x: 367, startPoint y: 99, endPoint x: 418, endPoint y: 24, distance: 90.6
click at [370, 95] on div "Back to Dashboard Change Sender ID Customers Technicians XX [PERSON_NAME] [DATE…" at bounding box center [357, 119] width 440 height 200
click at [386, 27] on button "Messages" at bounding box center [391, 29] width 47 height 16
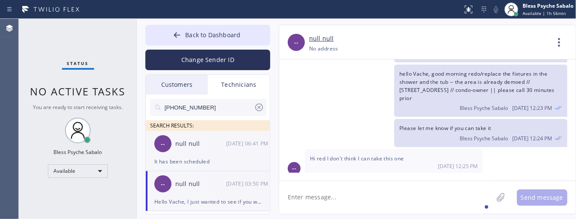
click at [231, 138] on div "-- null null [DATE] 06:41 PM" at bounding box center [208, 144] width 125 height 26
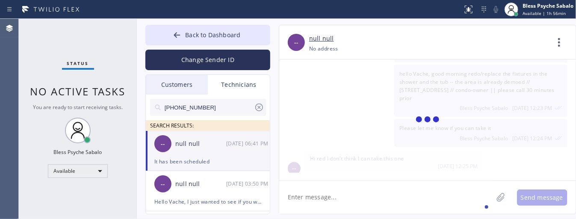
scroll to position [620, 0]
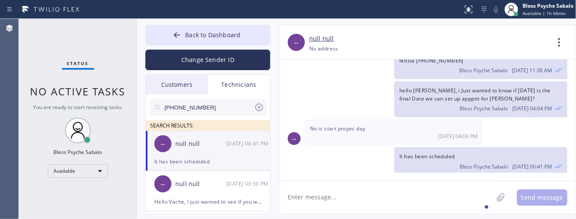
click at [223, 90] on div "Technicians" at bounding box center [239, 85] width 62 height 20
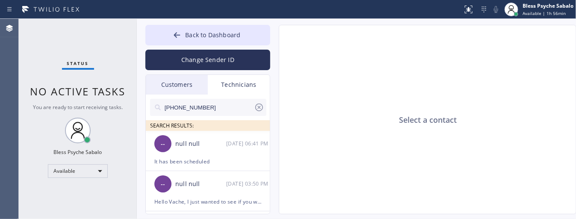
click at [176, 86] on div "Customers" at bounding box center [177, 85] width 62 height 20
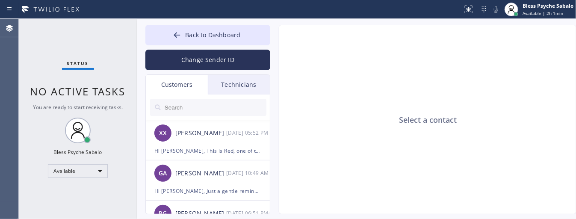
click at [313, 142] on div "Select a contact" at bounding box center [428, 119] width 298 height 189
